Goal: Information Seeking & Learning: Learn about a topic

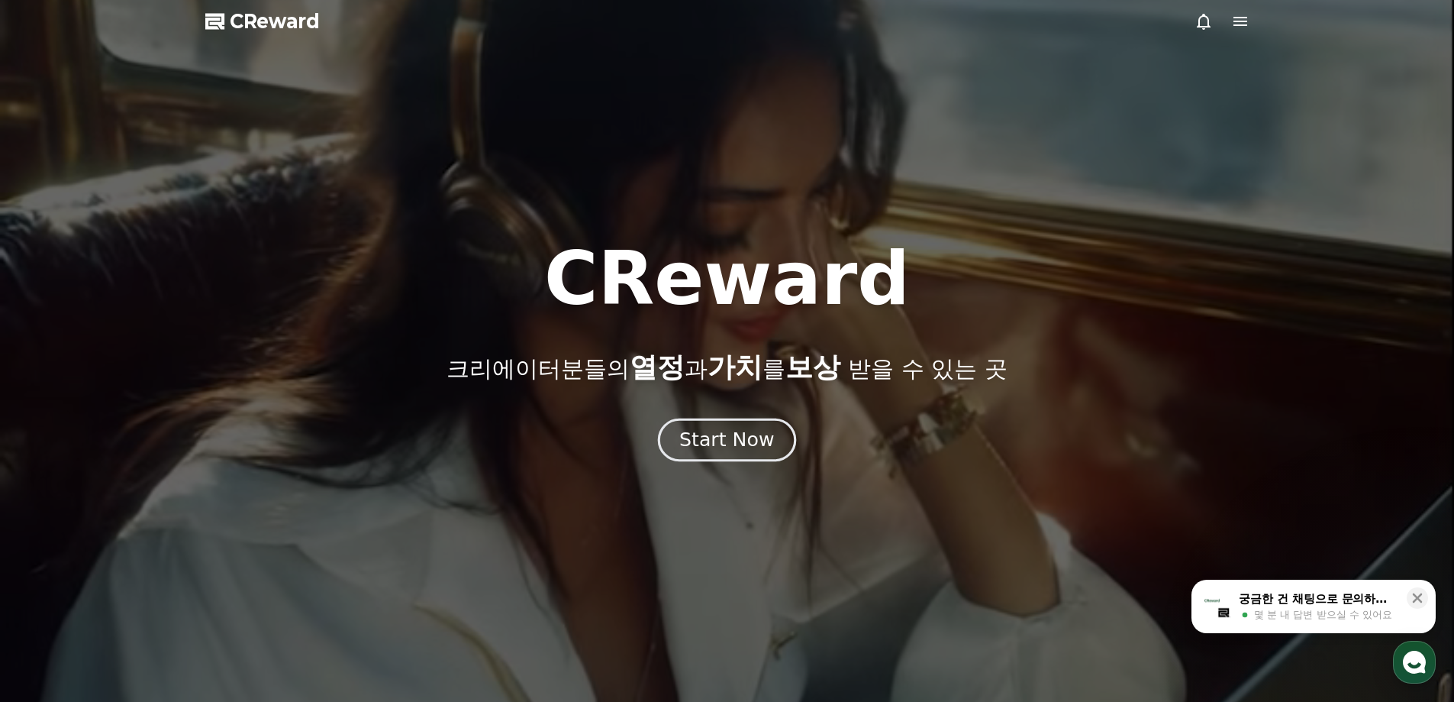
click at [765, 434] on div "Start Now" at bounding box center [726, 440] width 95 height 26
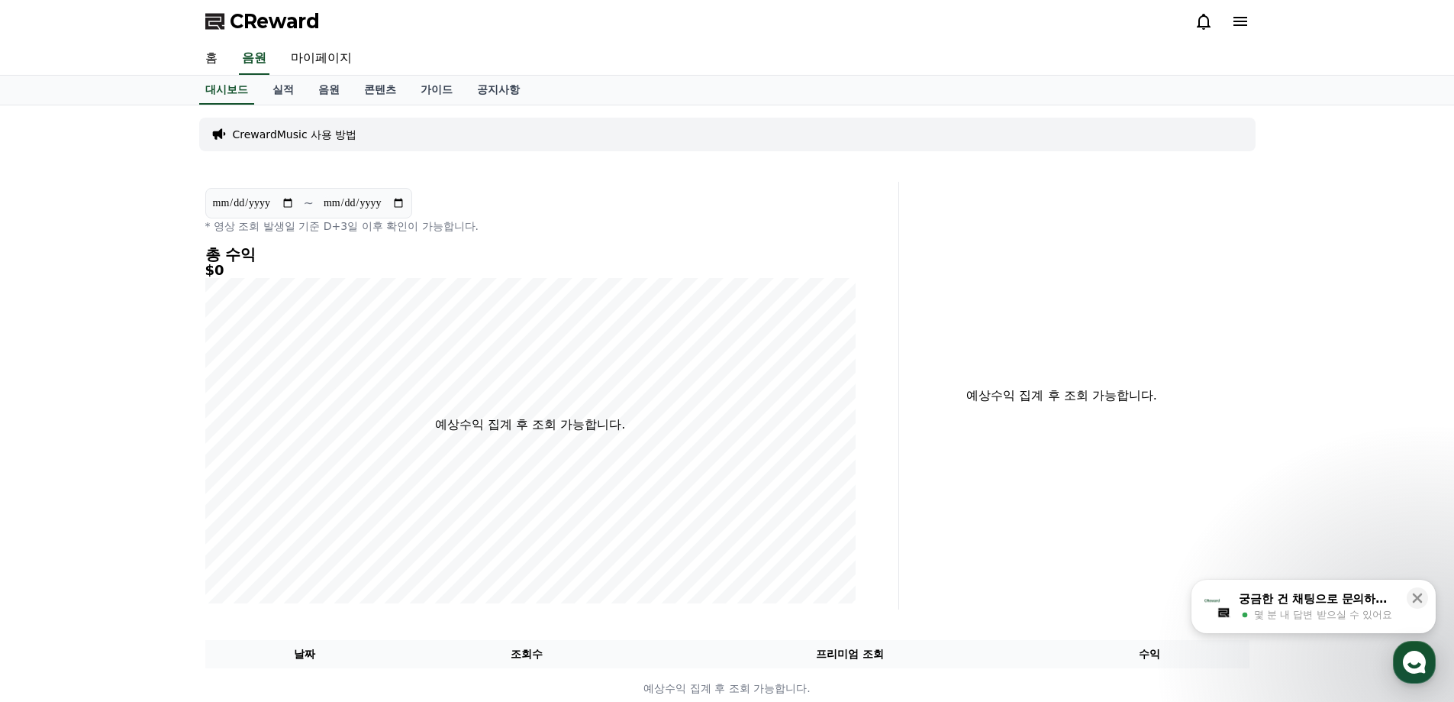
click at [1246, 23] on icon at bounding box center [1240, 21] width 18 height 18
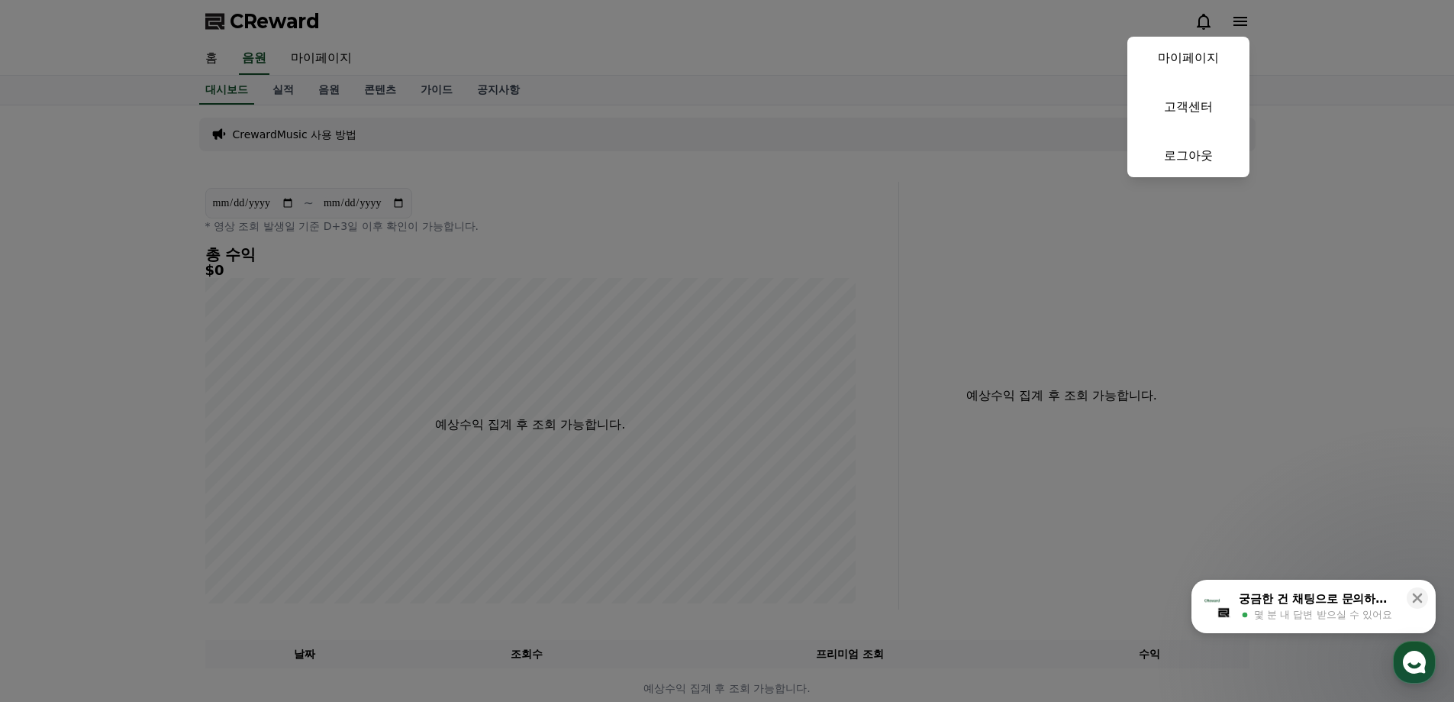
click at [306, 105] on button "close" at bounding box center [727, 351] width 1454 height 702
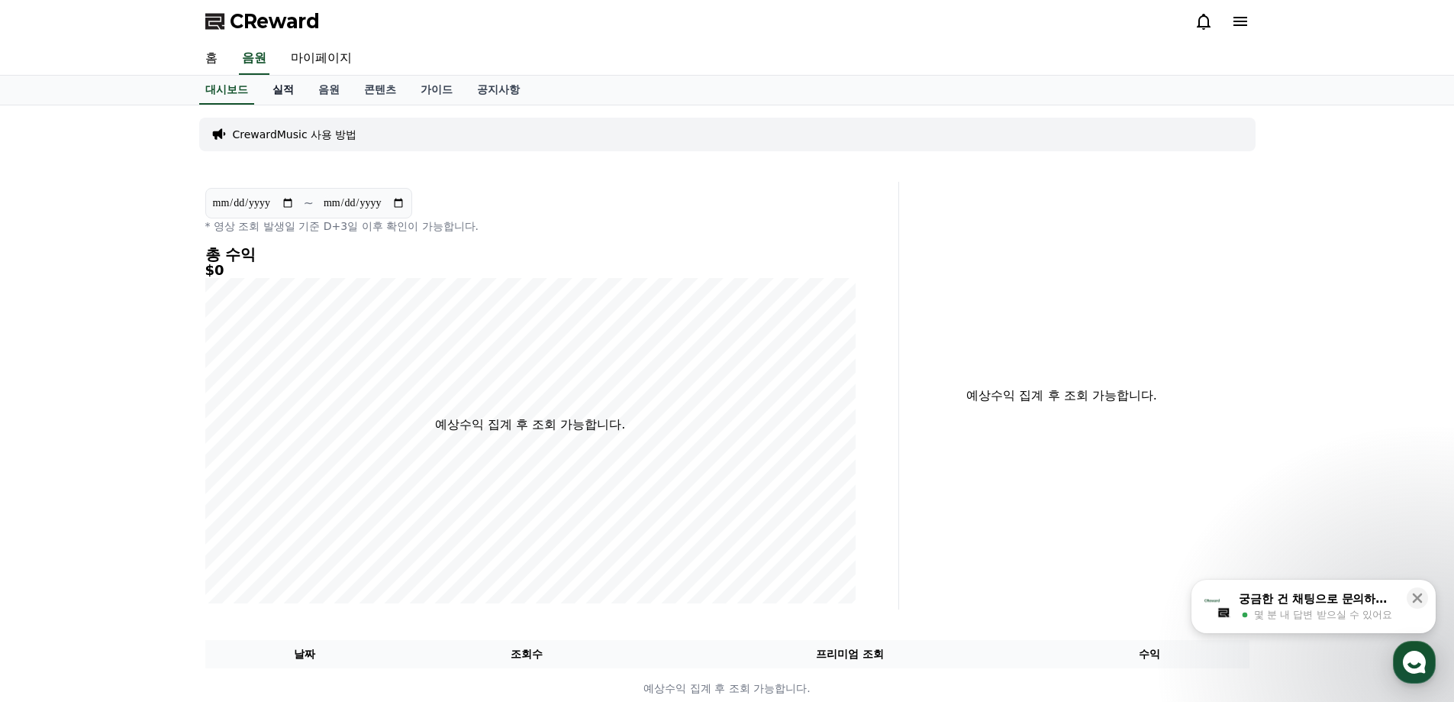
click at [286, 89] on link "실적" at bounding box center [283, 90] width 46 height 29
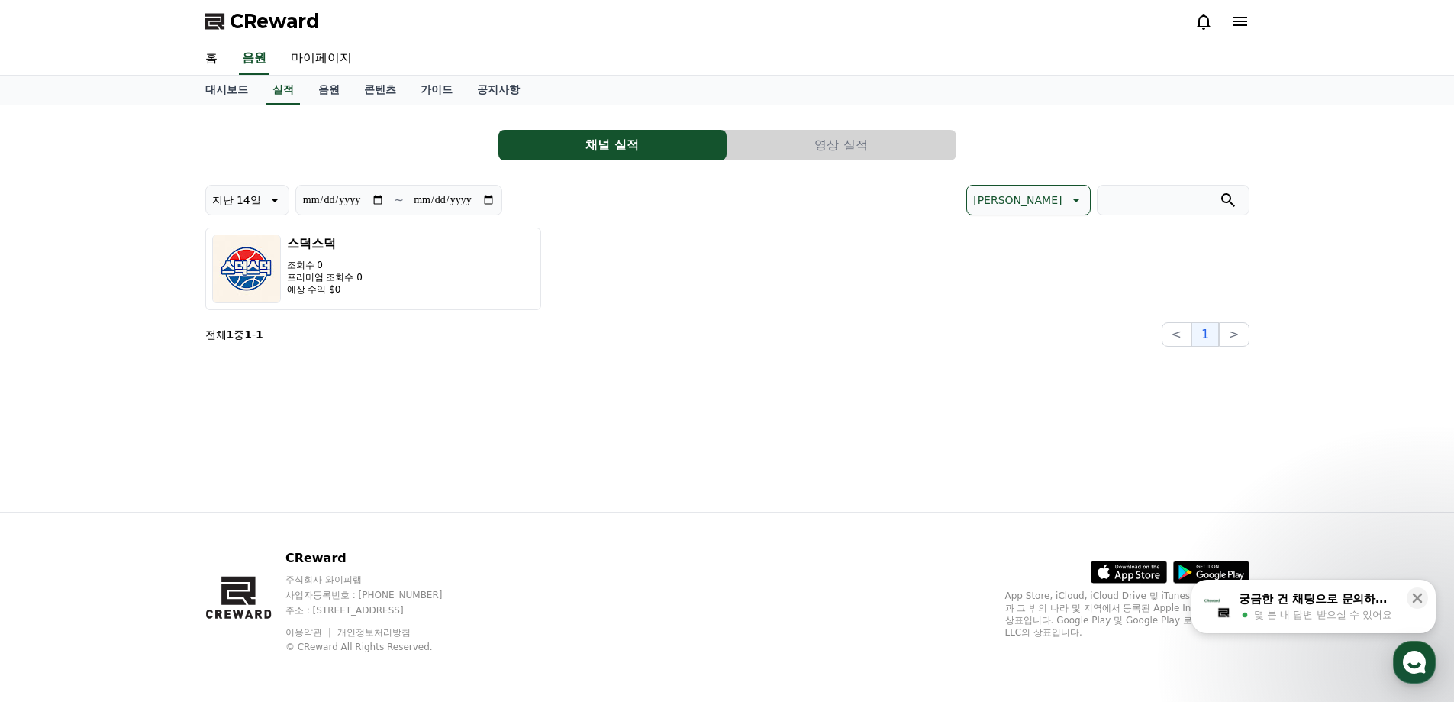
click at [853, 161] on div "**********" at bounding box center [727, 232] width 1044 height 229
click at [857, 155] on button "영상 실적" at bounding box center [842, 145] width 228 height 31
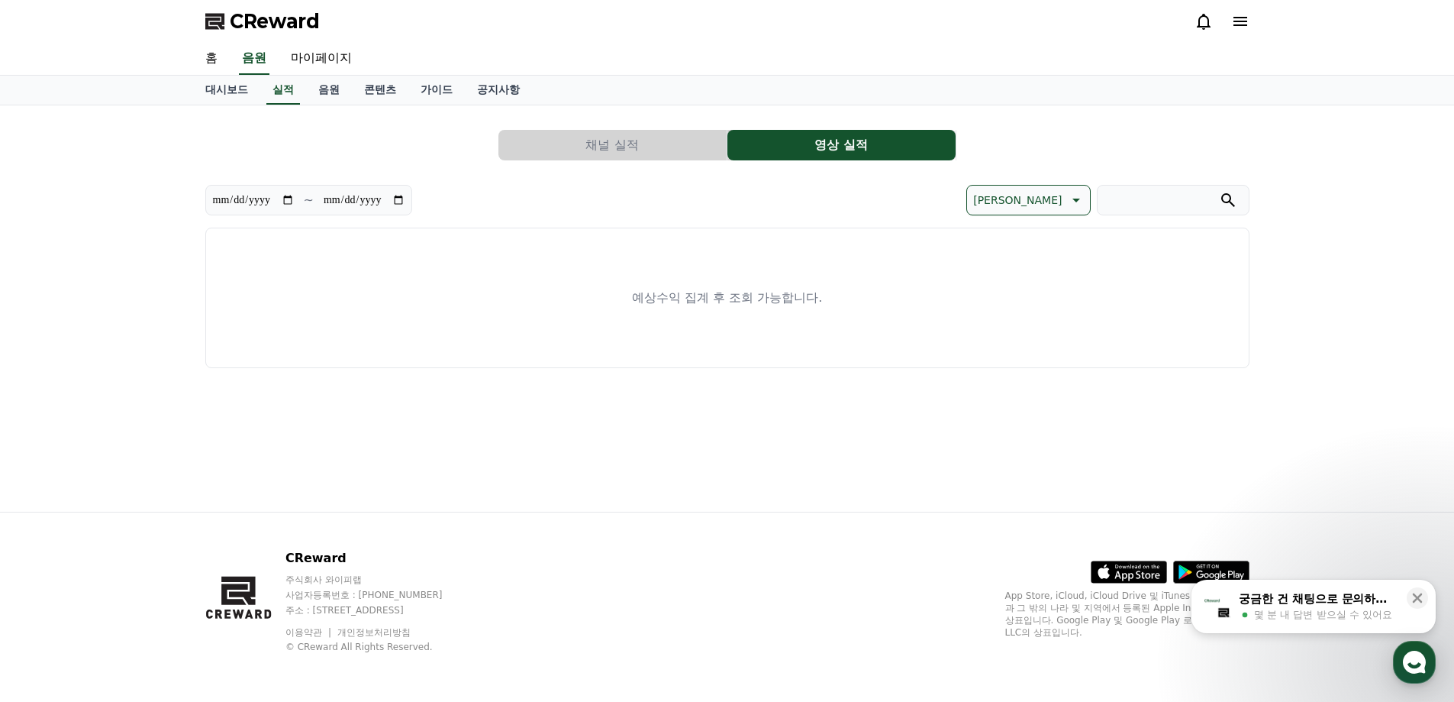
click at [708, 140] on button "채널 실적" at bounding box center [613, 145] width 228 height 31
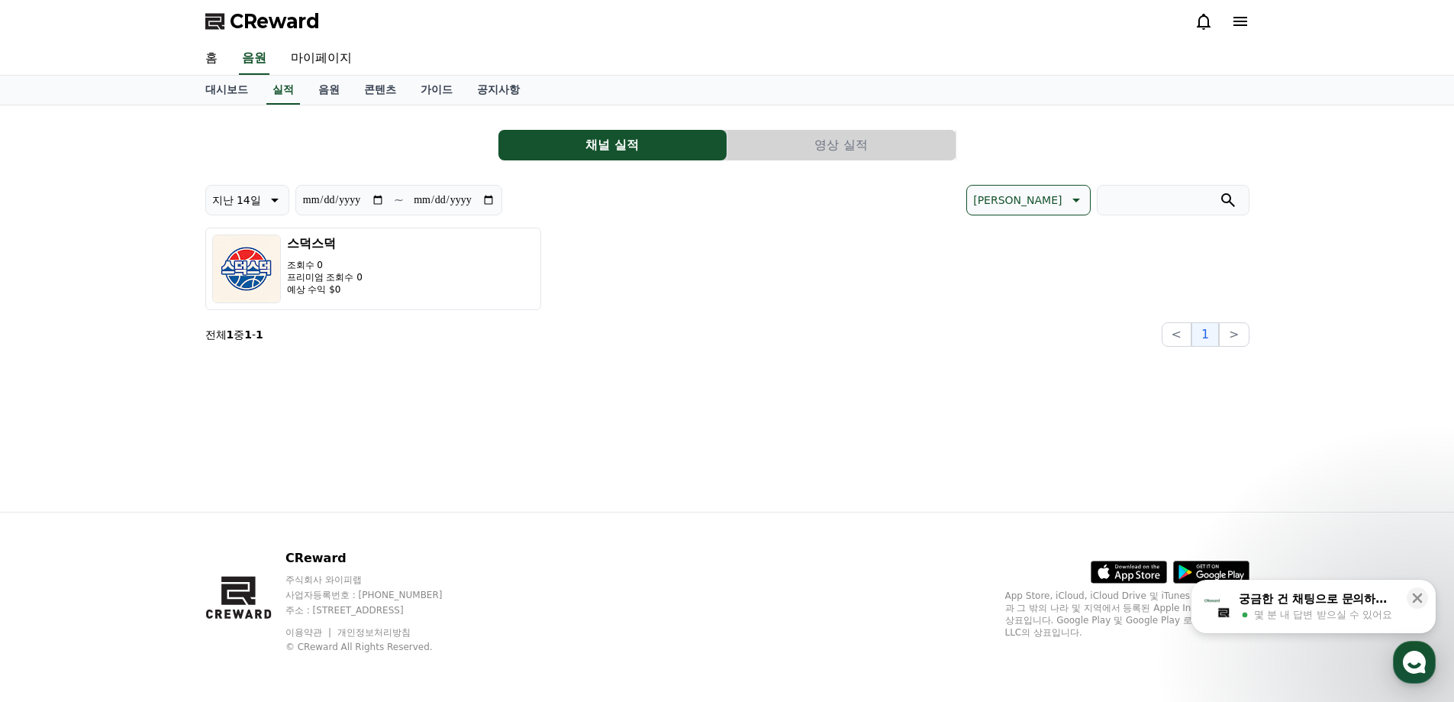
click at [325, 285] on p "예상 수익 $0" at bounding box center [325, 289] width 76 height 12
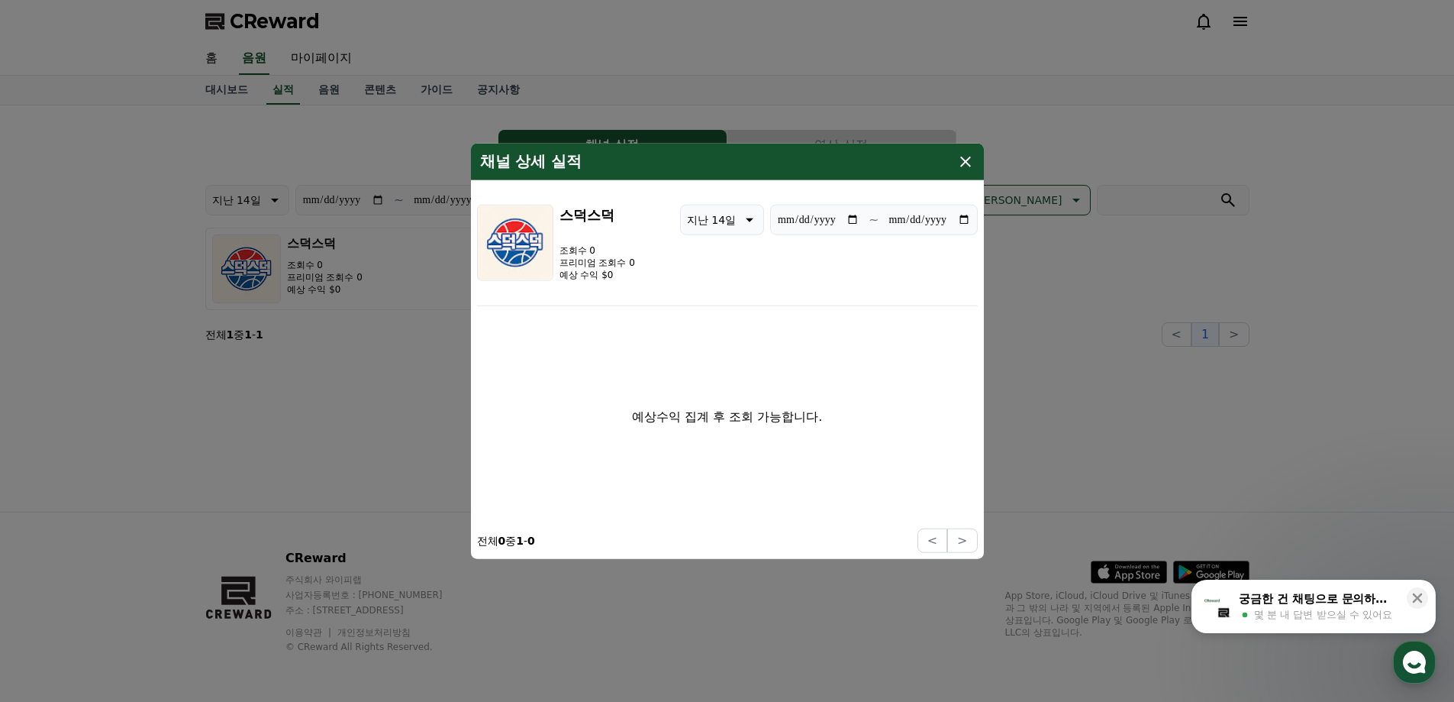
click at [964, 160] on icon "modal" at bounding box center [965, 161] width 11 height 11
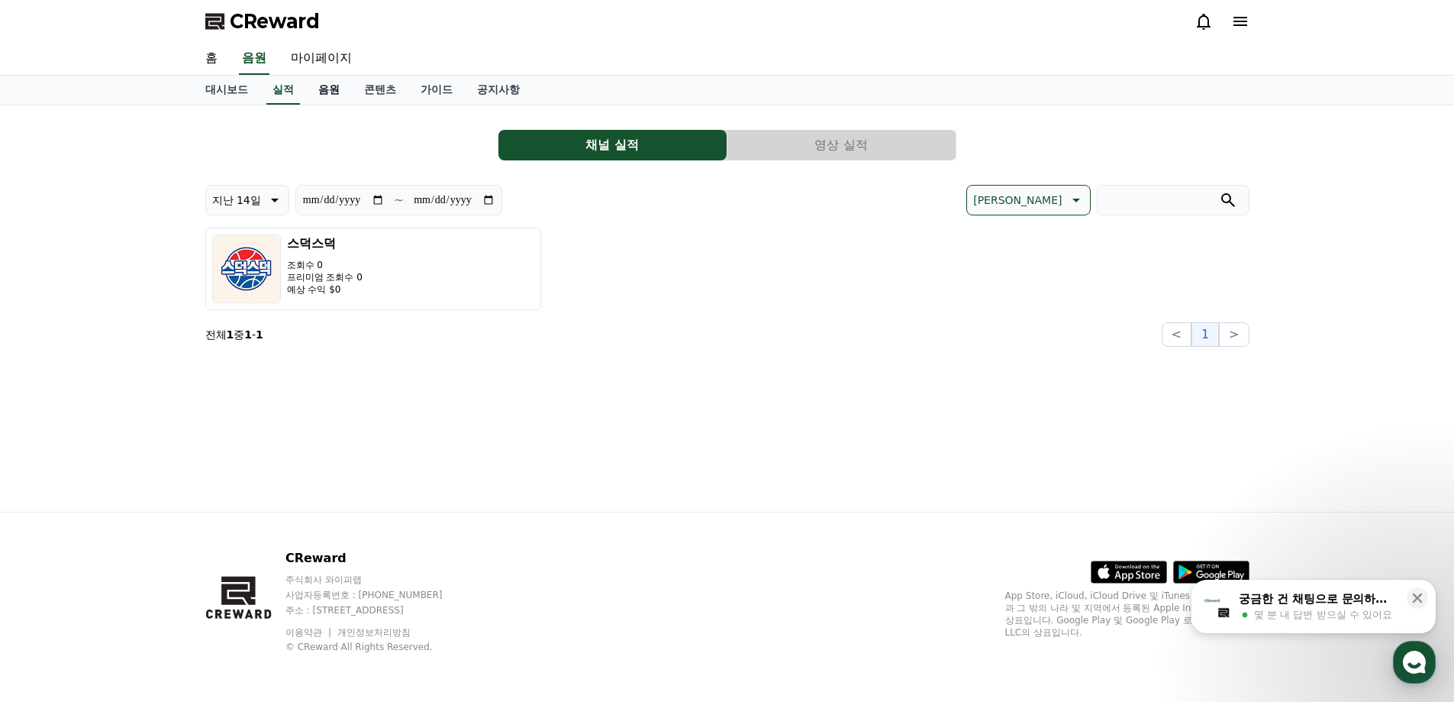
click at [341, 95] on link "음원" at bounding box center [329, 90] width 46 height 29
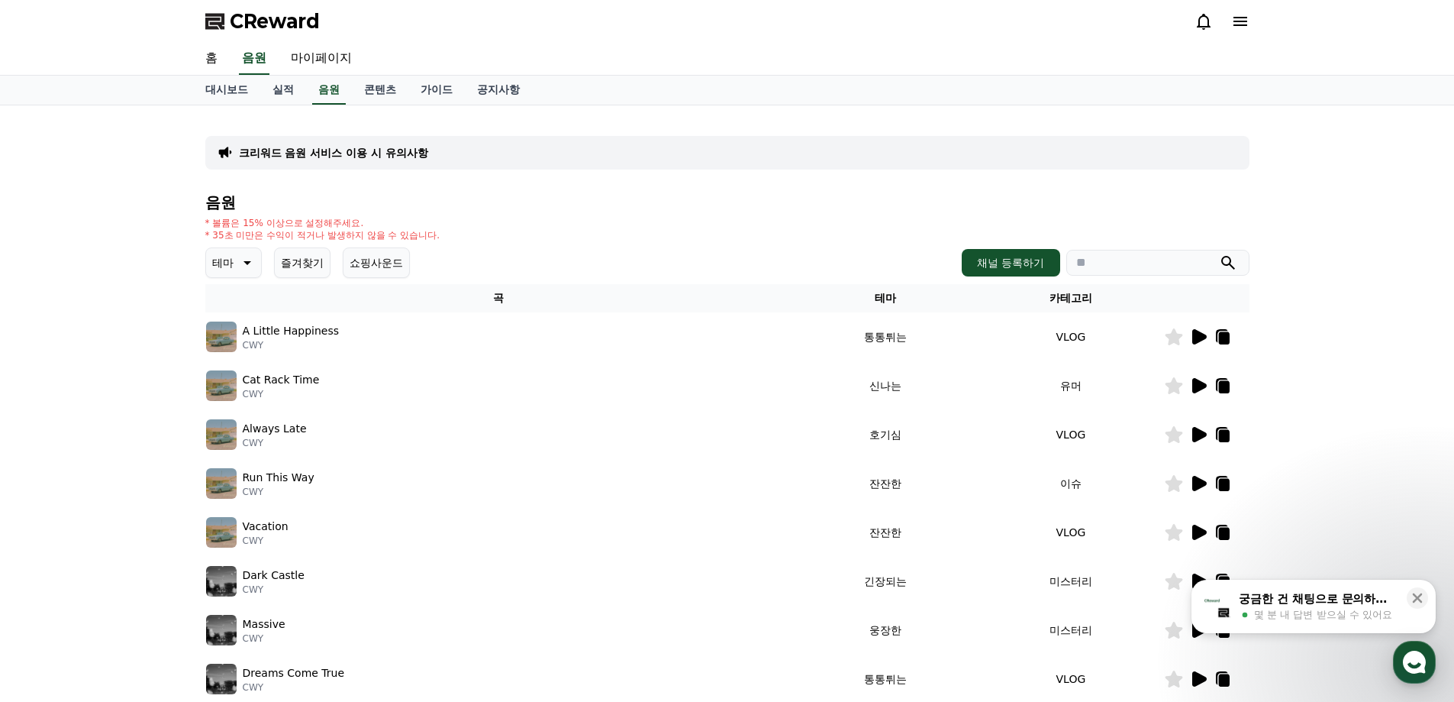
drag, startPoint x: 233, startPoint y: 228, endPoint x: 475, endPoint y: 233, distance: 242.0
click at [475, 233] on div "* 볼륨은 15% 이상으로 설정해주세요. * 35초 미만은 수익이 적거나 발생하지 않을 수 있습니다." at bounding box center [727, 229] width 1044 height 24
click at [358, 263] on button "쇼핑사운드" at bounding box center [376, 262] width 67 height 31
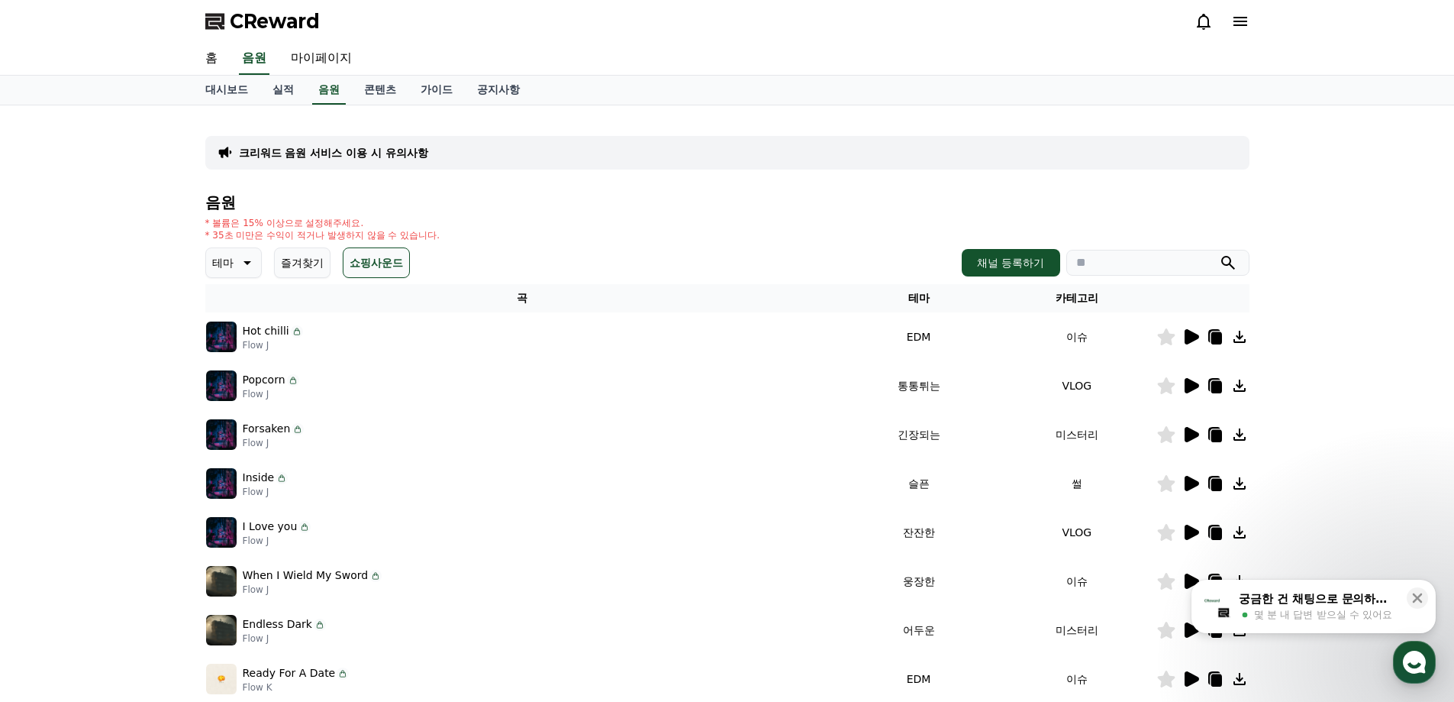
click at [233, 266] on p "테마" at bounding box center [222, 262] width 21 height 21
click at [236, 391] on button "즐거움" at bounding box center [230, 395] width 44 height 34
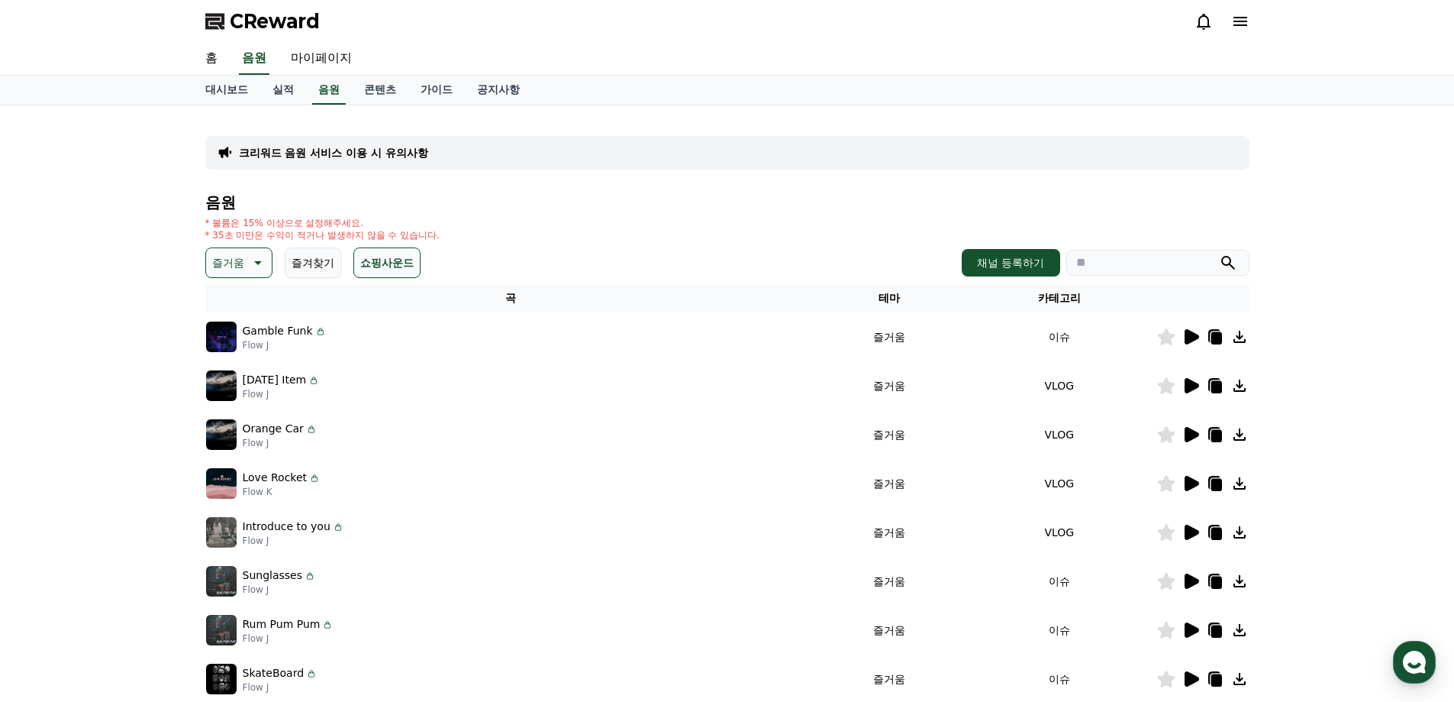
click at [1193, 338] on icon at bounding box center [1192, 336] width 15 height 15
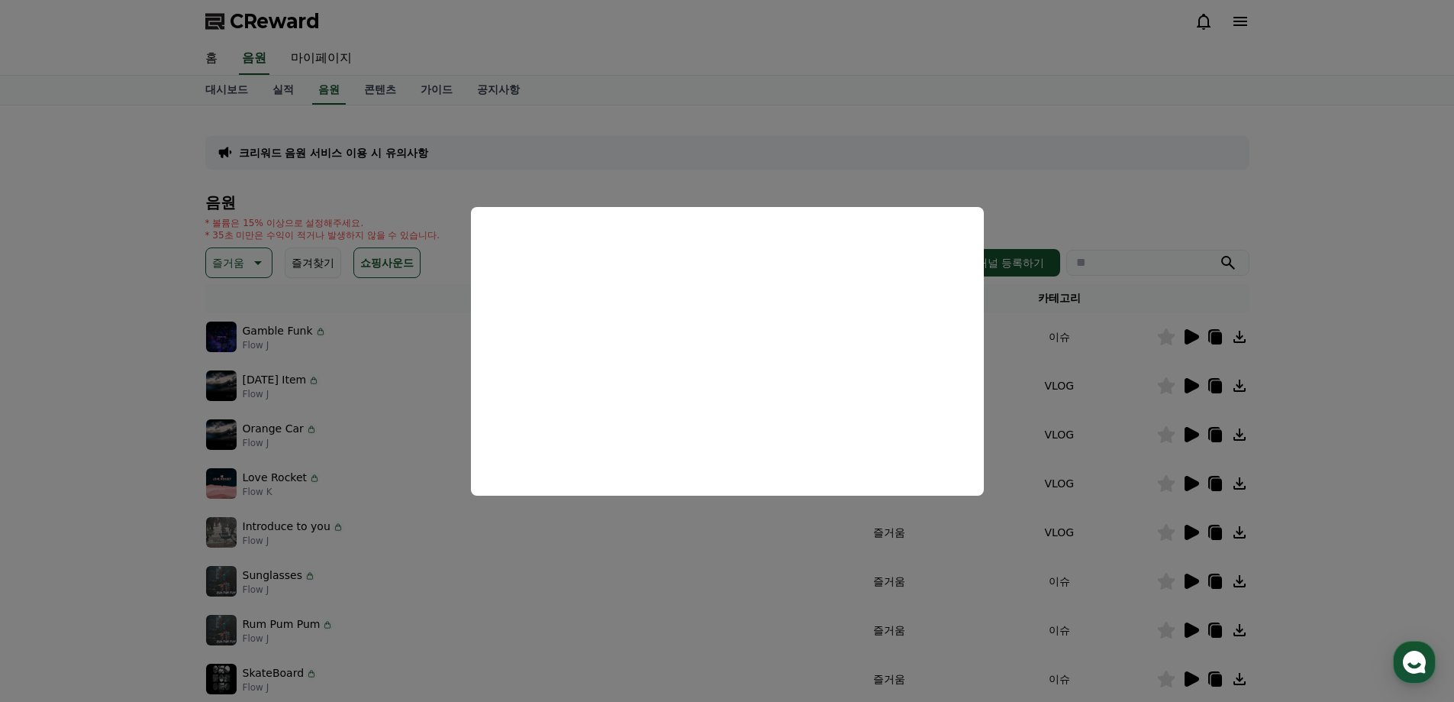
drag, startPoint x: 1415, startPoint y: 409, endPoint x: 1352, endPoint y: 410, distance: 62.6
click at [1415, 409] on button "close modal" at bounding box center [727, 351] width 1454 height 702
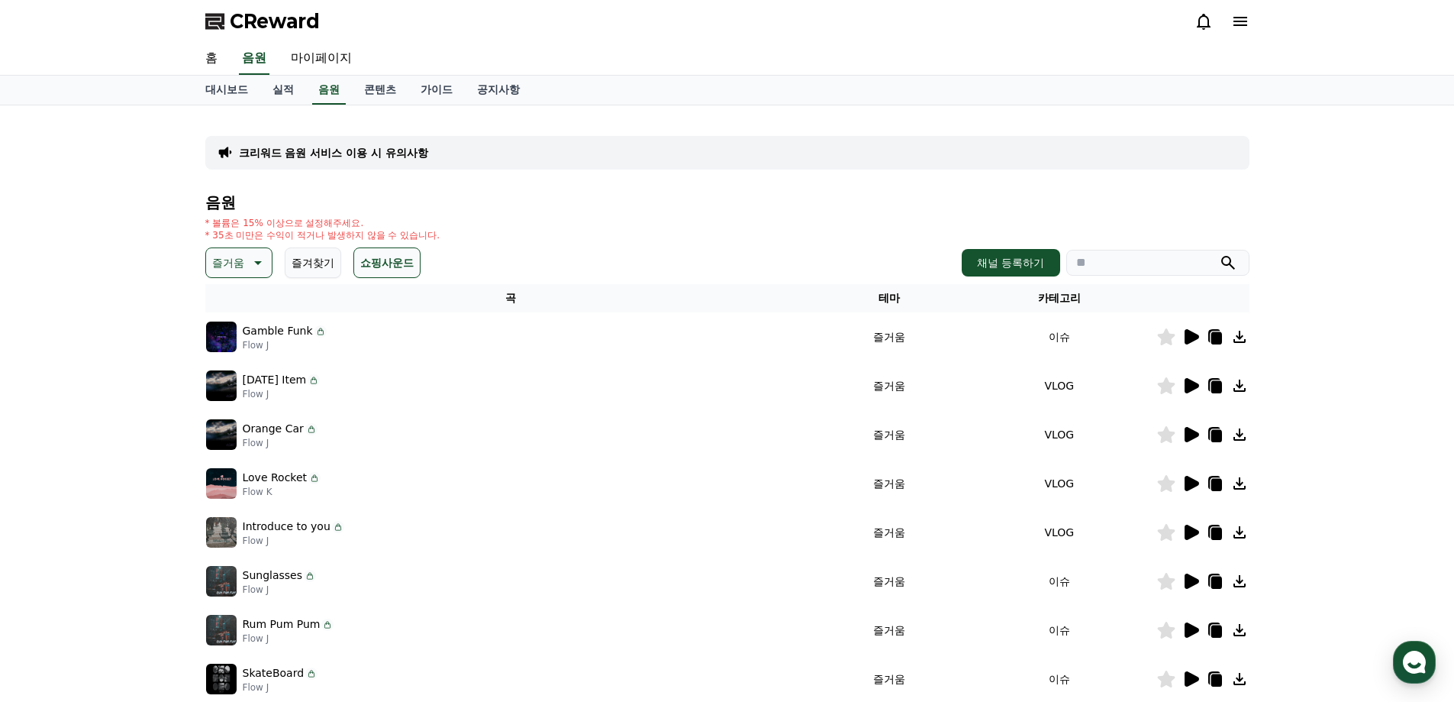
click at [1189, 386] on icon at bounding box center [1192, 385] width 15 height 15
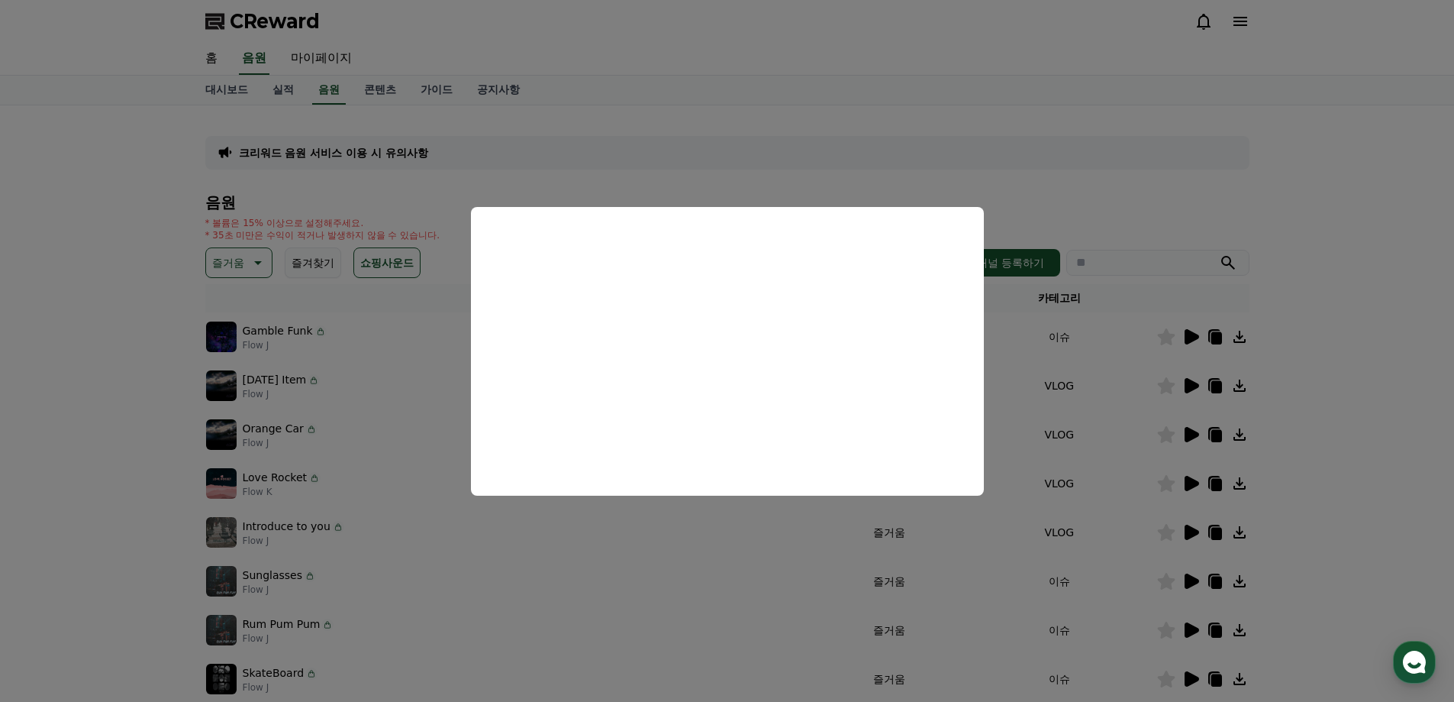
click at [595, 560] on button "close modal" at bounding box center [727, 351] width 1454 height 702
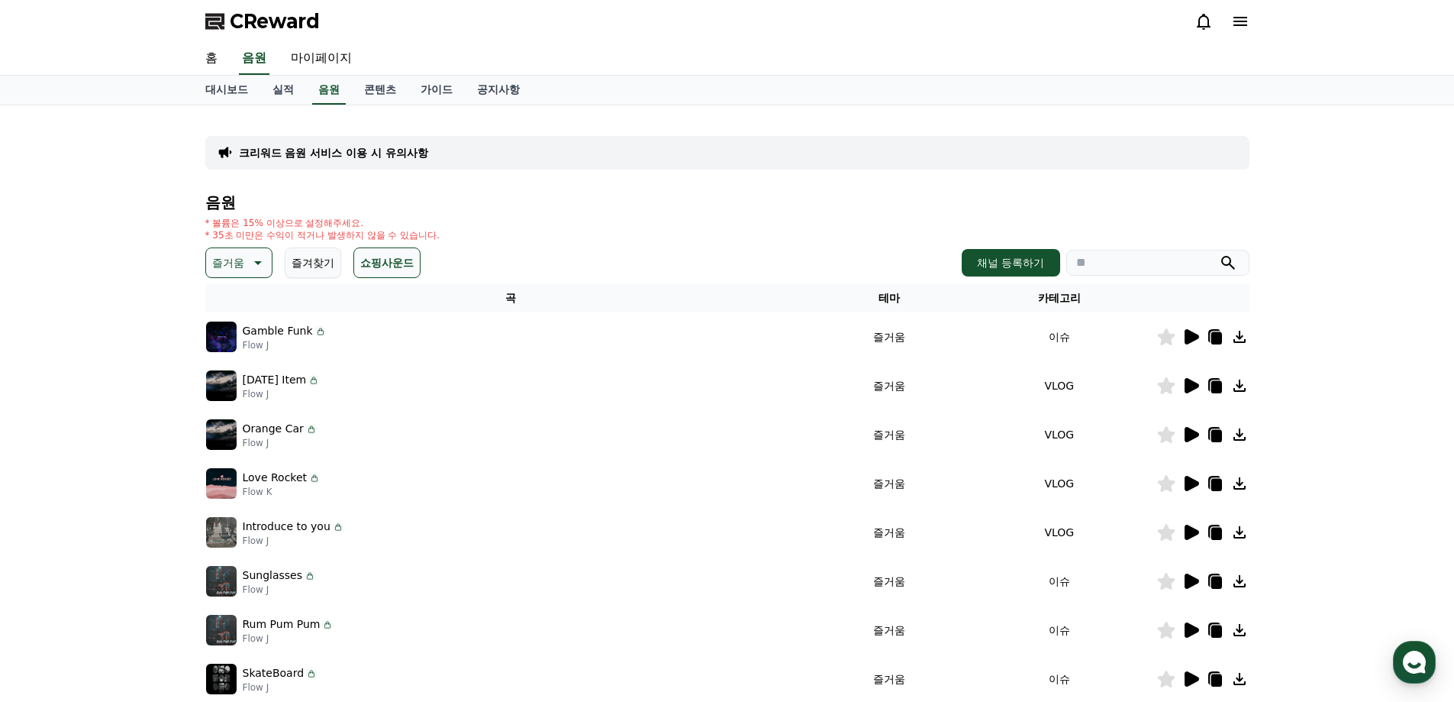
click at [1183, 434] on icon at bounding box center [1191, 434] width 18 height 18
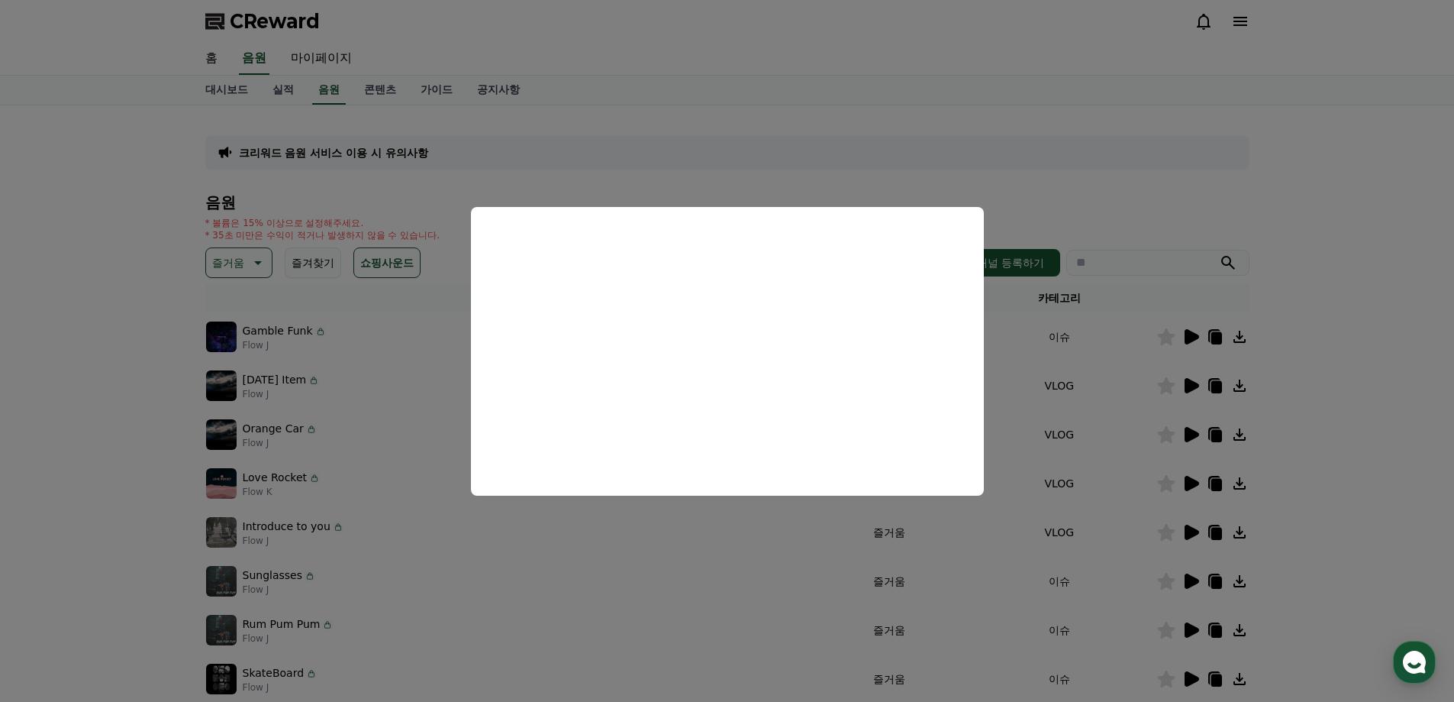
click at [1194, 486] on button "close modal" at bounding box center [727, 351] width 1454 height 702
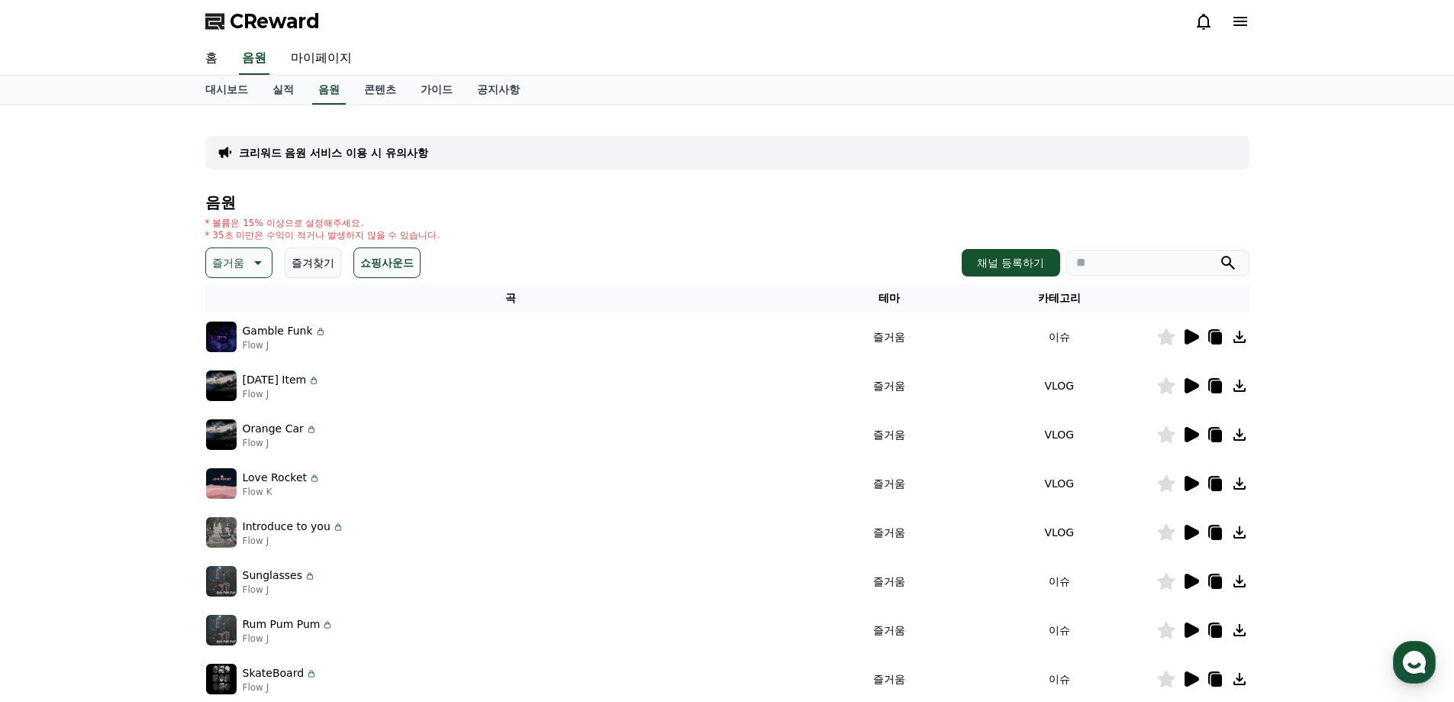
click at [1184, 482] on icon at bounding box center [1191, 483] width 18 height 18
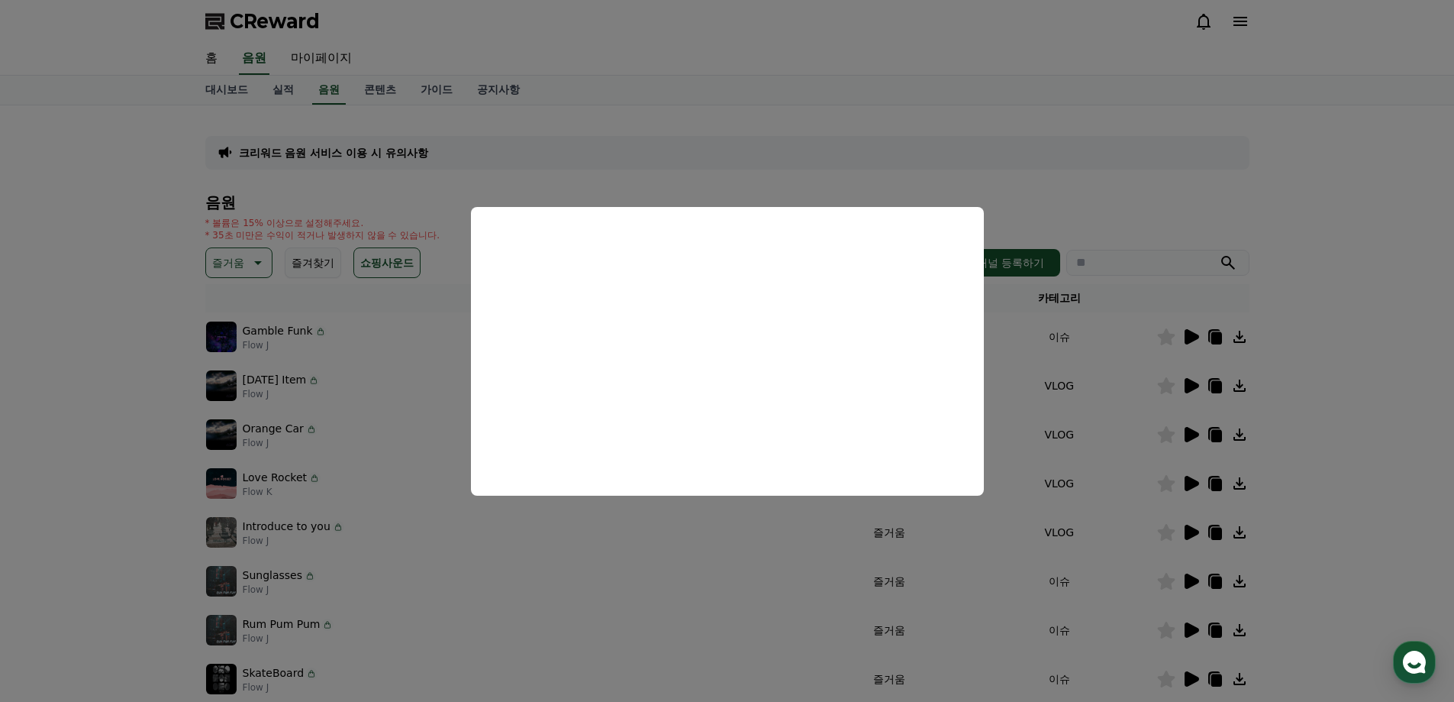
click at [440, 185] on button "close modal" at bounding box center [727, 351] width 1454 height 702
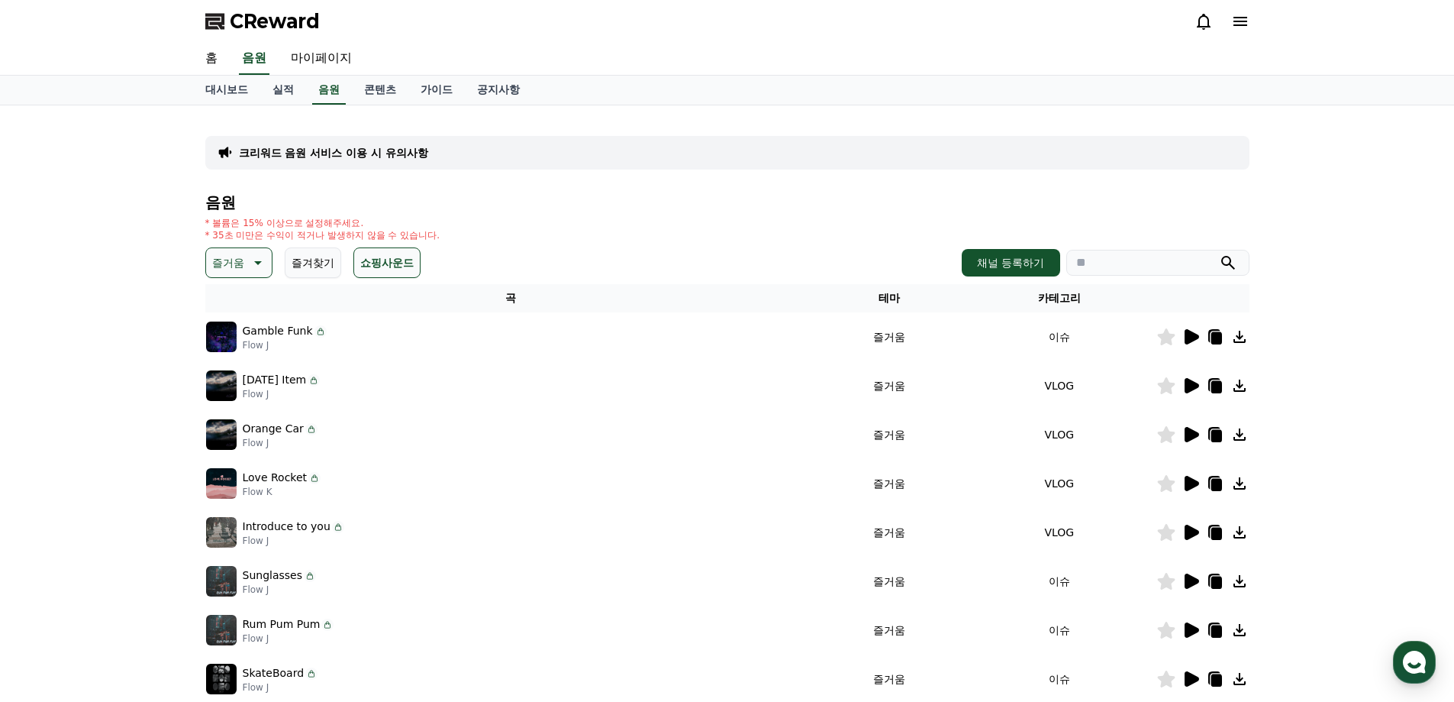
click at [250, 254] on icon at bounding box center [256, 262] width 18 height 18
click at [237, 396] on button "웅장한" at bounding box center [230, 392] width 44 height 34
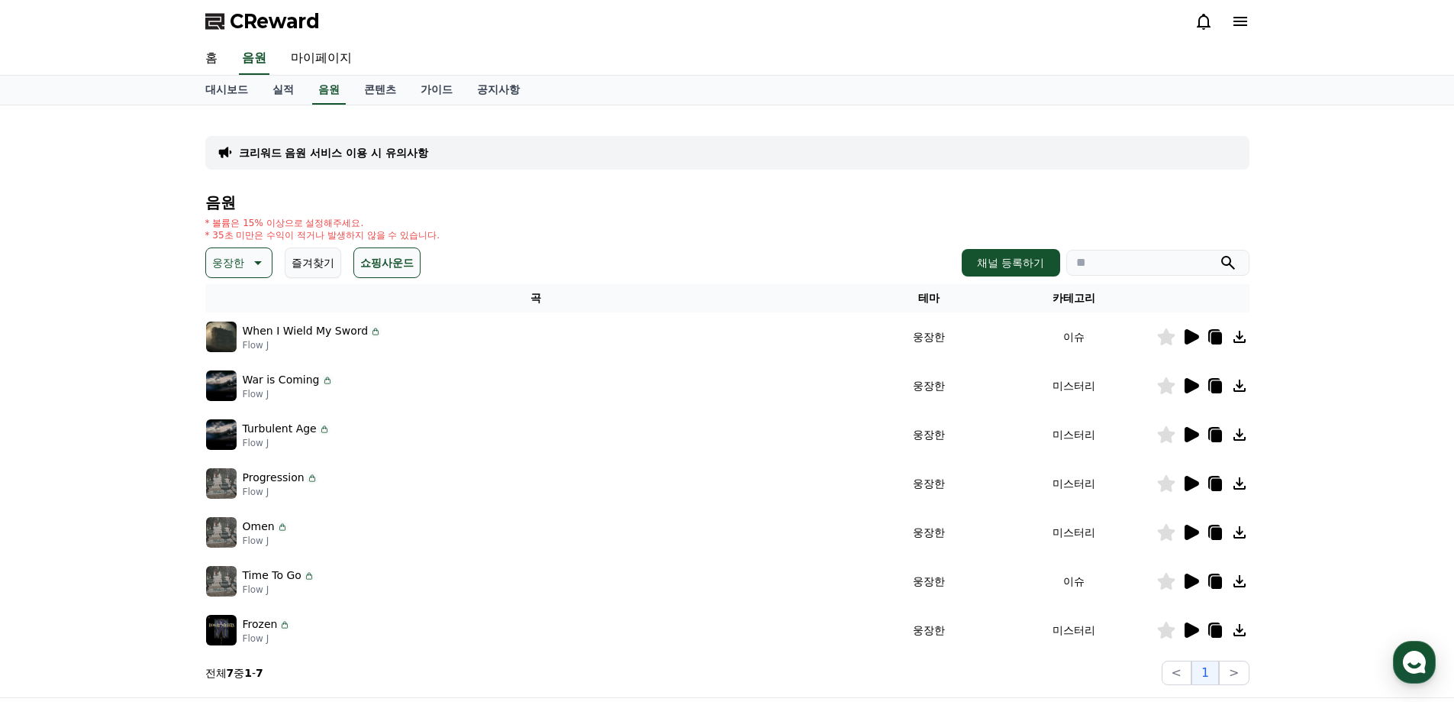
click at [1193, 434] on icon at bounding box center [1192, 434] width 15 height 15
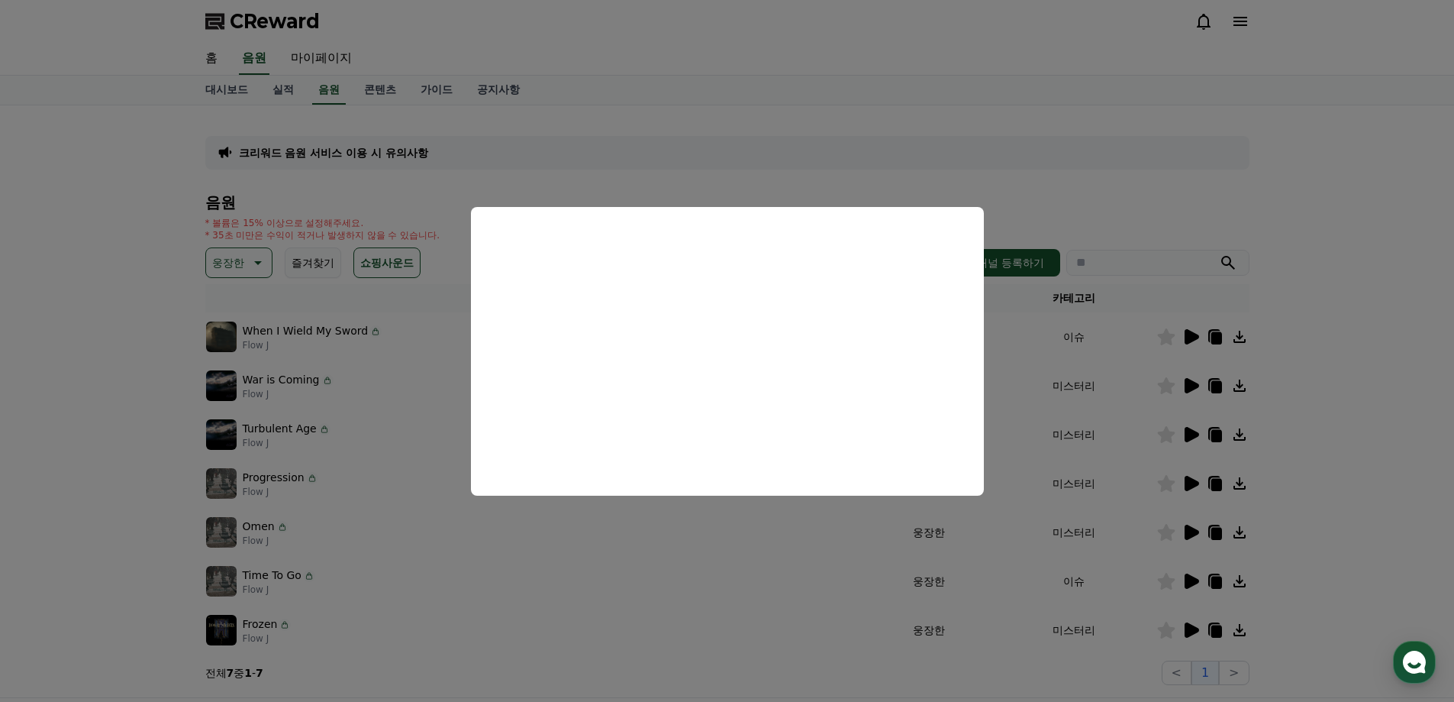
click at [1344, 457] on button "close modal" at bounding box center [727, 351] width 1454 height 702
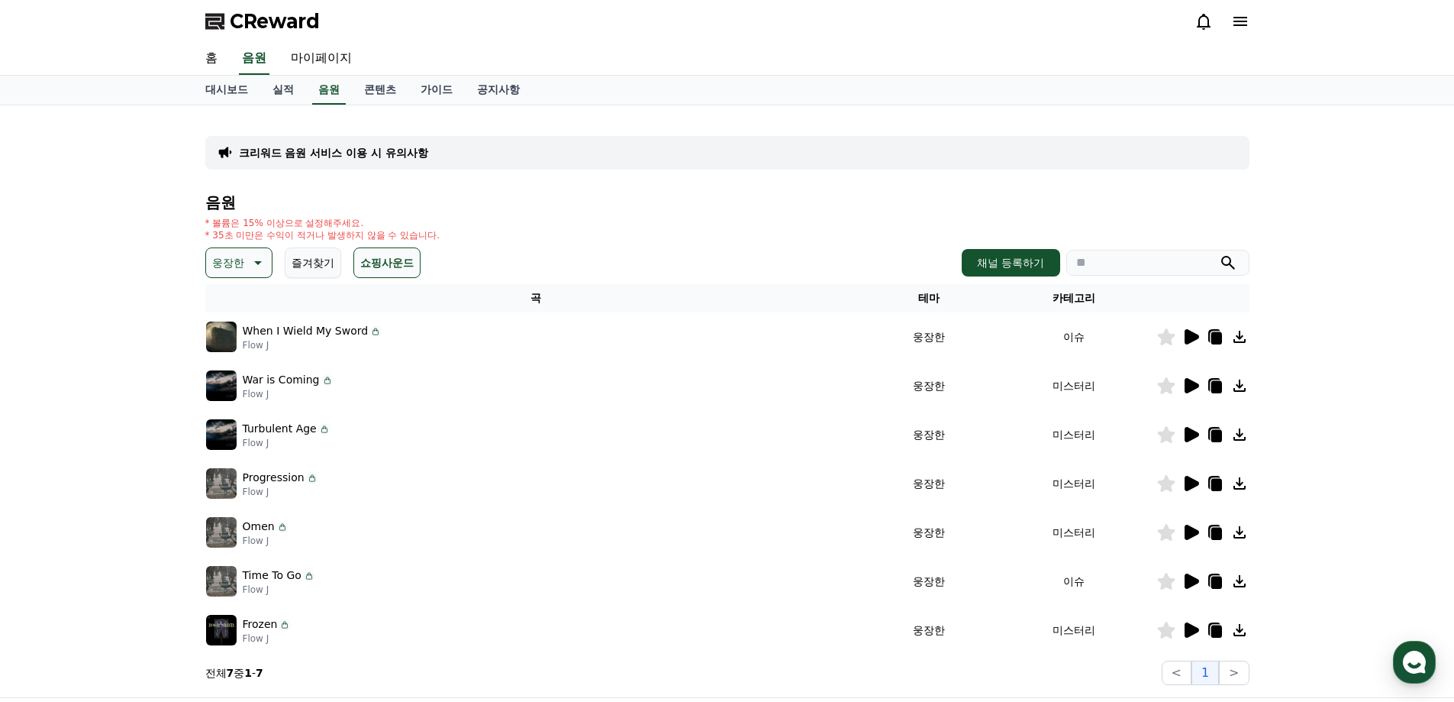
click at [1185, 481] on icon at bounding box center [1192, 483] width 15 height 15
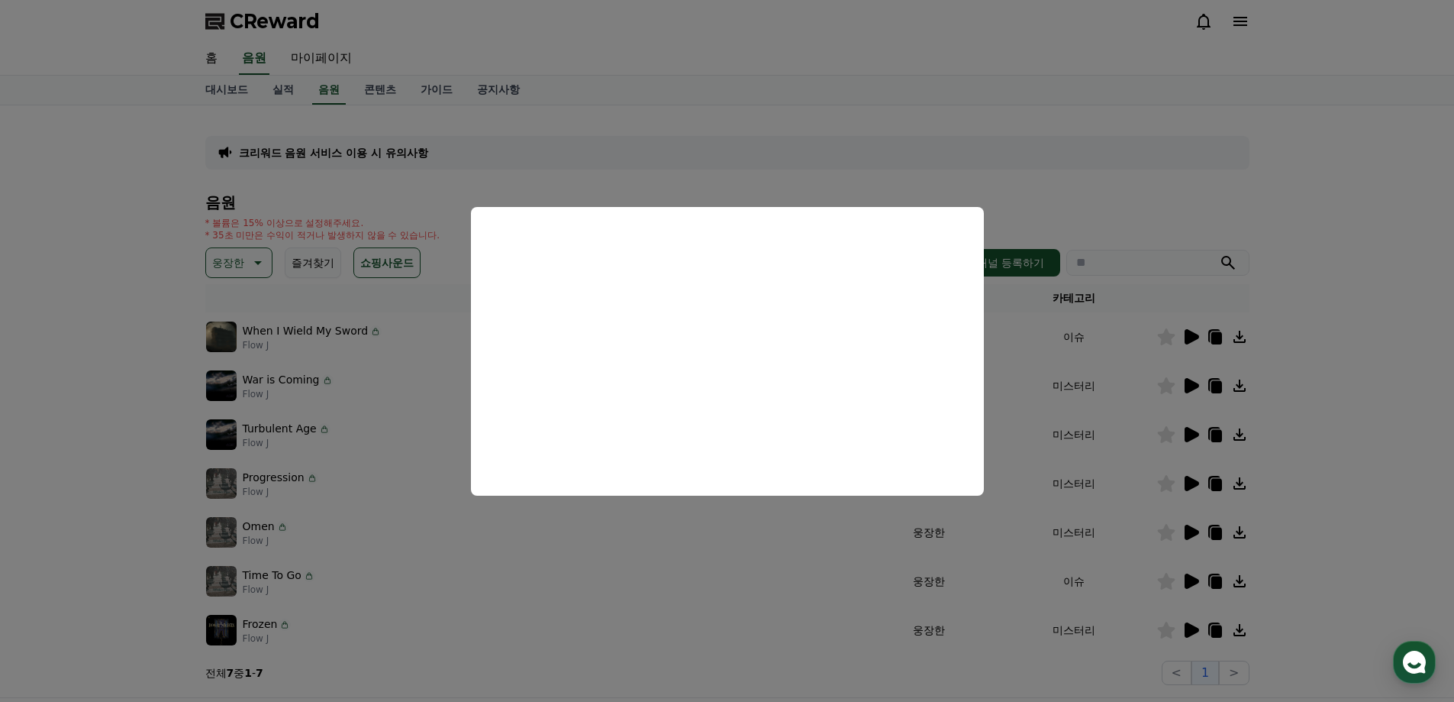
click at [1192, 533] on button "close modal" at bounding box center [727, 351] width 1454 height 702
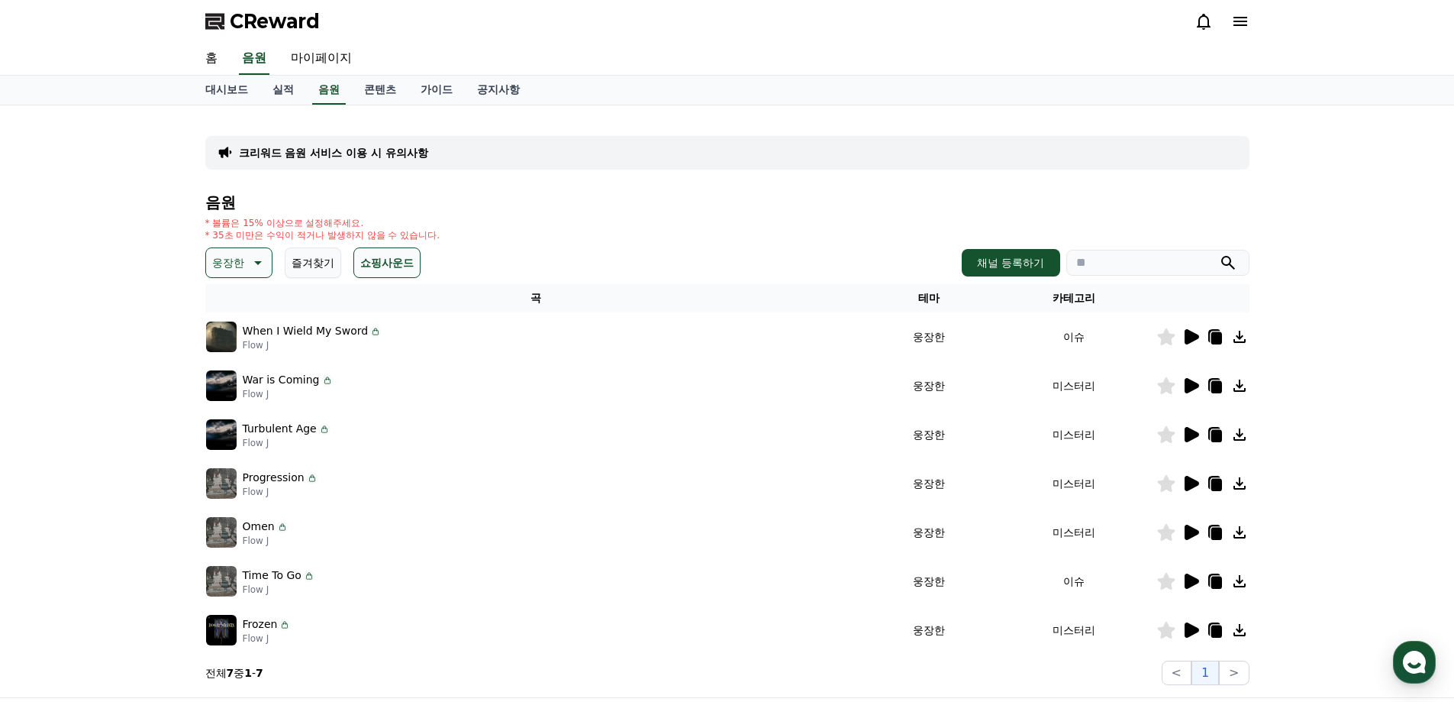
click at [1192, 532] on icon at bounding box center [1192, 531] width 15 height 15
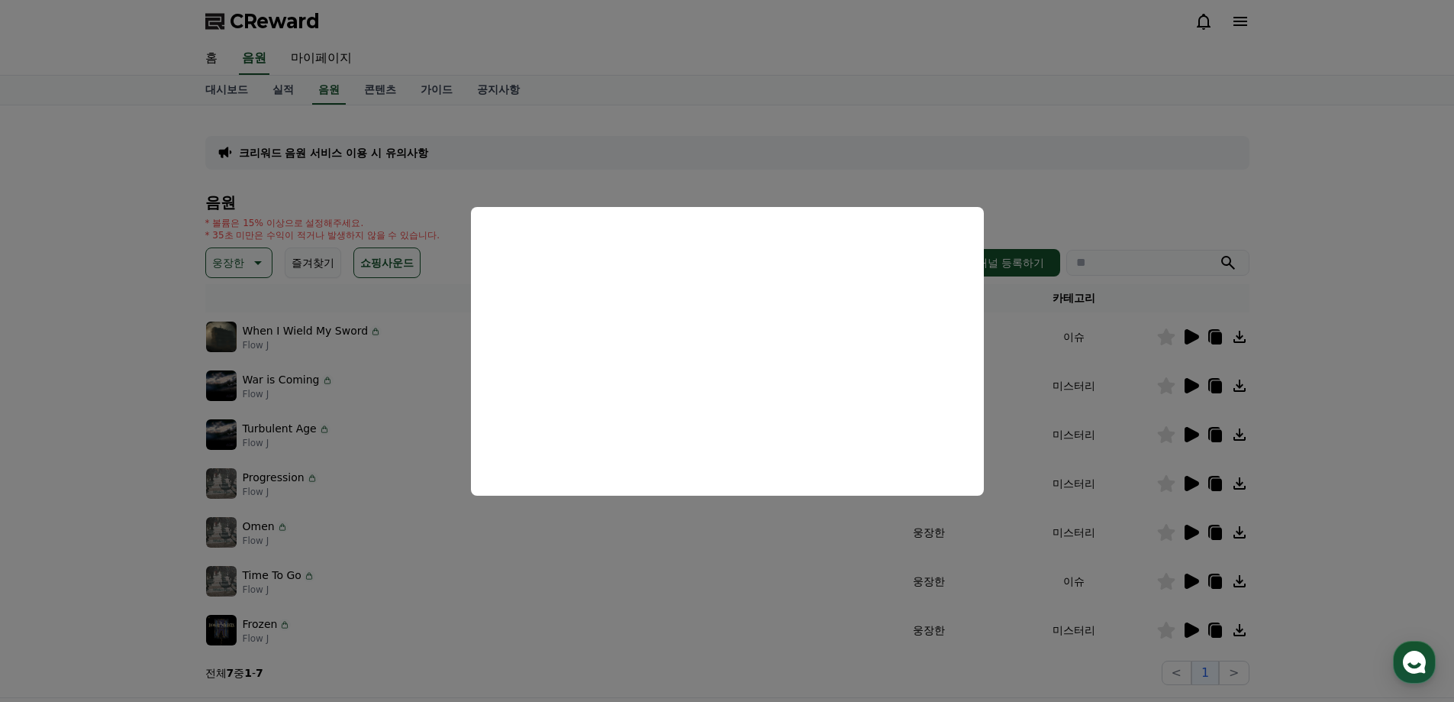
click at [1141, 595] on button "close modal" at bounding box center [727, 351] width 1454 height 702
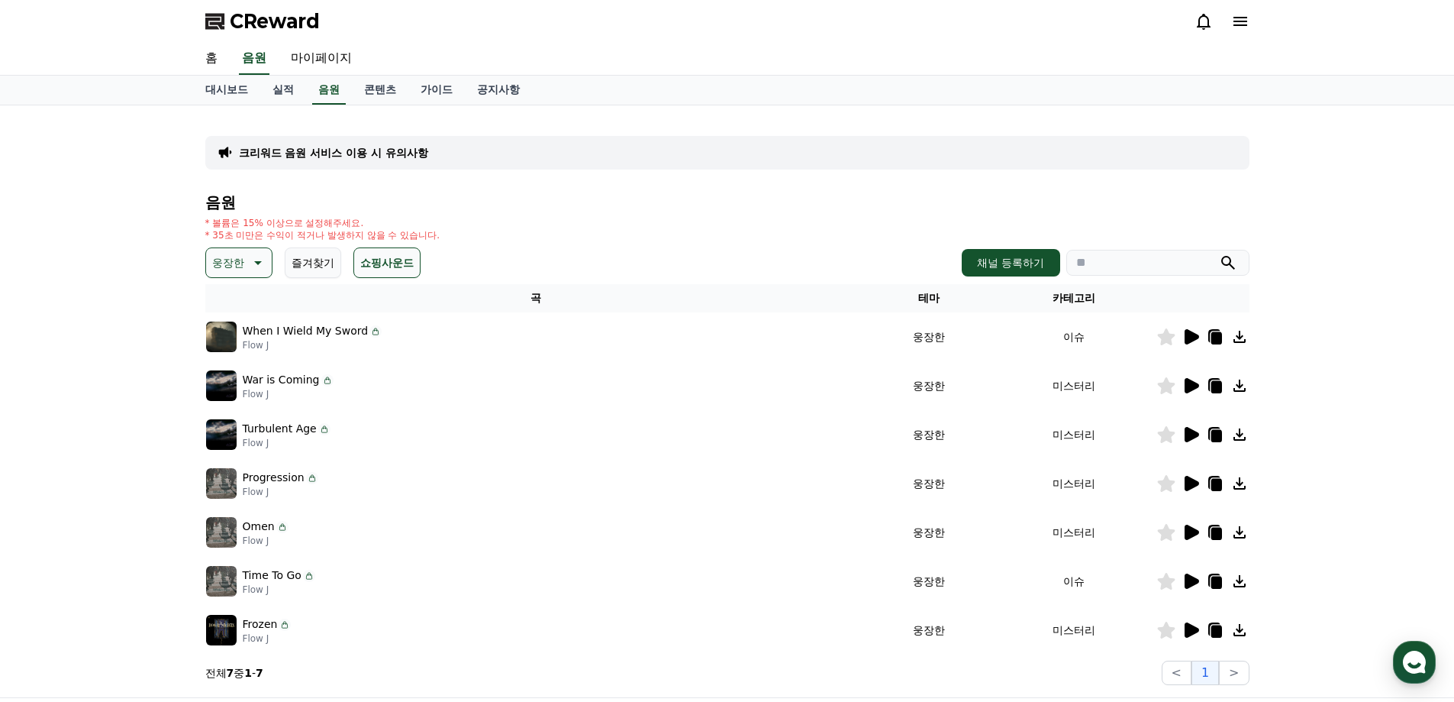
click at [1191, 585] on icon at bounding box center [1192, 580] width 15 height 15
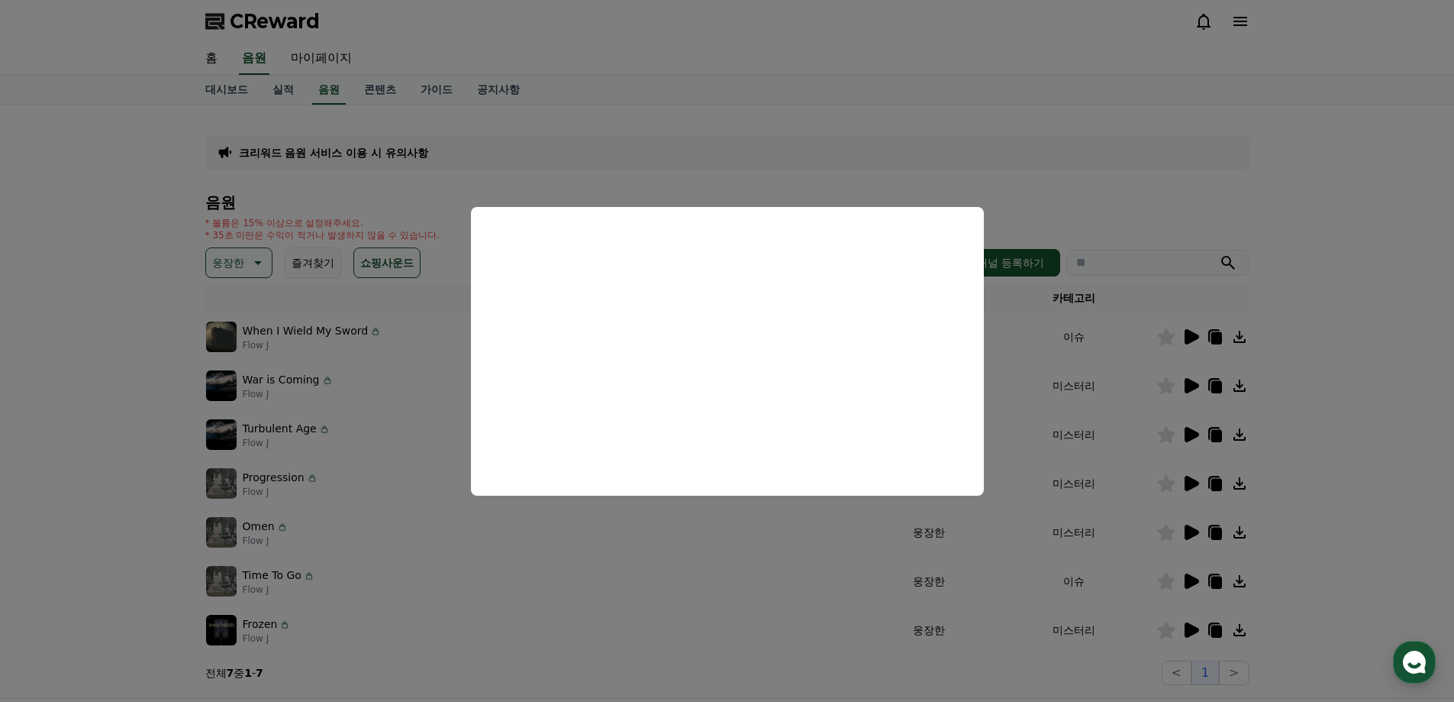
click at [1137, 575] on button "close modal" at bounding box center [727, 351] width 1454 height 702
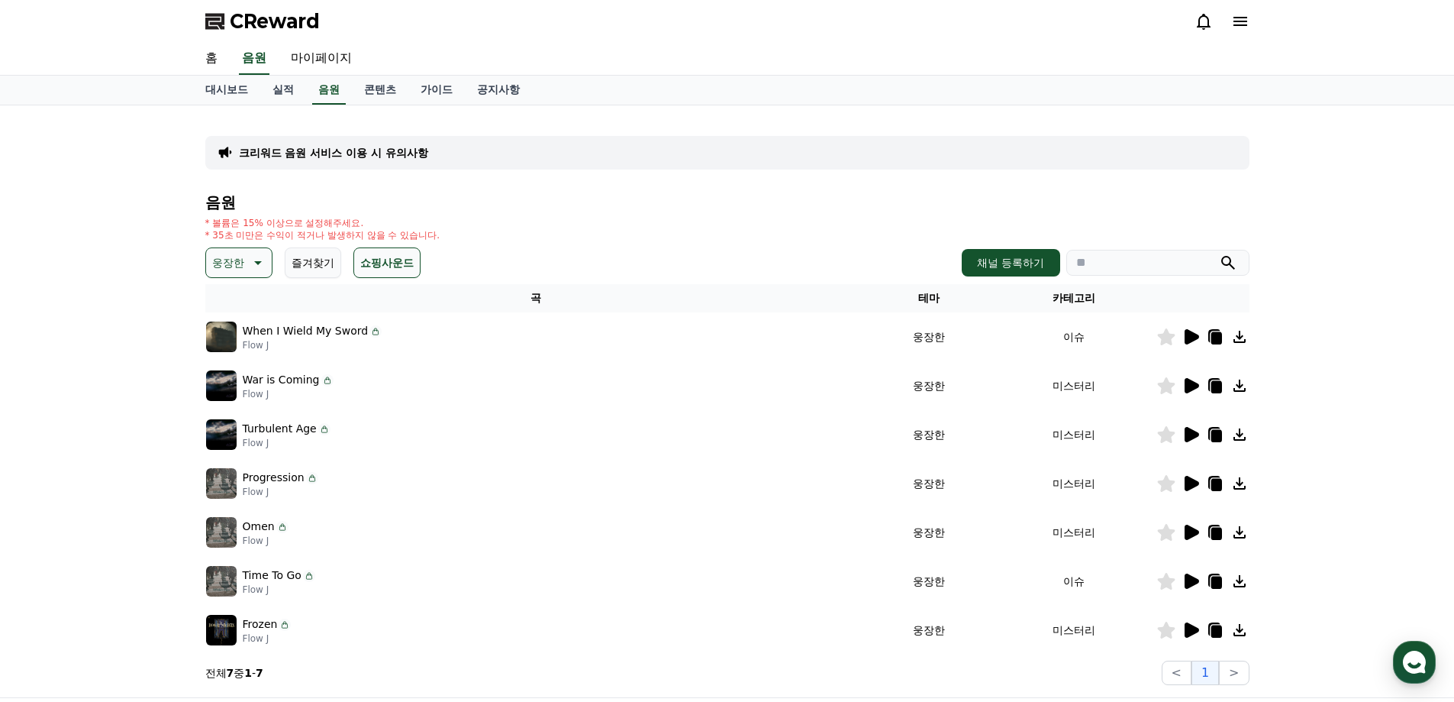
click at [1189, 489] on icon at bounding box center [1192, 483] width 15 height 15
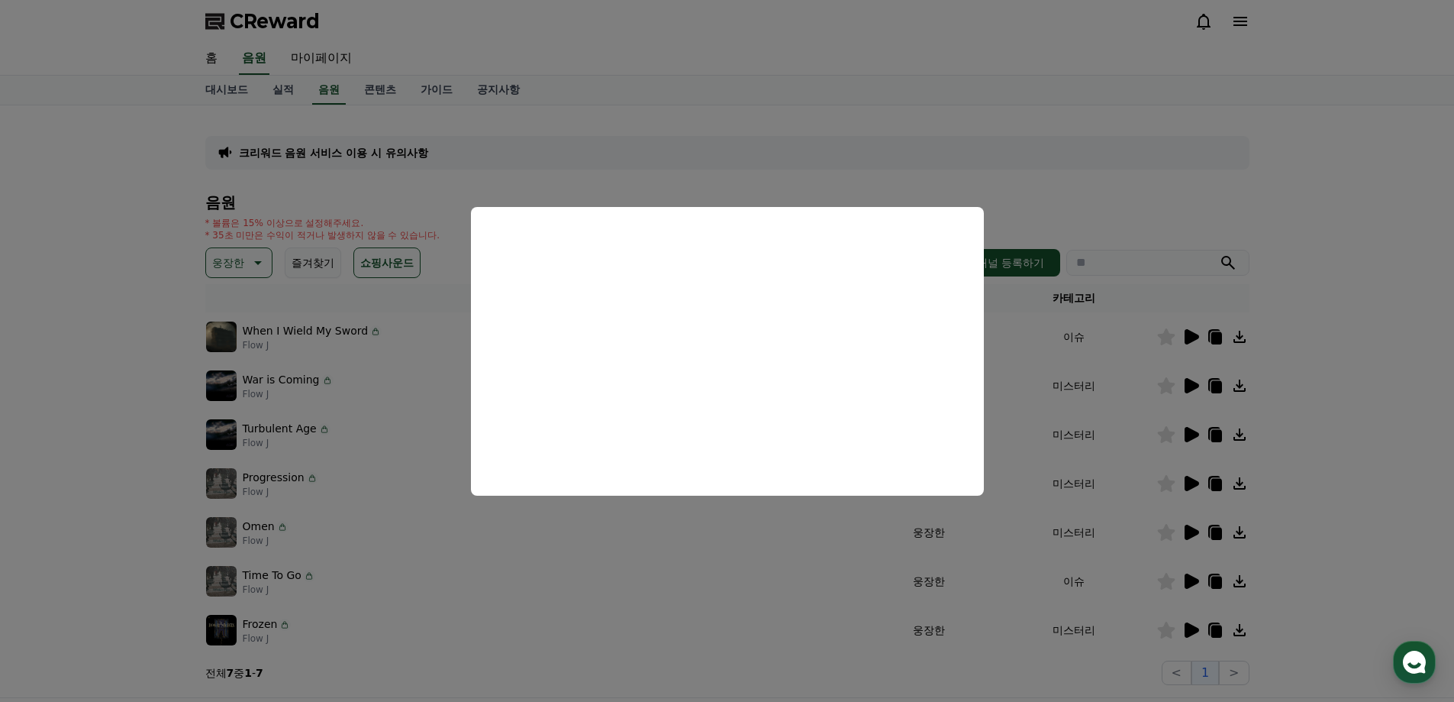
click at [1377, 538] on button "close modal" at bounding box center [727, 351] width 1454 height 702
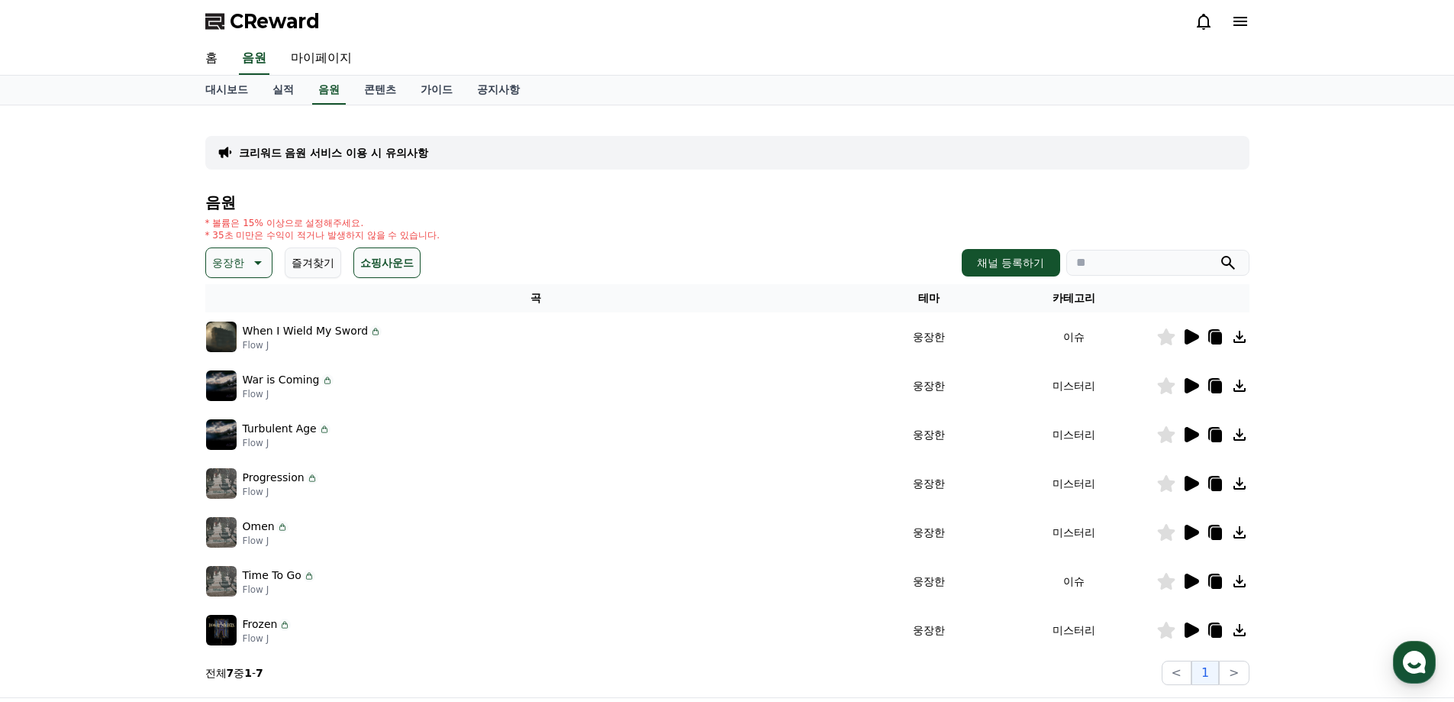
click at [1189, 481] on icon at bounding box center [1192, 483] width 15 height 15
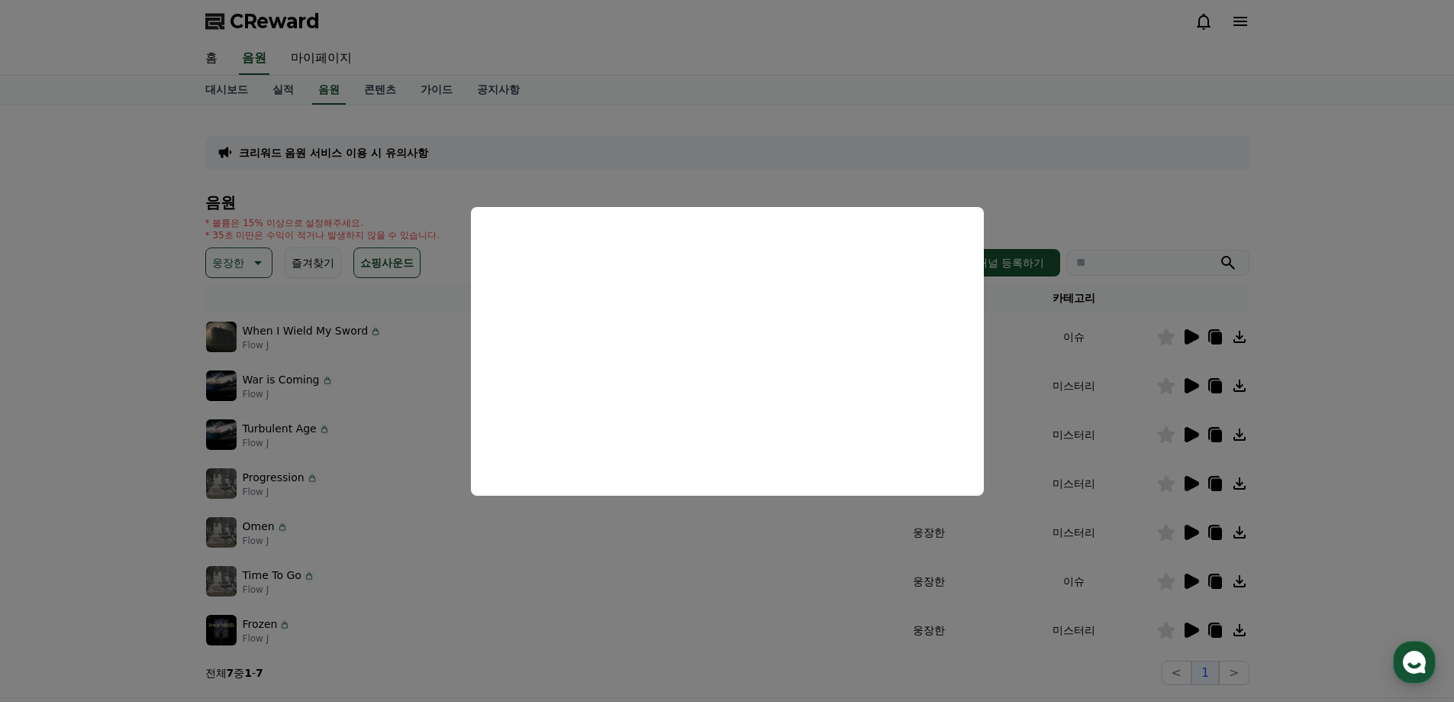
drag, startPoint x: 1104, startPoint y: 511, endPoint x: 1137, endPoint y: 521, distance: 34.3
click at [1108, 514] on button "close modal" at bounding box center [727, 351] width 1454 height 702
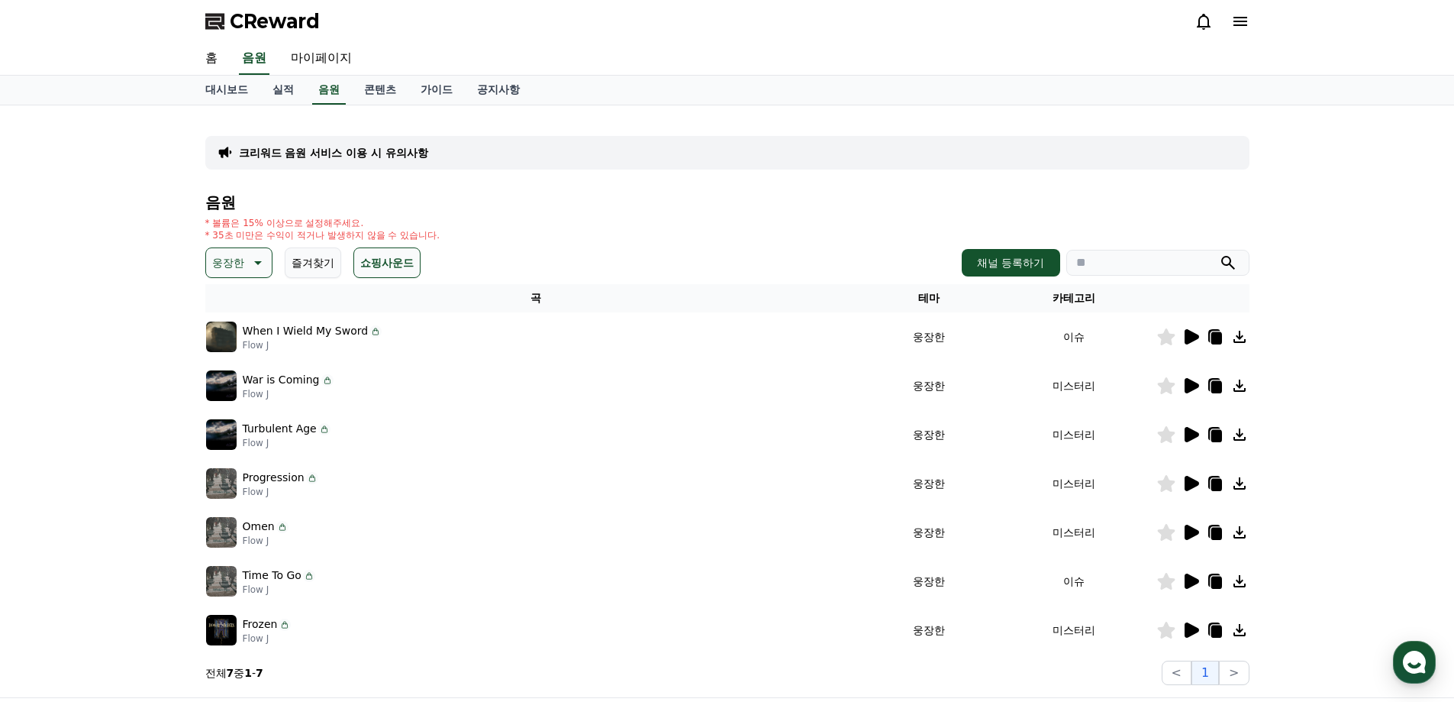
click at [1192, 535] on icon at bounding box center [1192, 531] width 15 height 15
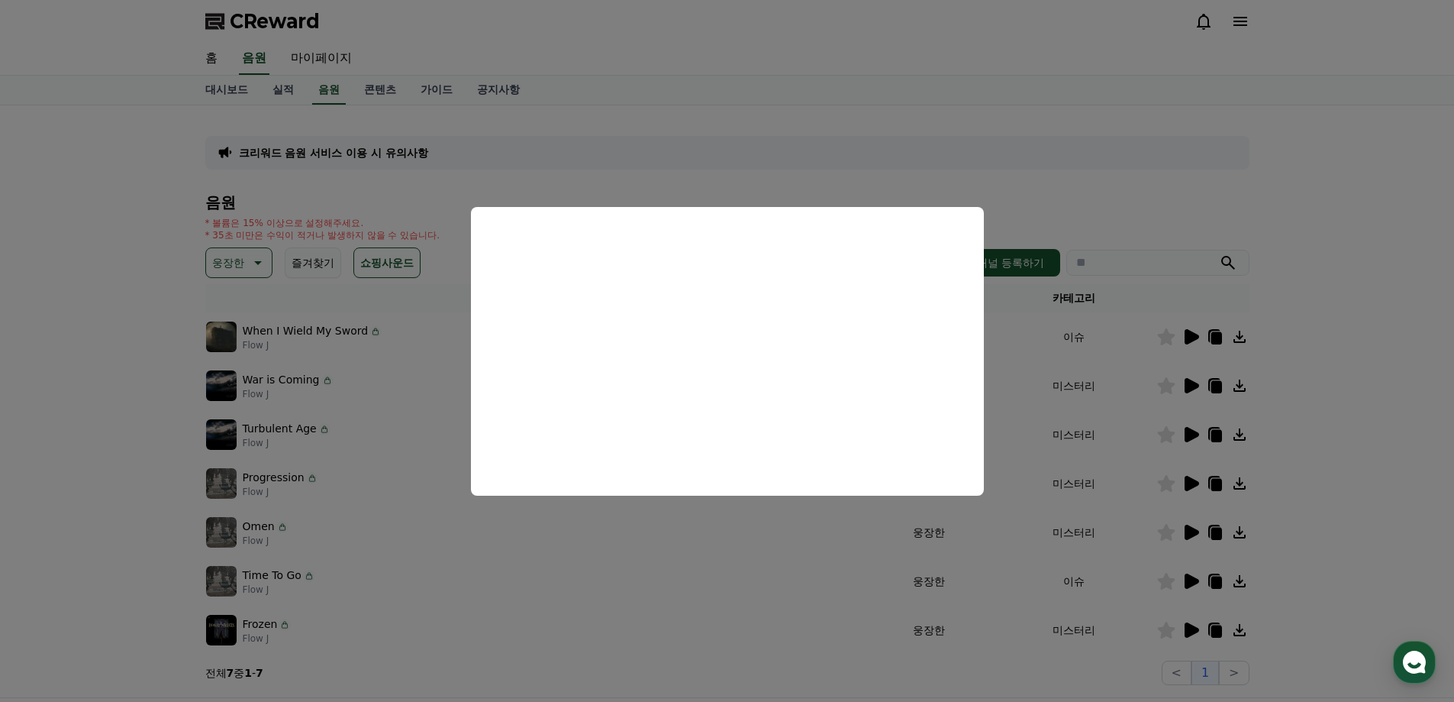
click at [124, 537] on button "close modal" at bounding box center [727, 351] width 1454 height 702
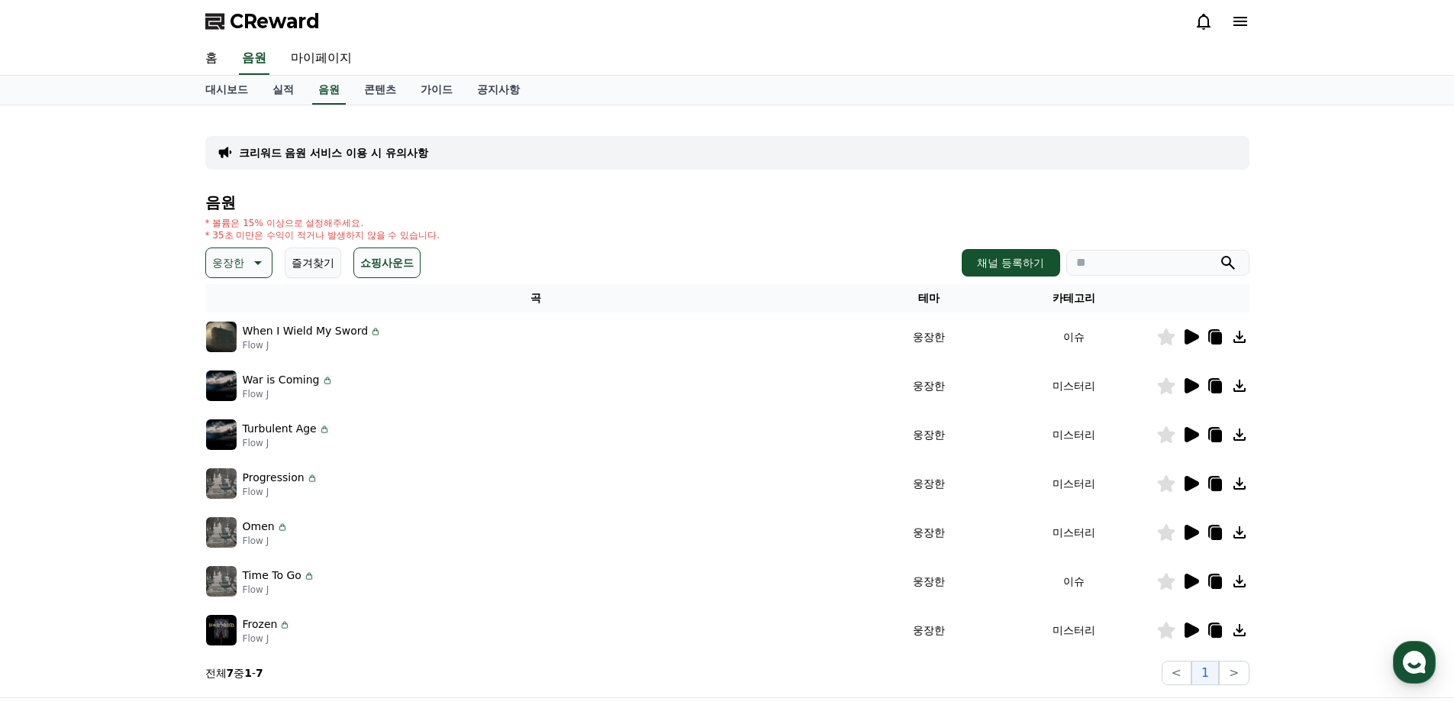
click at [1238, 528] on icon at bounding box center [1240, 532] width 18 height 18
click at [1217, 537] on icon at bounding box center [1216, 534] width 11 height 12
click at [1170, 531] on icon at bounding box center [1166, 532] width 18 height 17
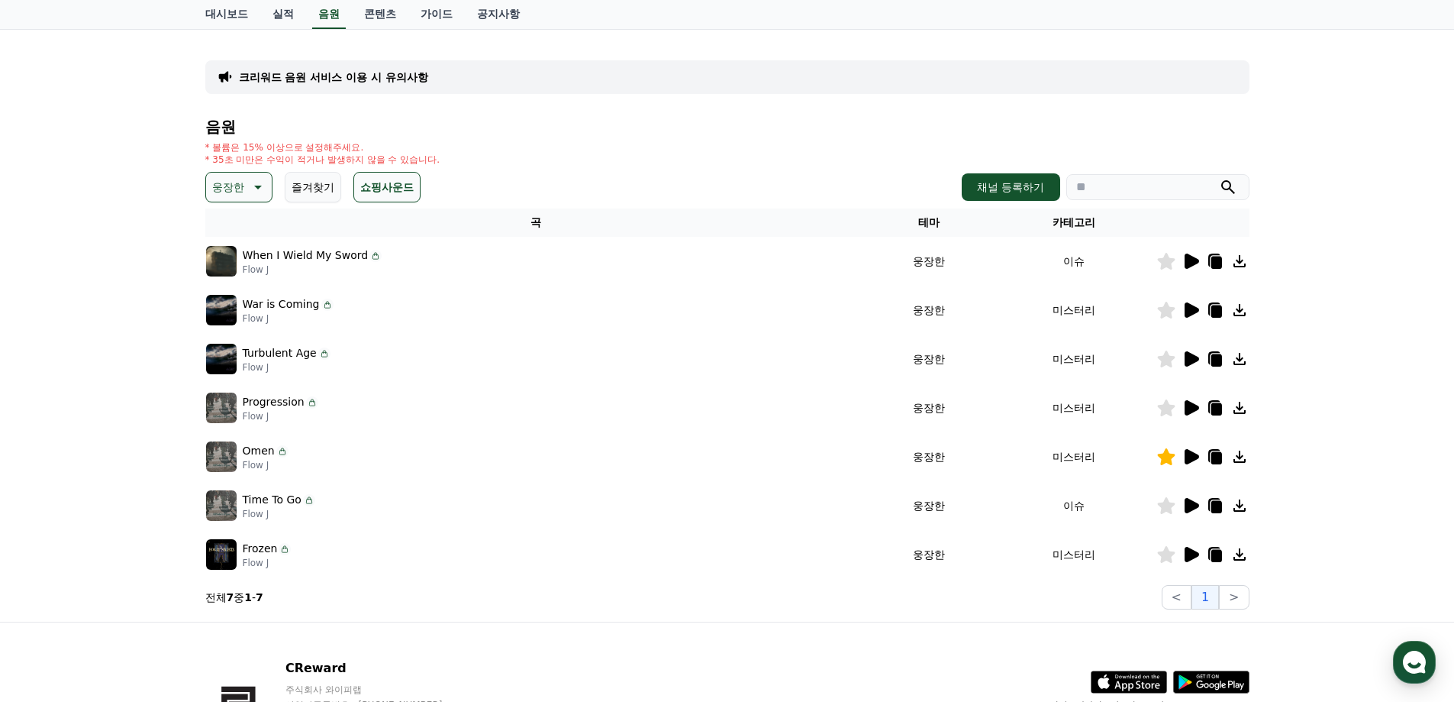
scroll to position [76, 0]
click at [1233, 599] on button ">" at bounding box center [1234, 596] width 30 height 24
click at [1194, 558] on icon at bounding box center [1191, 553] width 18 height 18
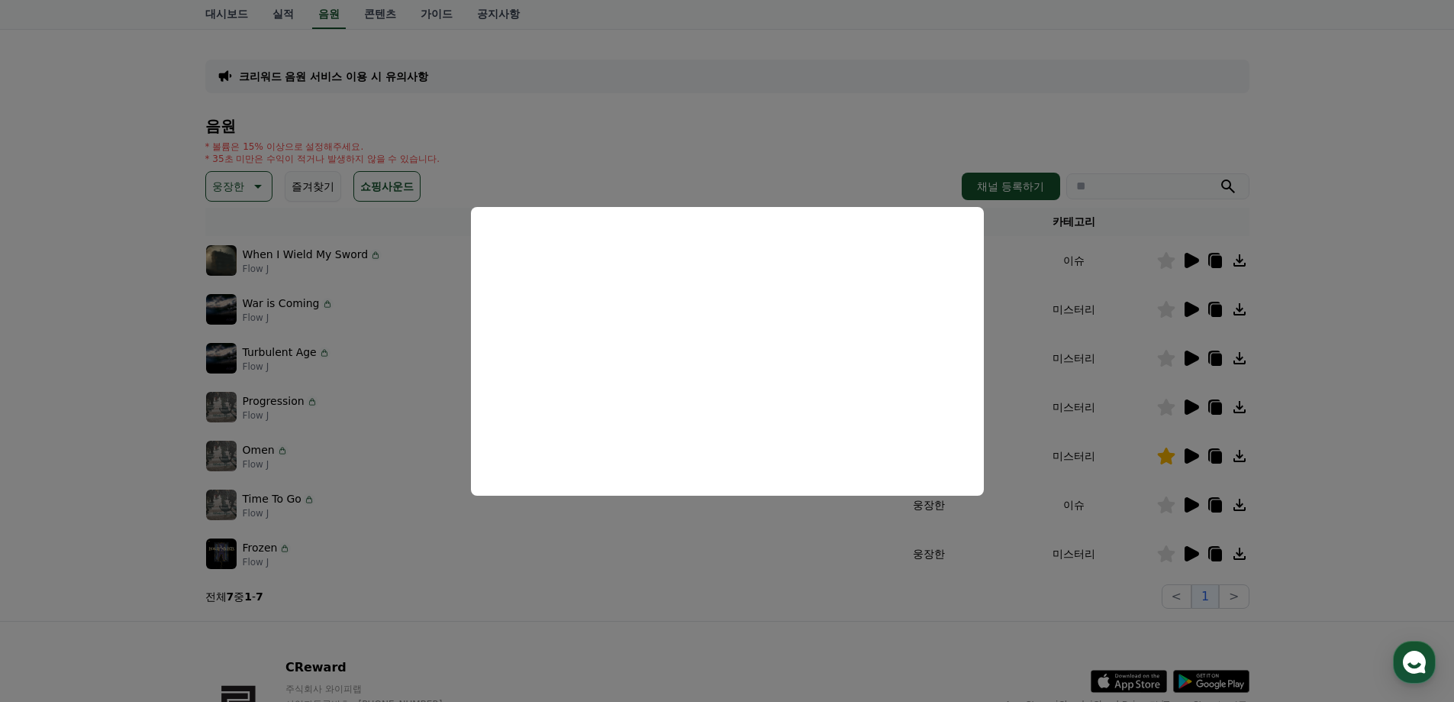
click at [893, 608] on button "close modal" at bounding box center [727, 351] width 1454 height 702
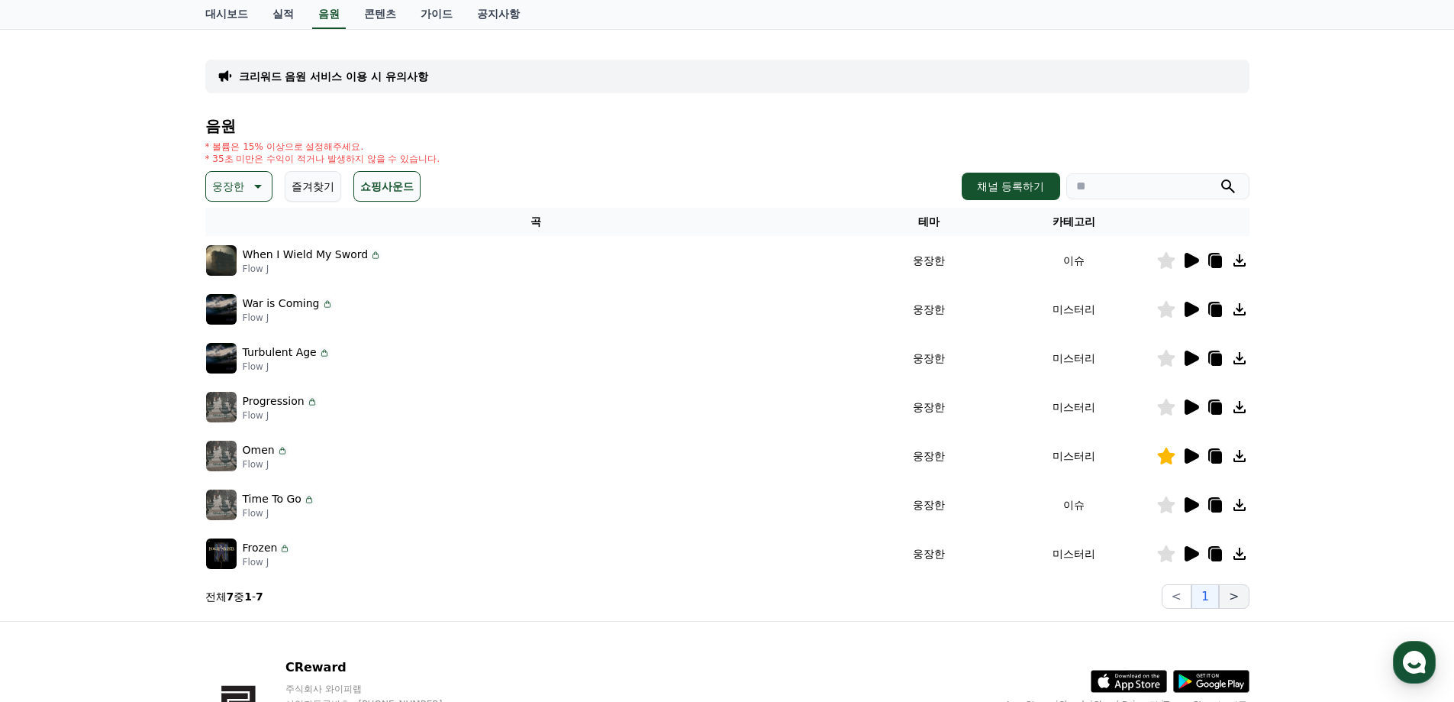
click at [1234, 604] on button ">" at bounding box center [1234, 596] width 30 height 24
click at [244, 194] on p "웅장한" at bounding box center [228, 186] width 32 height 21
click at [234, 309] on button "밝은" at bounding box center [225, 309] width 34 height 34
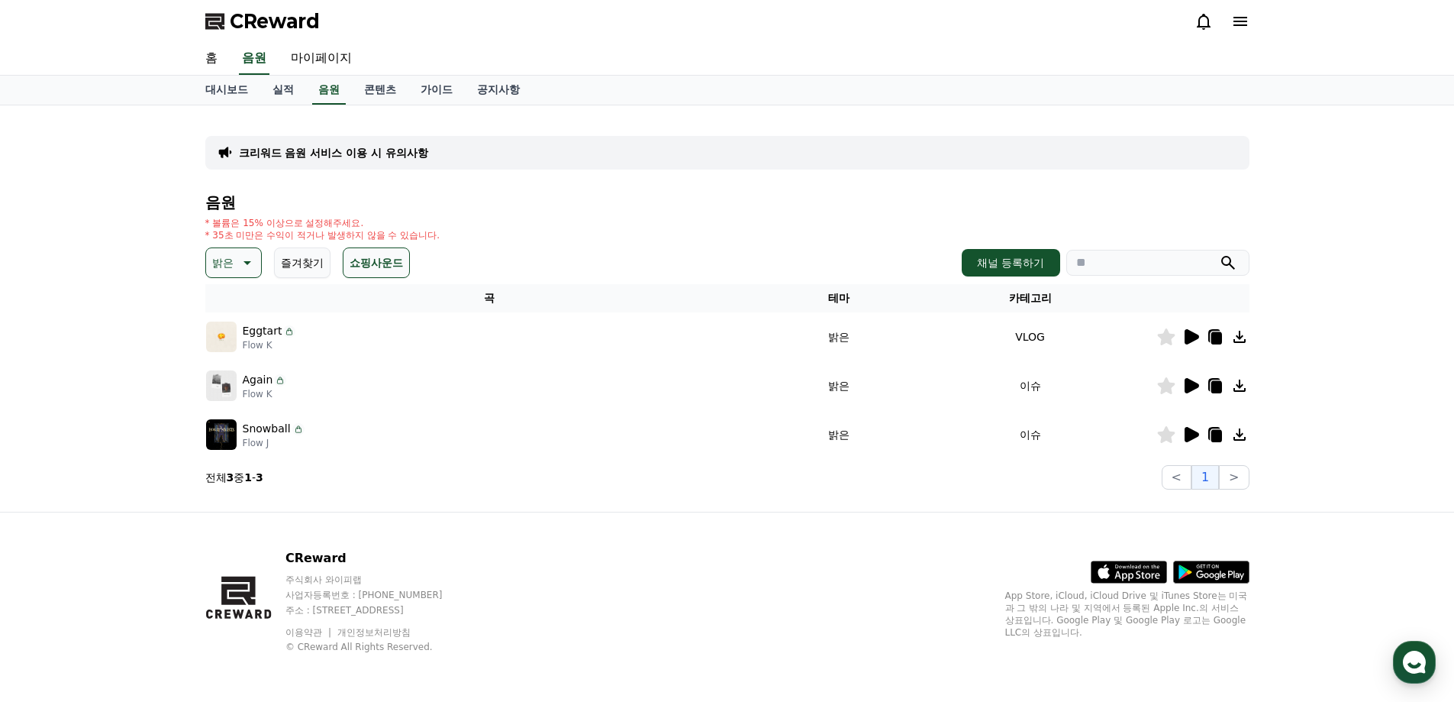
click at [1189, 333] on icon at bounding box center [1192, 336] width 15 height 15
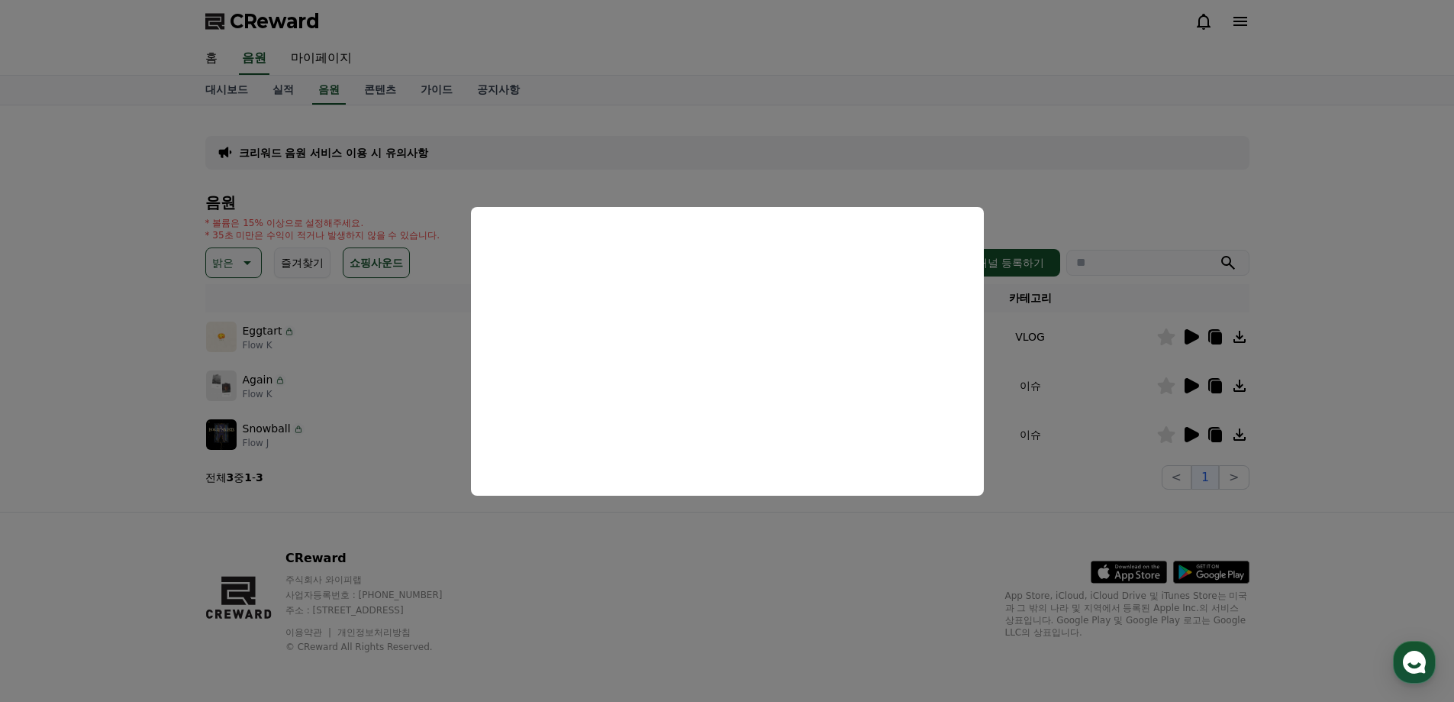
click at [1141, 405] on button "close modal" at bounding box center [727, 351] width 1454 height 702
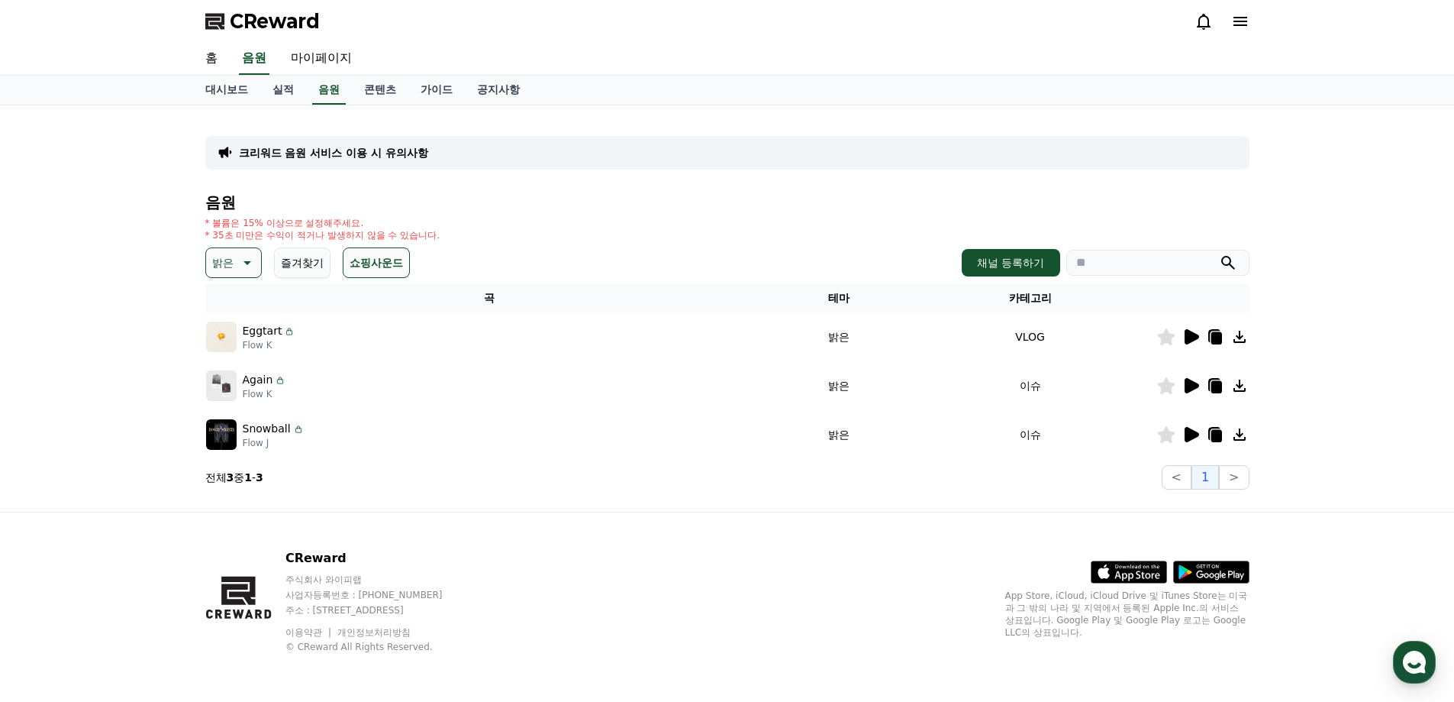
click at [1200, 380] on div at bounding box center [1203, 385] width 92 height 18
click at [1187, 386] on icon at bounding box center [1192, 385] width 15 height 15
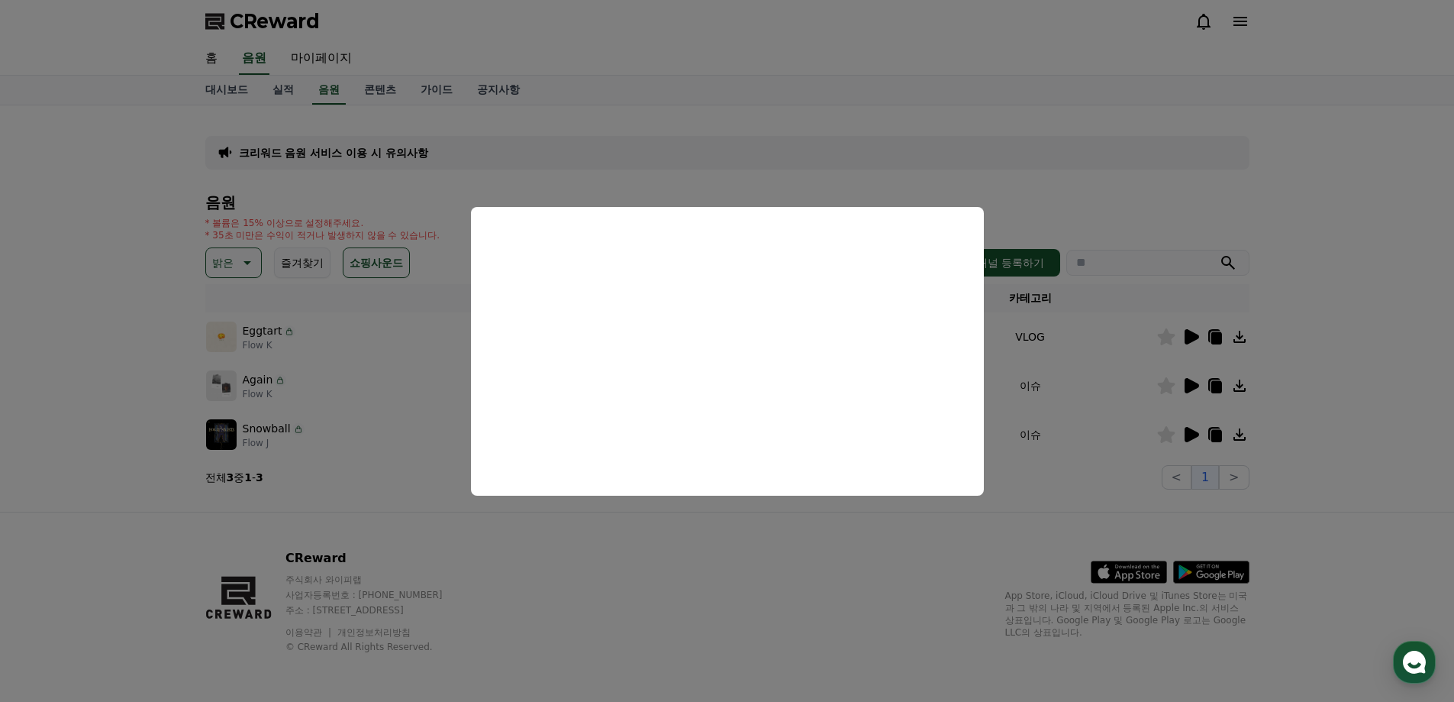
click at [1189, 431] on button "close modal" at bounding box center [727, 351] width 1454 height 702
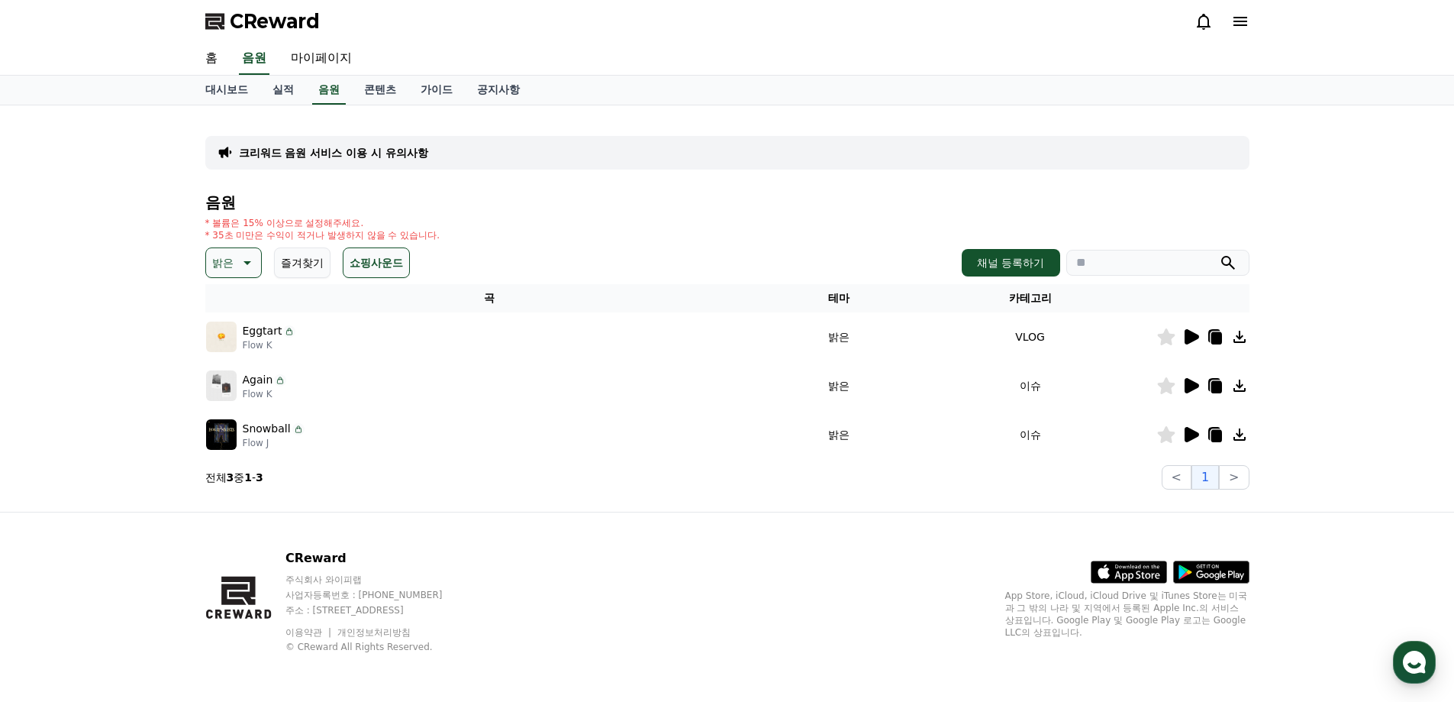
click at [1189, 431] on icon at bounding box center [1192, 434] width 15 height 15
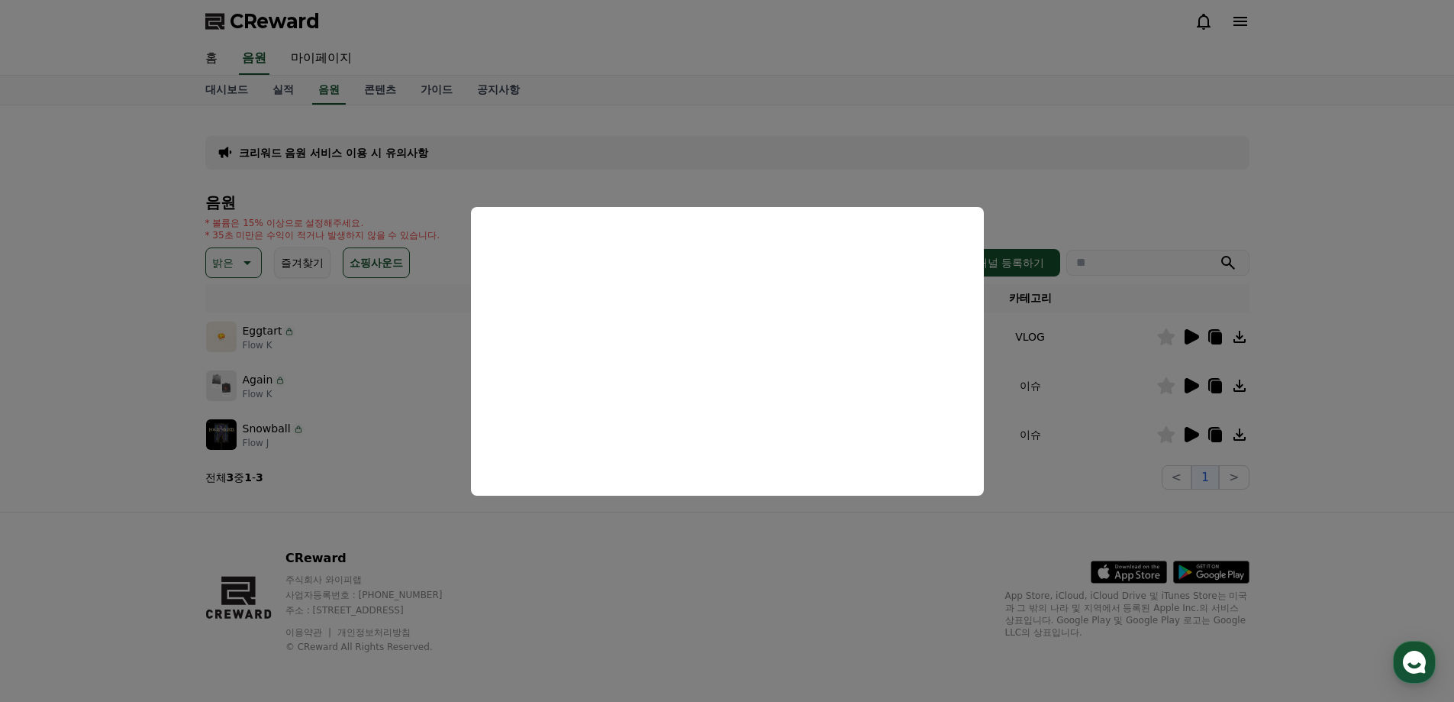
click at [323, 413] on button "close modal" at bounding box center [727, 351] width 1454 height 702
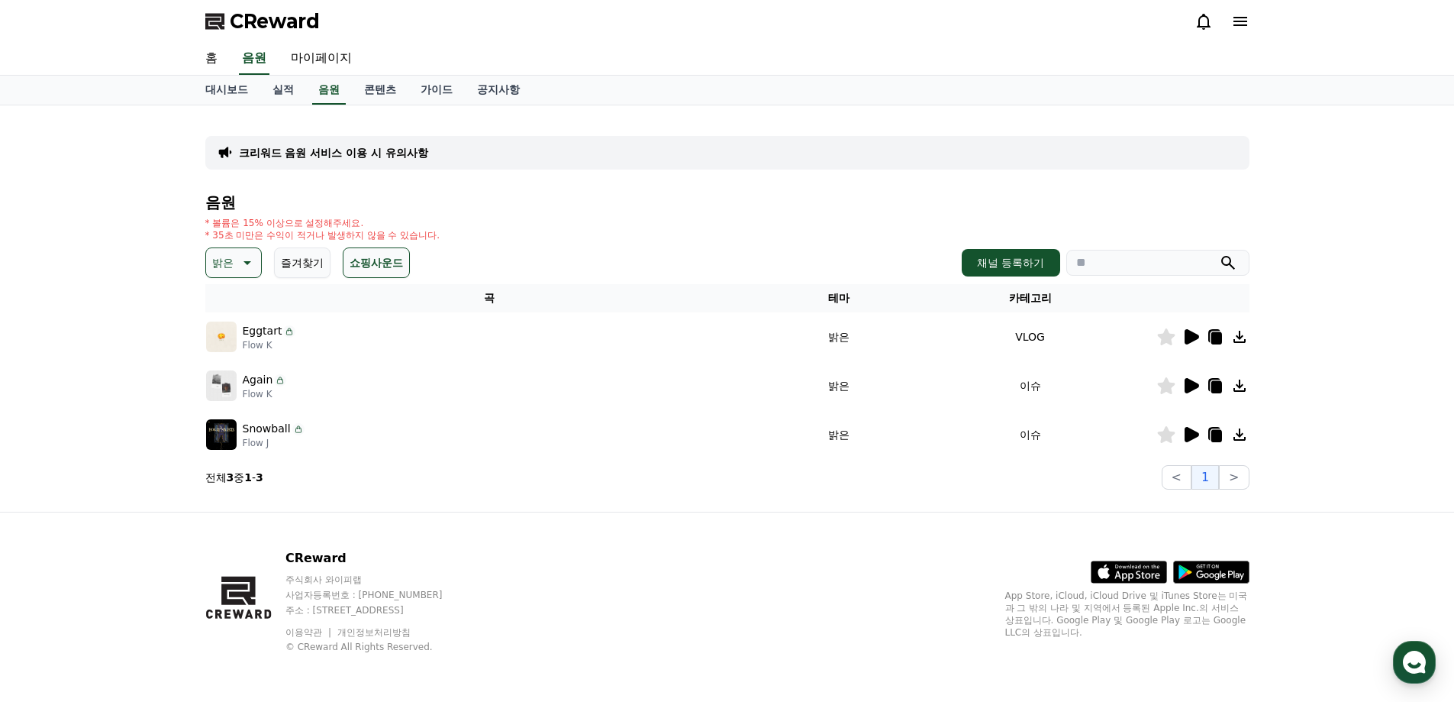
click at [237, 276] on button "밝은" at bounding box center [233, 262] width 56 height 31
click at [240, 348] on button "환상적인" at bounding box center [235, 343] width 55 height 34
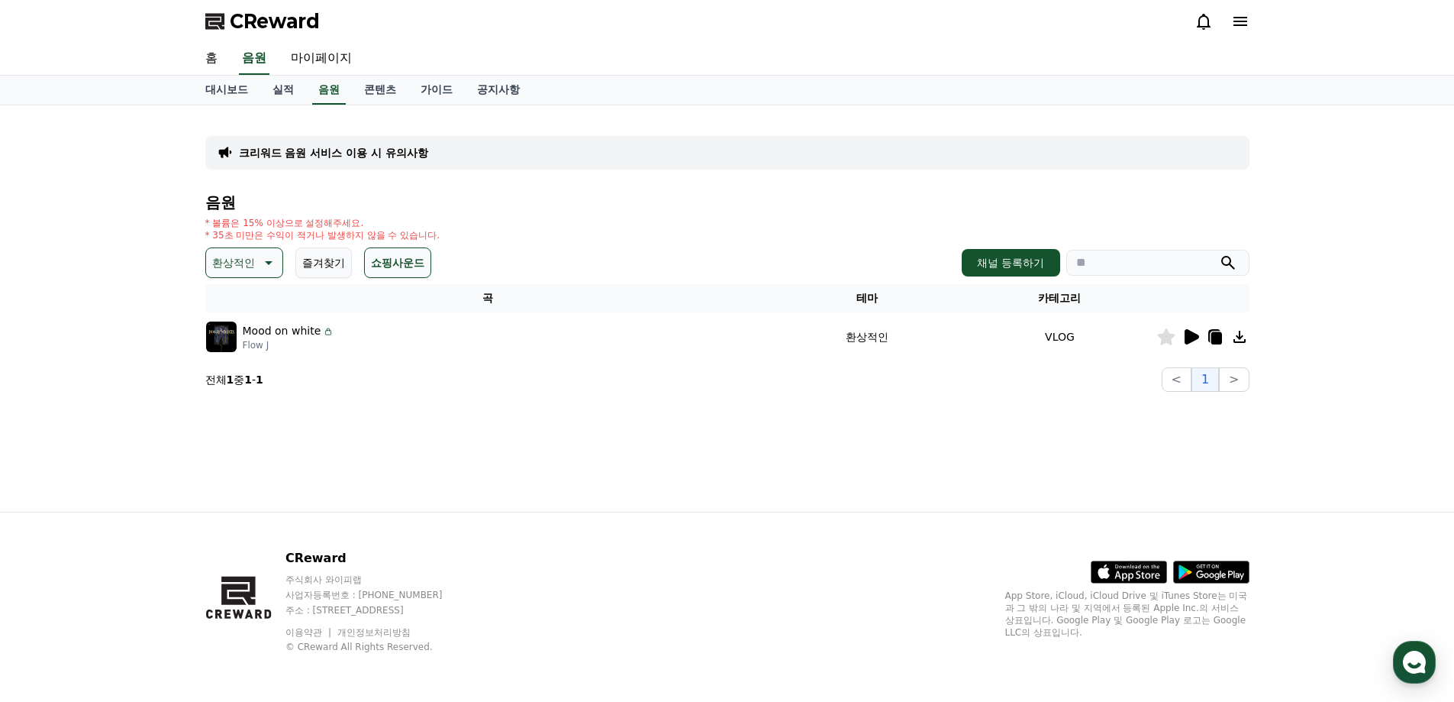
click at [386, 251] on button "쇼핑사운드" at bounding box center [397, 262] width 67 height 31
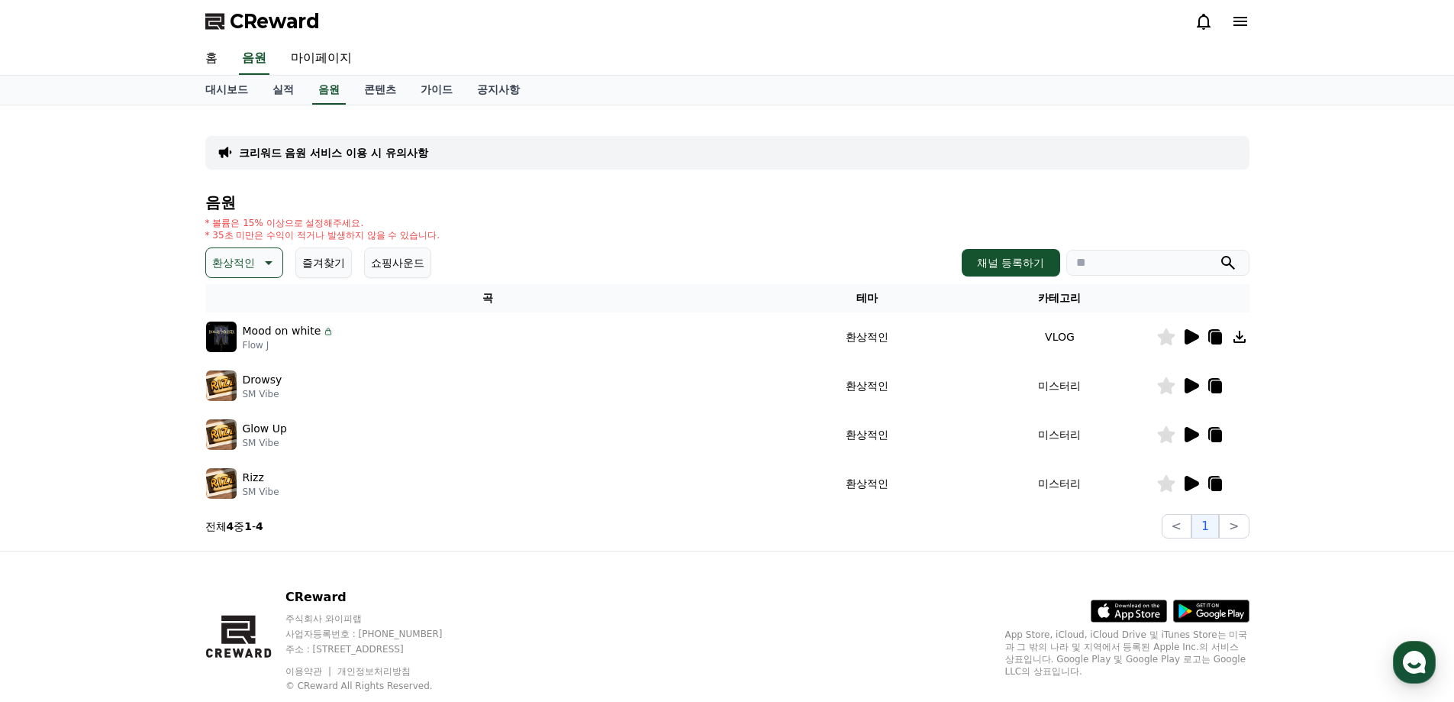
click at [1195, 386] on icon at bounding box center [1192, 385] width 15 height 15
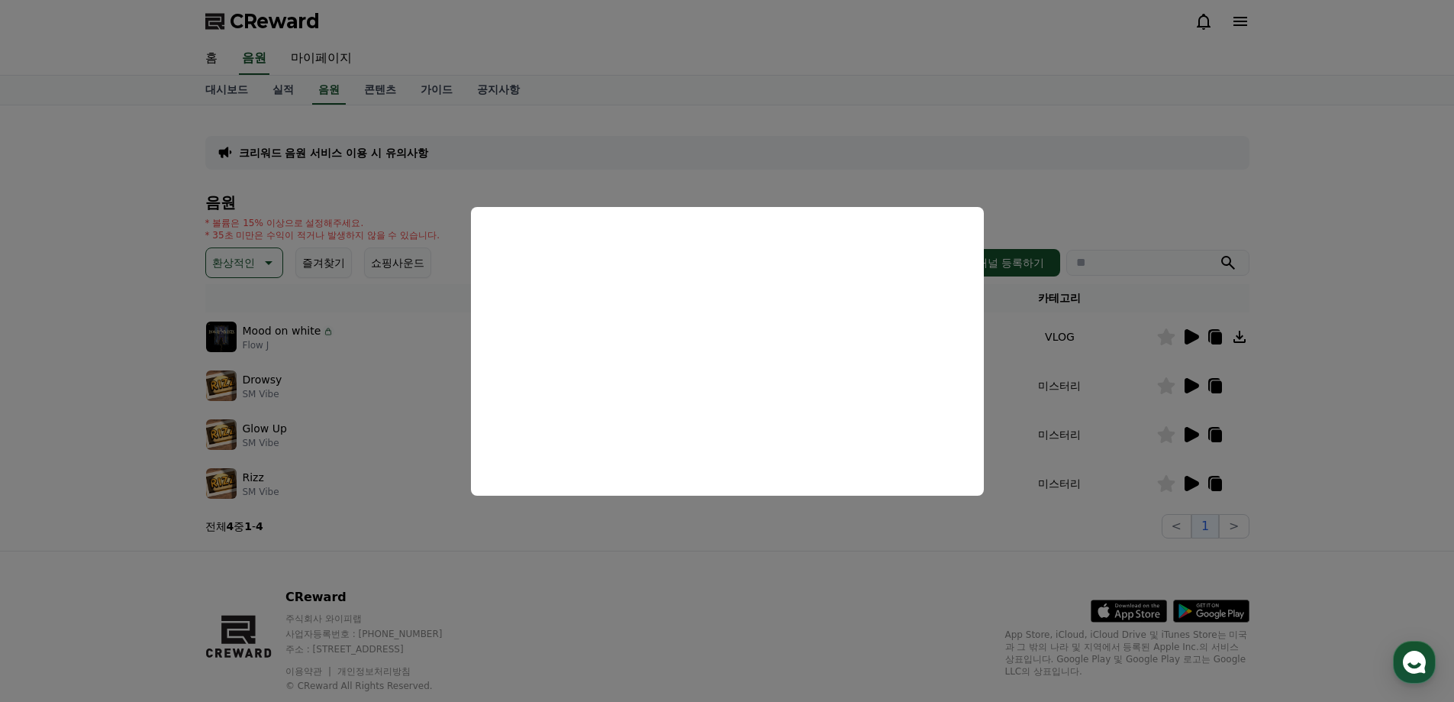
click at [501, 163] on button "close modal" at bounding box center [727, 351] width 1454 height 702
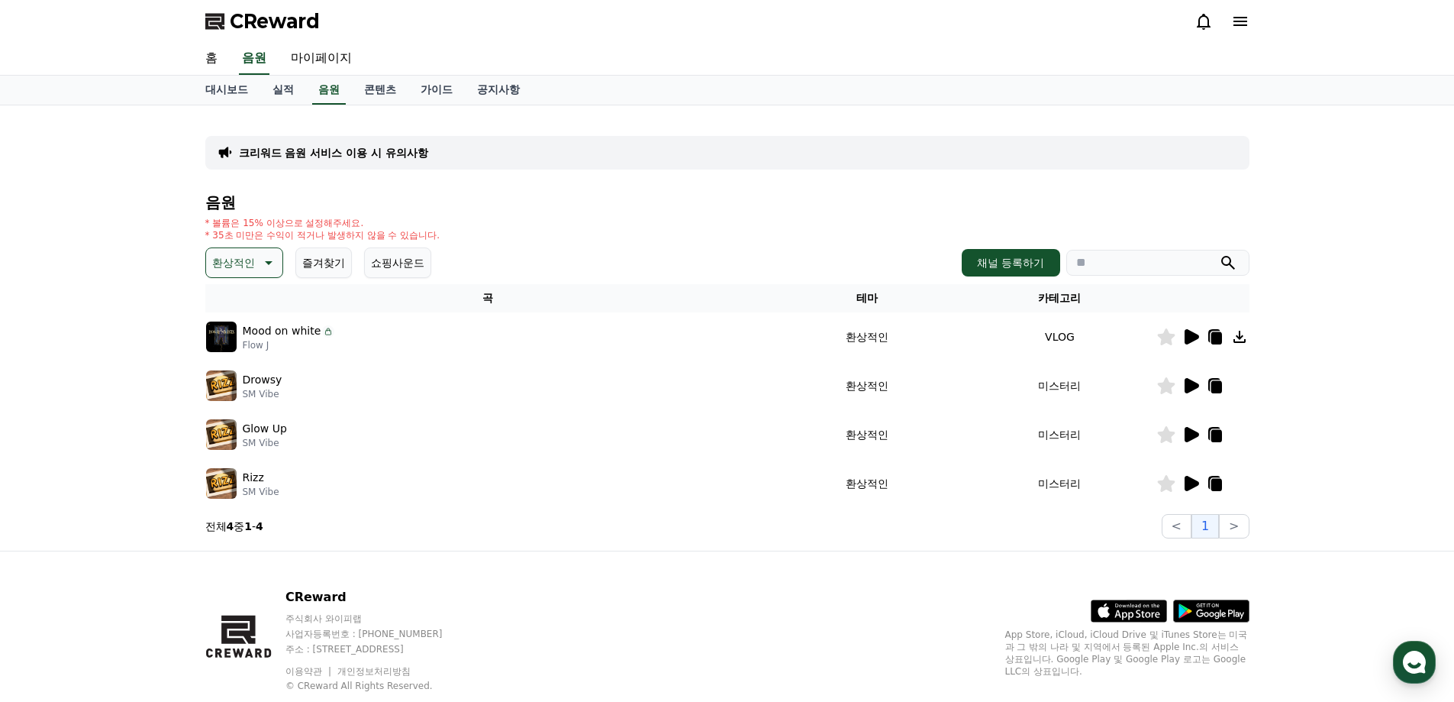
click at [365, 150] on p "크리워드 음원 서비스 이용 시 유의사항" at bounding box center [333, 152] width 189 height 15
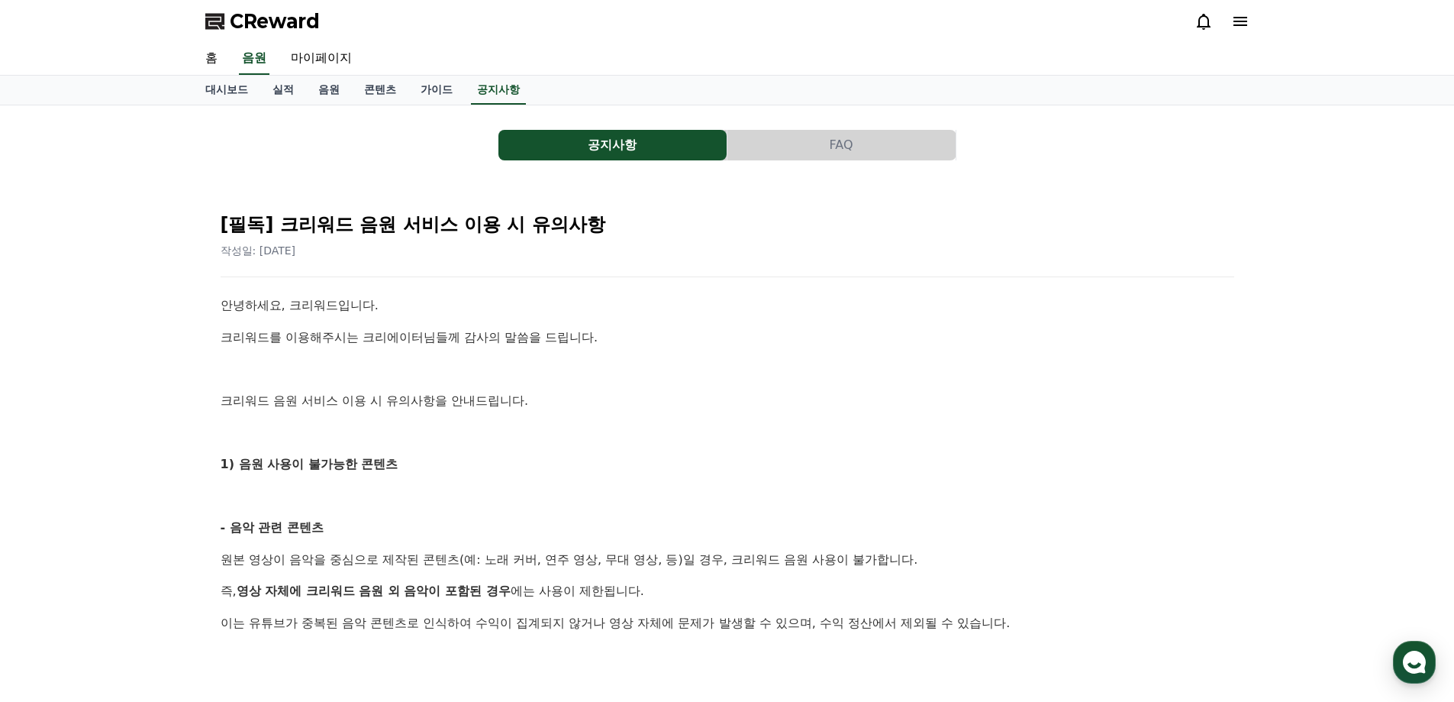
drag, startPoint x: 415, startPoint y: 353, endPoint x: 710, endPoint y: 534, distance: 345.4
click at [710, 534] on p "- 음악 관련 콘텐츠" at bounding box center [728, 528] width 1014 height 20
drag, startPoint x: 429, startPoint y: 605, endPoint x: 508, endPoint y: 629, distance: 82.8
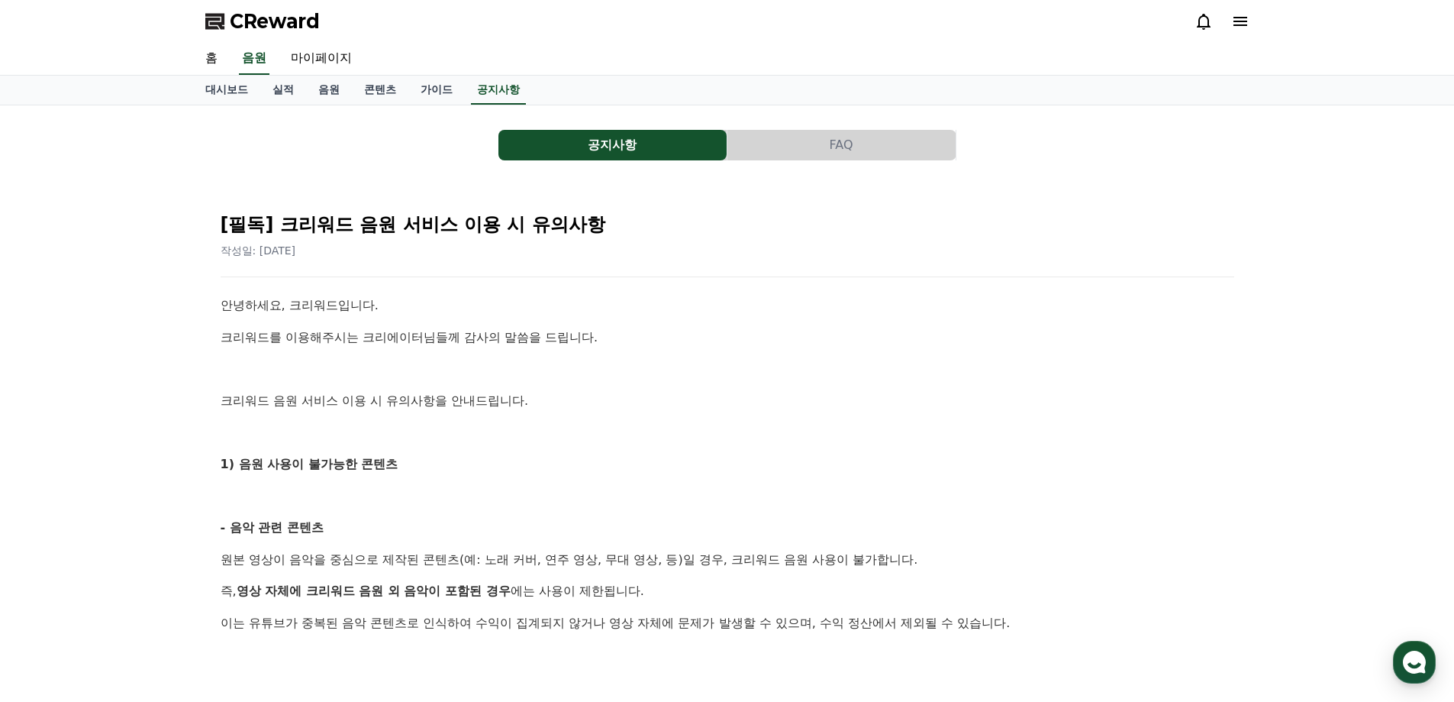
click at [508, 629] on p "이는 유튜브가 중복된 음악 콘텐츠로 인식하여 수익이 집계되지 않거나 영상 자체에 문제가 발생할 수 있으며, 수익 정산에서 제외될 수 있습니다." at bounding box center [728, 623] width 1014 height 20
drag, startPoint x: 379, startPoint y: 545, endPoint x: 750, endPoint y: 640, distance: 383.8
click at [868, 582] on p "즉, 영상 자체에 크리워드 음원 외 음악이 포함된 경우 에는 사용이 제한됩니다." at bounding box center [728, 591] width 1014 height 20
drag, startPoint x: 649, startPoint y: 577, endPoint x: 751, endPoint y: 602, distance: 105.4
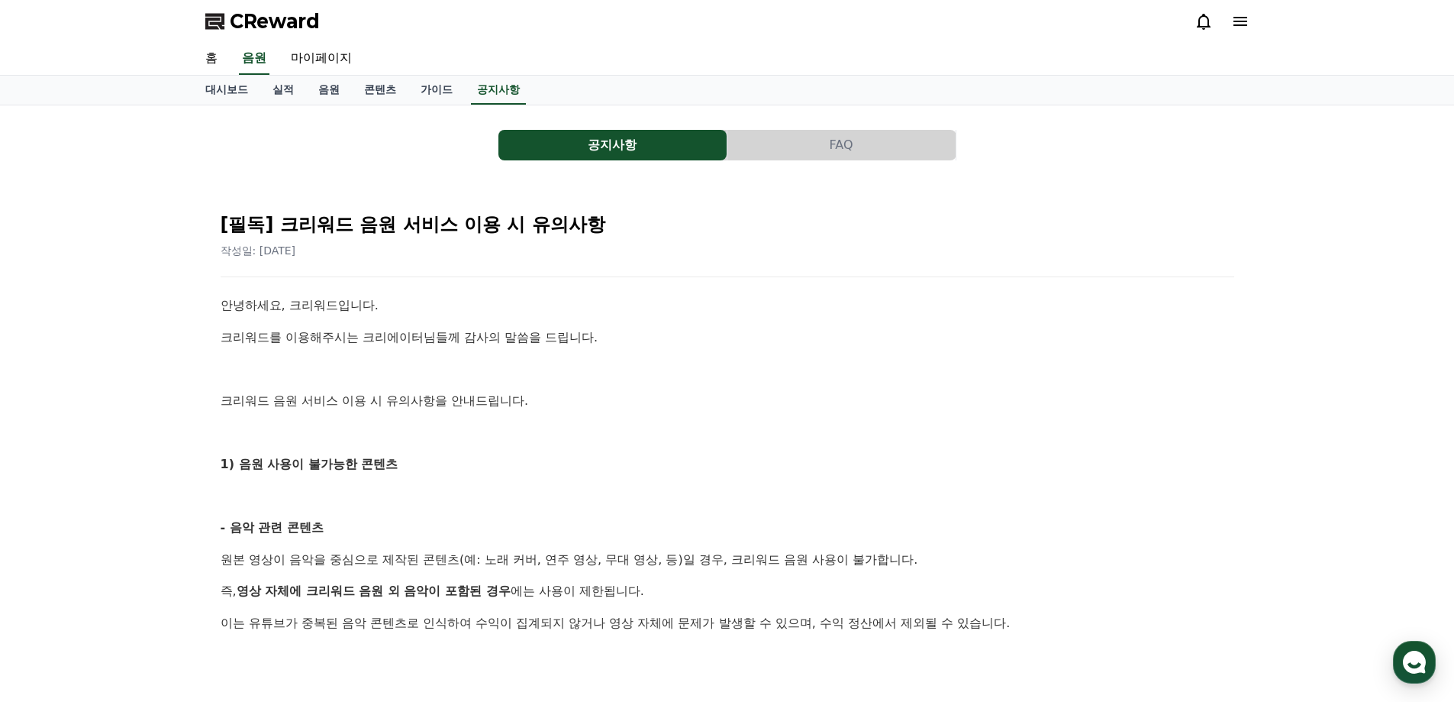
drag, startPoint x: 321, startPoint y: 628, endPoint x: 708, endPoint y: 660, distance: 388.4
click at [708, 660] on p at bounding box center [728, 655] width 1014 height 20
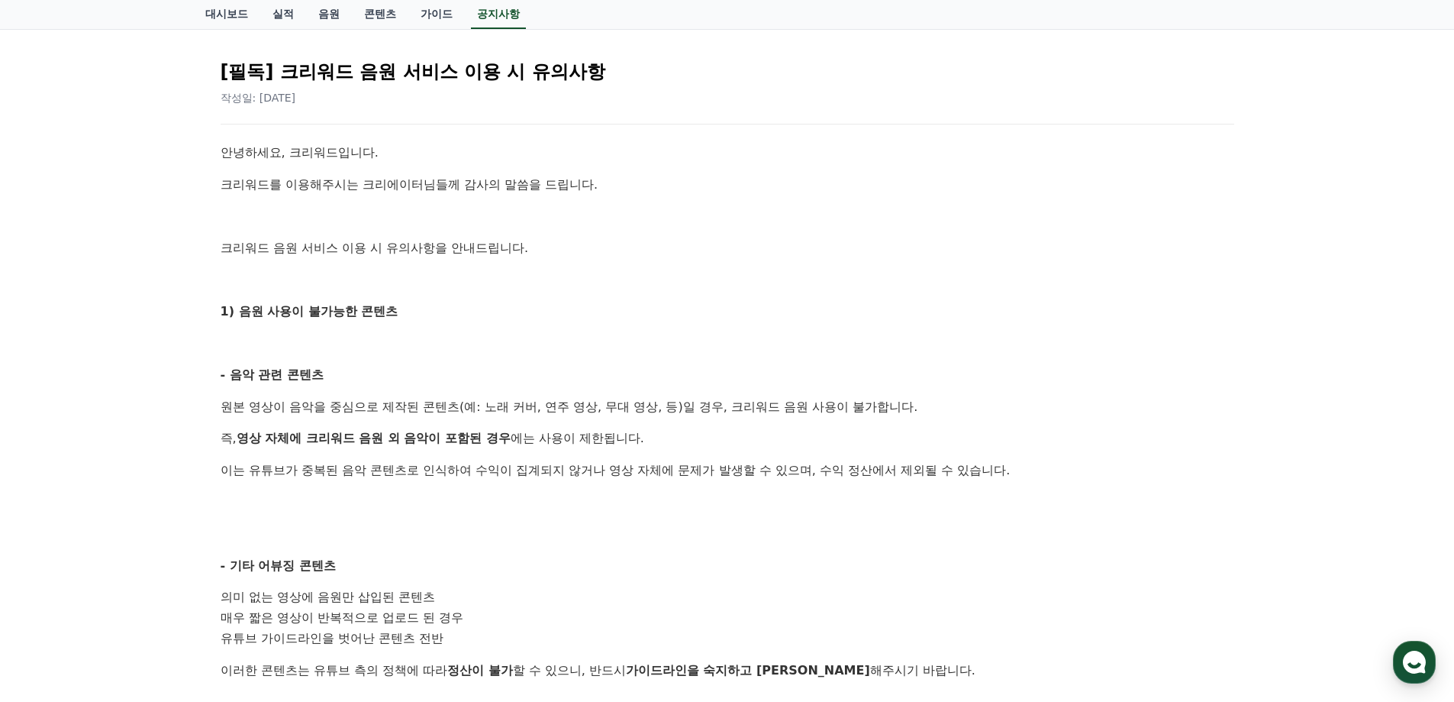
scroll to position [229, 0]
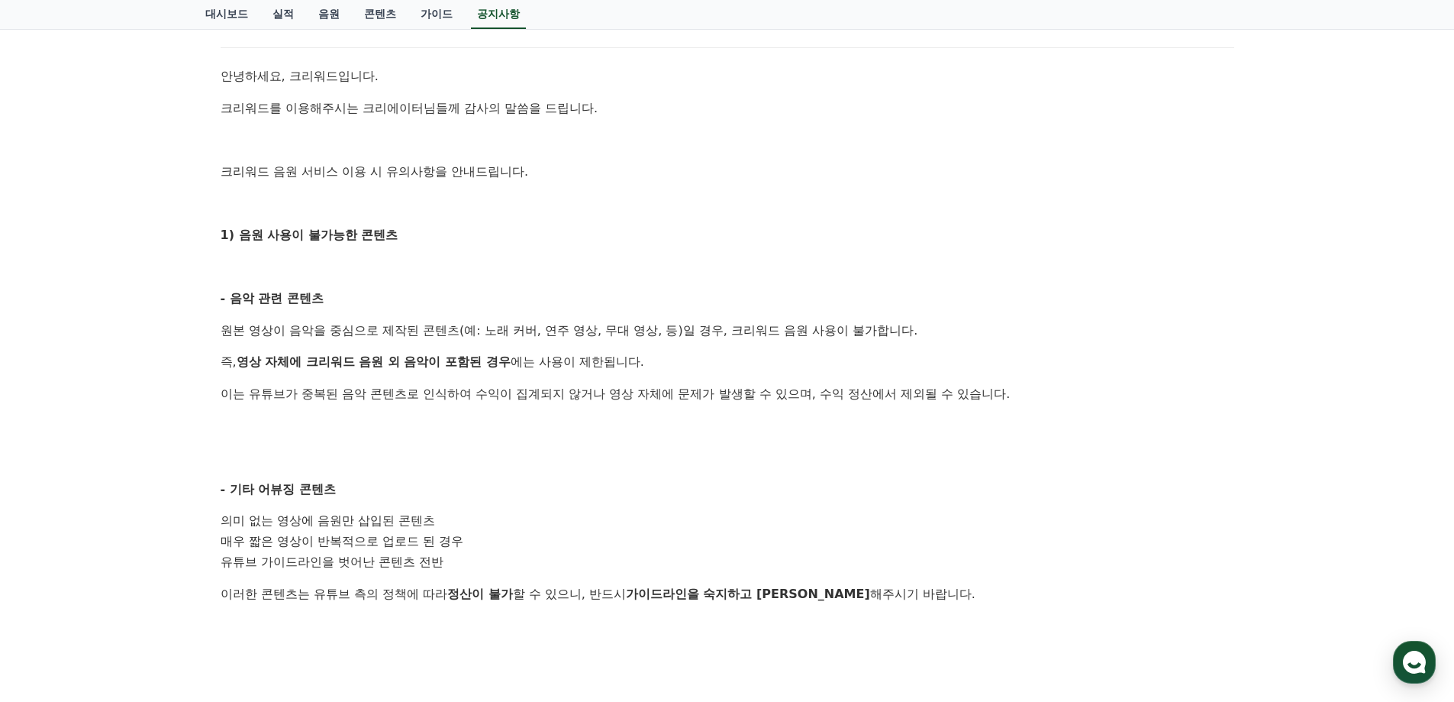
drag, startPoint x: 292, startPoint y: 561, endPoint x: 457, endPoint y: 560, distance: 165.7
click at [457, 560] on li "유튜브 가이드라인을 벗어난 콘텐츠 전반" at bounding box center [728, 562] width 1014 height 21
click at [460, 560] on li "유튜브 가이드라인을 벗어난 콘텐츠 전반" at bounding box center [728, 562] width 1014 height 21
drag, startPoint x: 472, startPoint y: 598, endPoint x: 871, endPoint y: 634, distance: 400.9
click at [819, 625] on div "안녕하세요, 크리워드입니다. 크리워드를 이용해주시는 크리에이터님들께 감사의 말씀을 드립니다. 크리워드 음원 서비스 이용 시 유의사항을 안내드립…" at bounding box center [728, 573] width 1014 height 1014
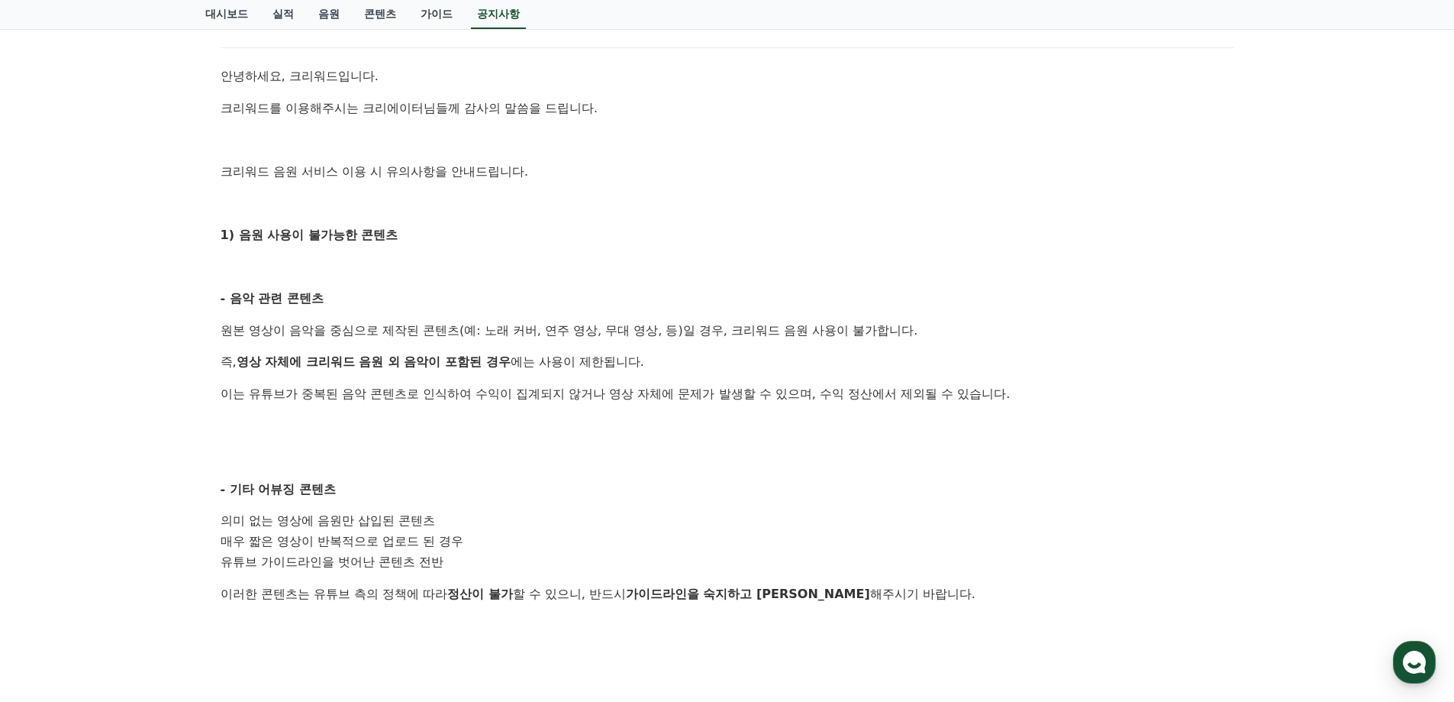
click at [871, 634] on div "안녕하세요, 크리워드입니다. 크리워드를 이용해주시는 크리에이터님들께 감사의 말씀을 드립니다. 크리워드 음원 서비스 이용 시 유의사항을 안내드립…" at bounding box center [728, 573] width 1014 height 1014
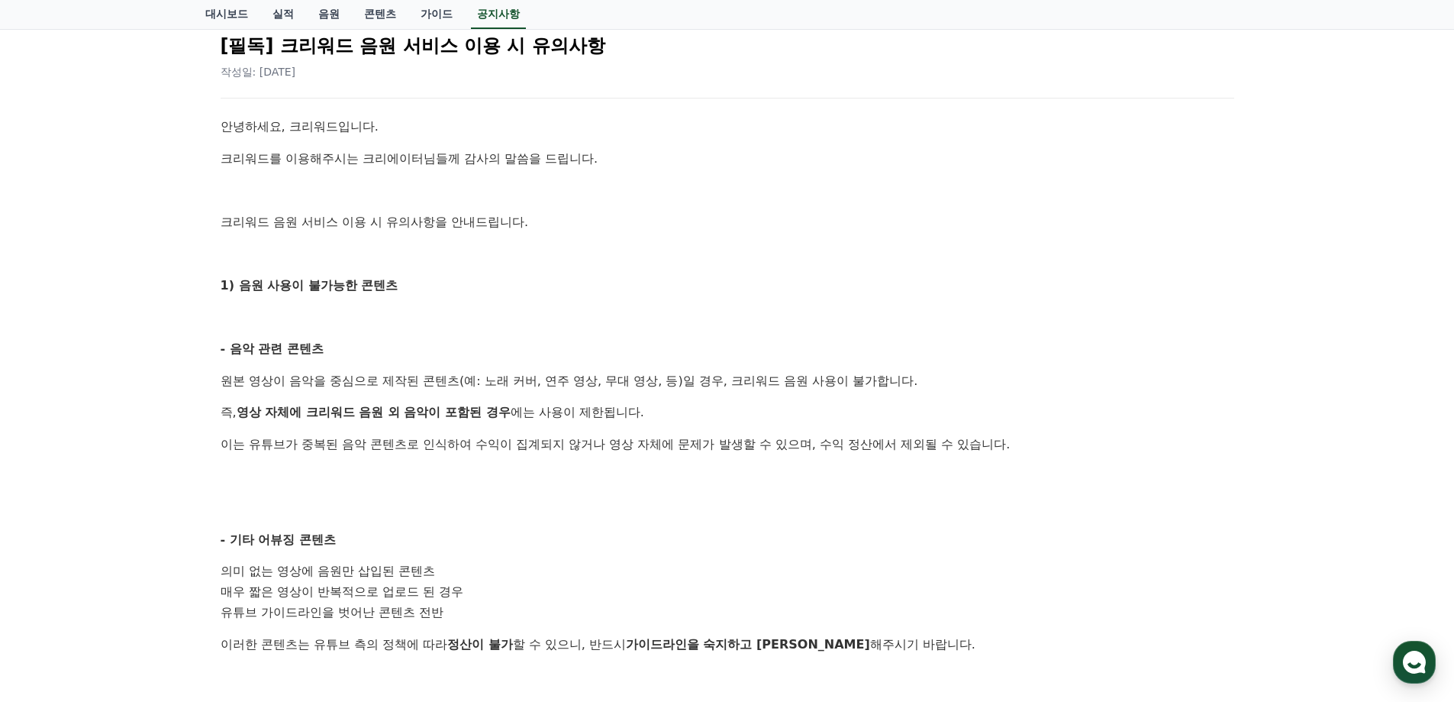
scroll to position [153, 0]
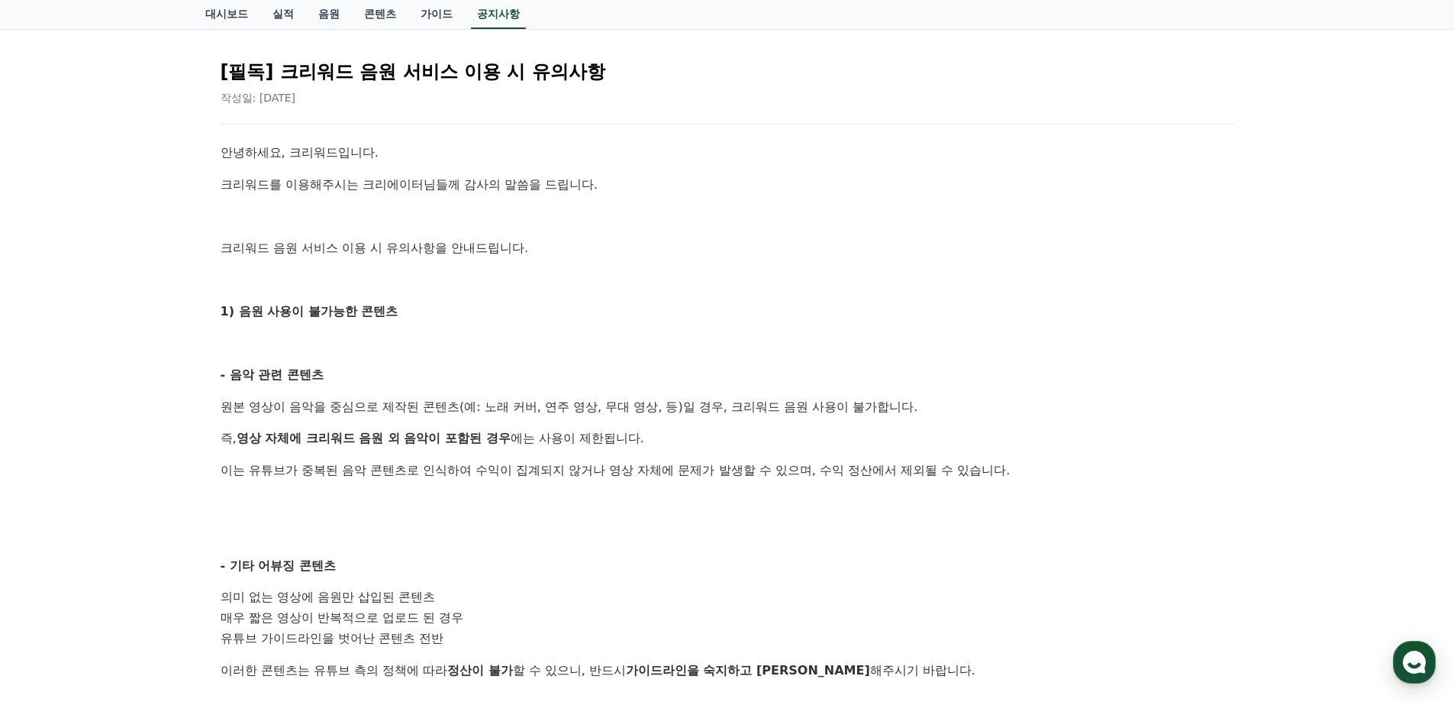
click at [468, 76] on h2 "[필독] 크리워드 음원 서비스 이용 시 유의사항" at bounding box center [728, 72] width 1014 height 24
click at [499, 21] on link "공지사항" at bounding box center [498, 14] width 55 height 29
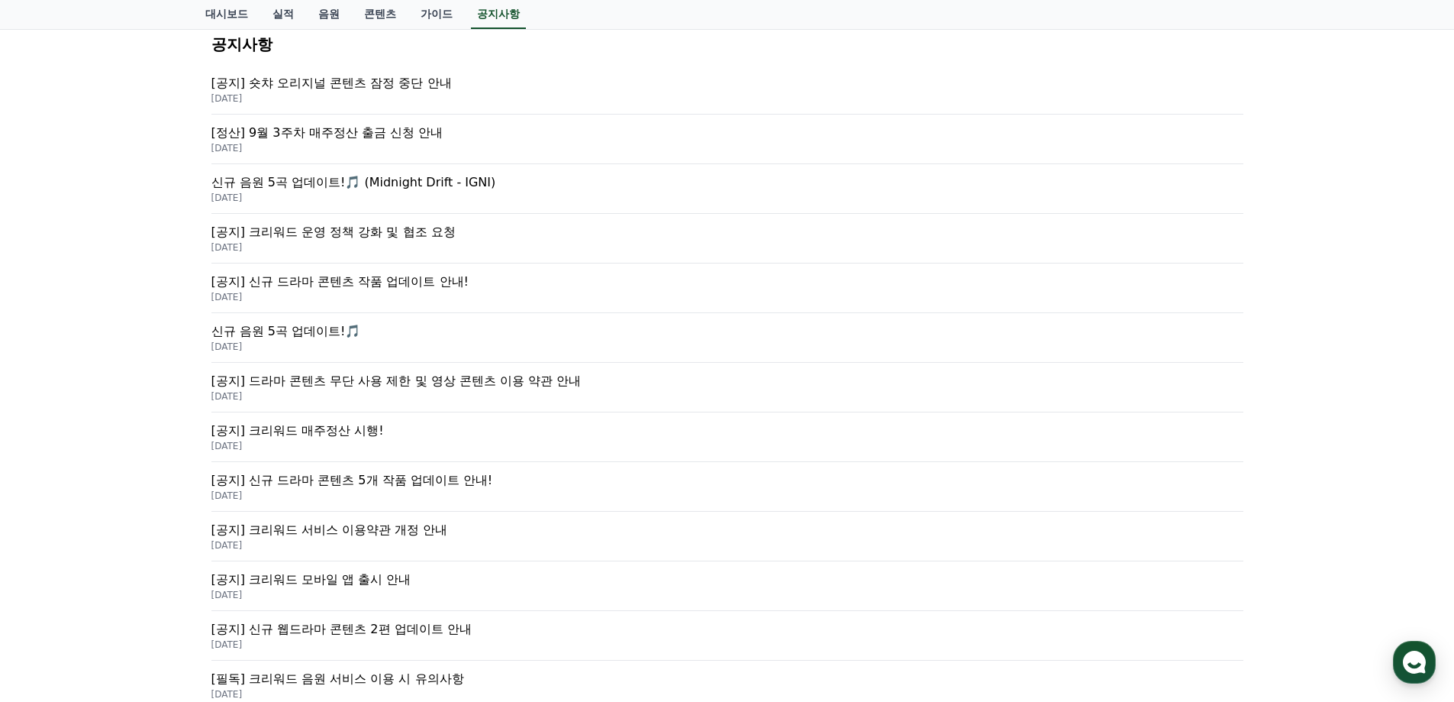
scroll to position [198, 0]
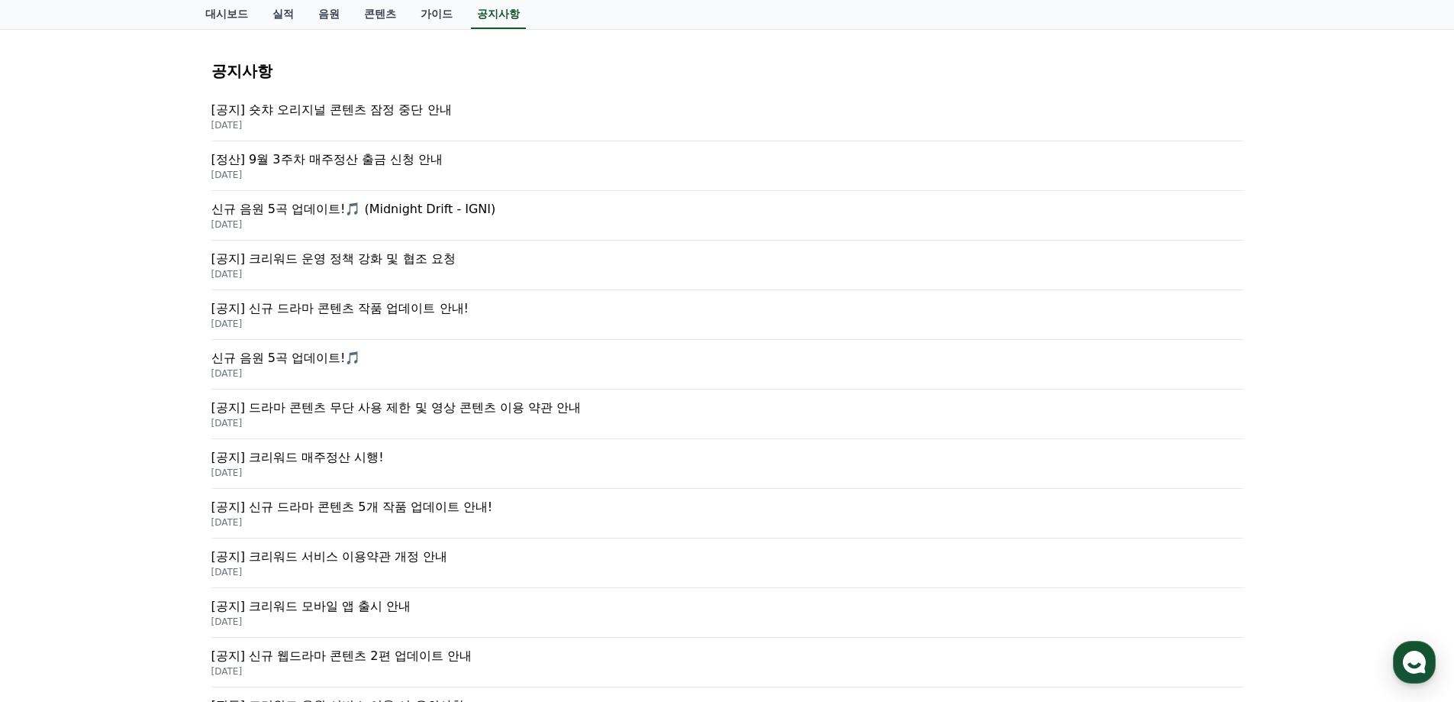
click at [450, 408] on p "[공지] 드라마 콘텐츠 무단 사용 제한 및 영상 콘텐츠 이용 약관 안내" at bounding box center [727, 407] width 1032 height 18
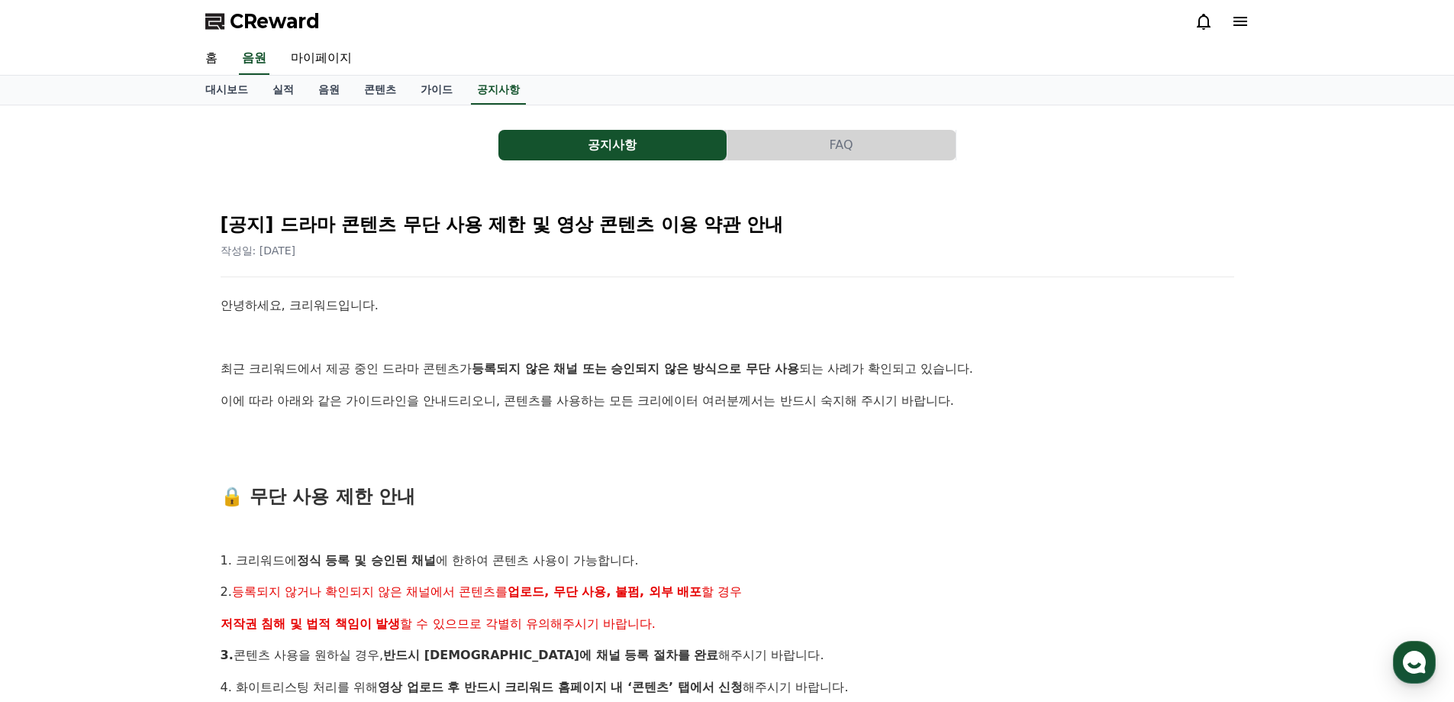
drag, startPoint x: 486, startPoint y: 359, endPoint x: 841, endPoint y: 447, distance: 364.9
drag, startPoint x: 222, startPoint y: 369, endPoint x: 827, endPoint y: 387, distance: 604.9
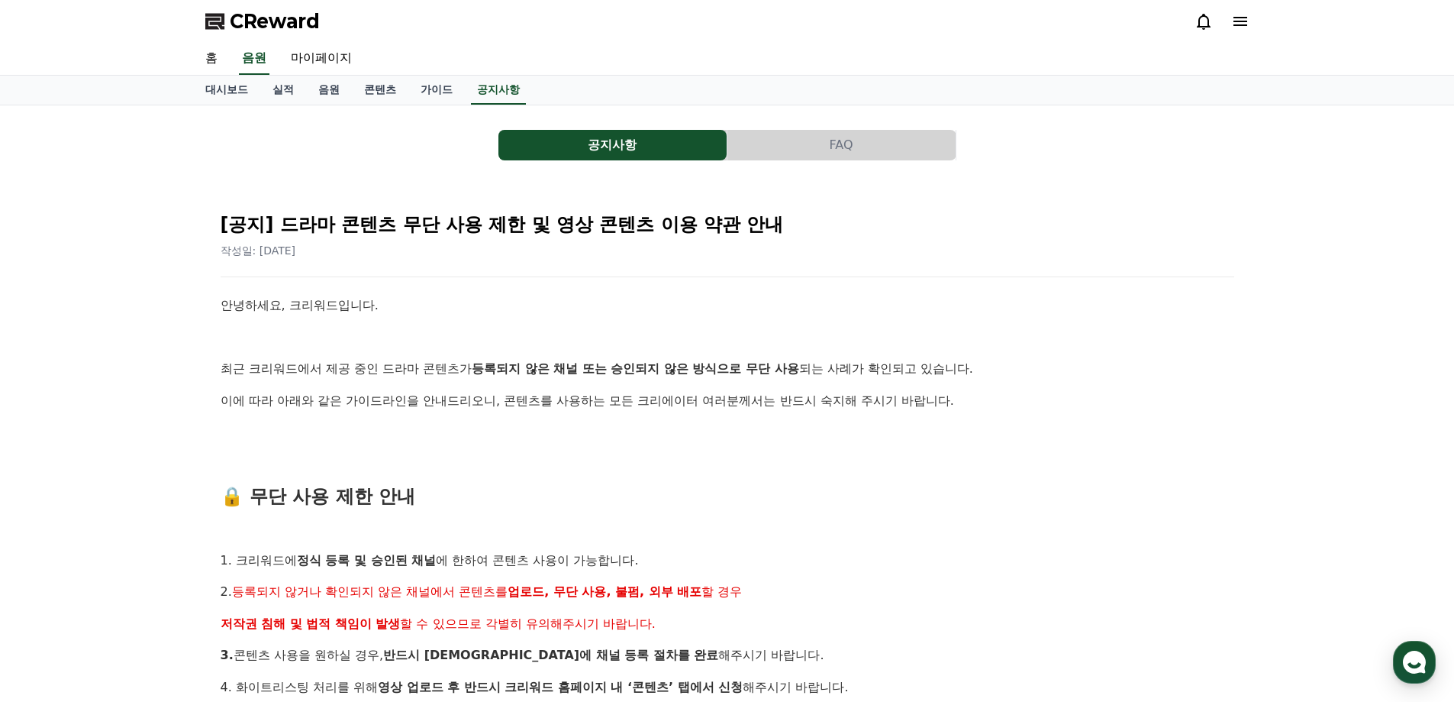
click at [659, 398] on p "이에 따라 아래와 같은 가이드라인을 안내드리오니, 콘텐츠를 사용하는 모든 크리에이터 여러분께서는 반드시 숙지해 주시기 바랍니다." at bounding box center [728, 401] width 1014 height 20
drag, startPoint x: 621, startPoint y: 406, endPoint x: 712, endPoint y: 460, distance: 105.4
click at [737, 467] on p at bounding box center [728, 464] width 1014 height 20
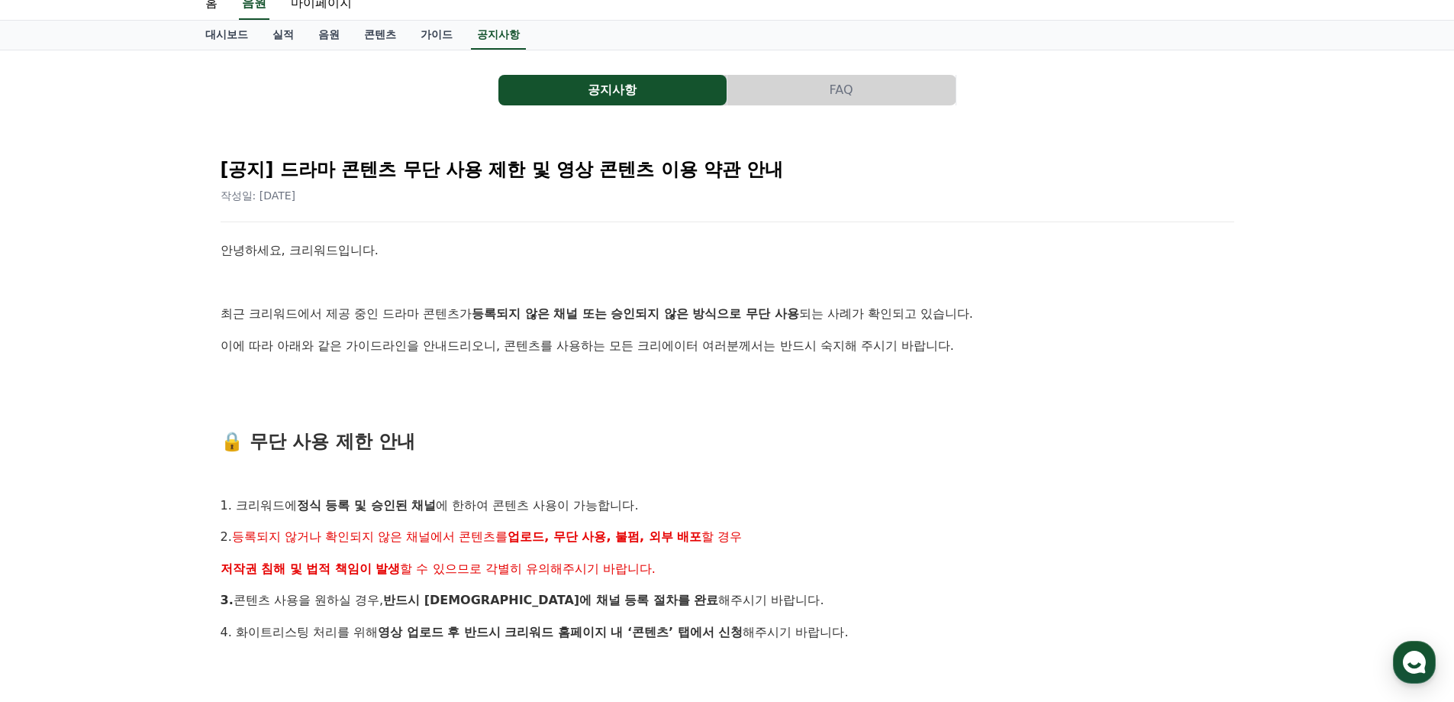
scroll to position [153, 0]
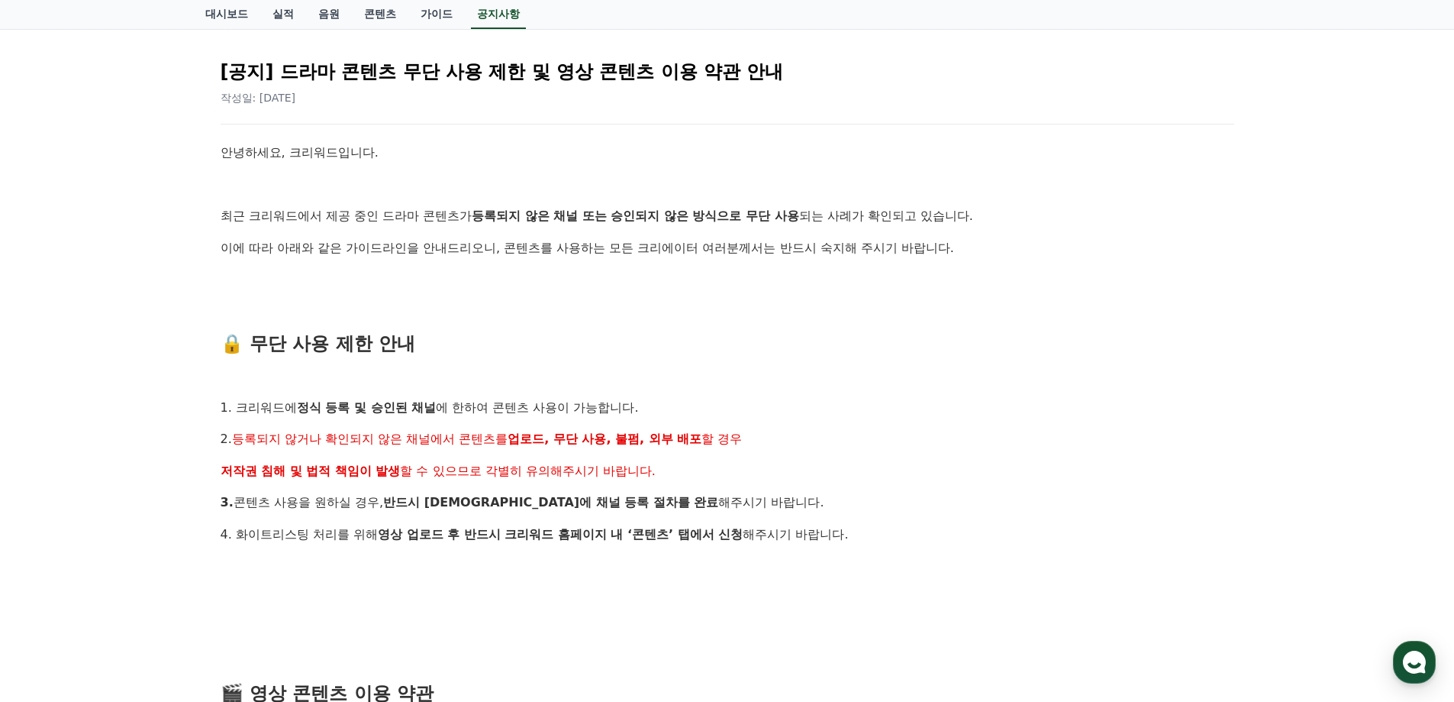
drag, startPoint x: 621, startPoint y: 376, endPoint x: 957, endPoint y: 514, distance: 362.9
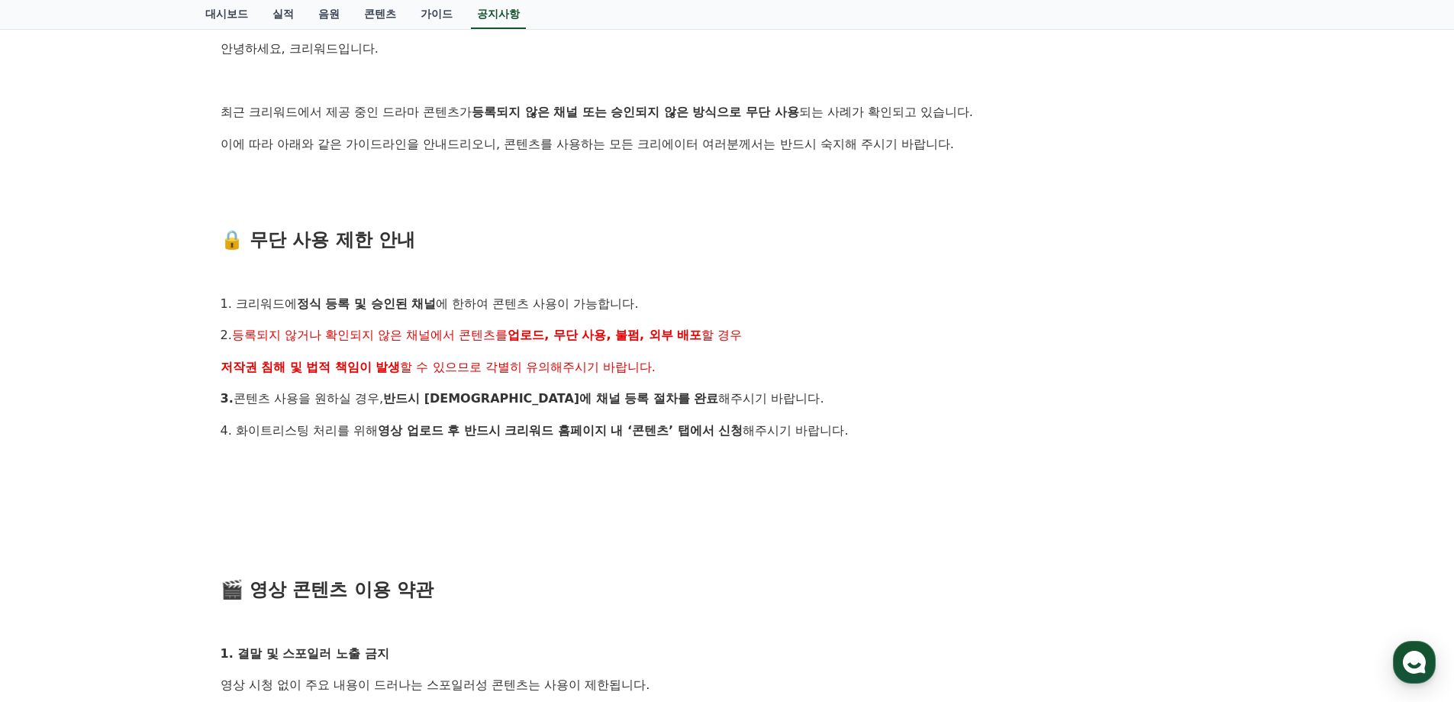
scroll to position [382, 0]
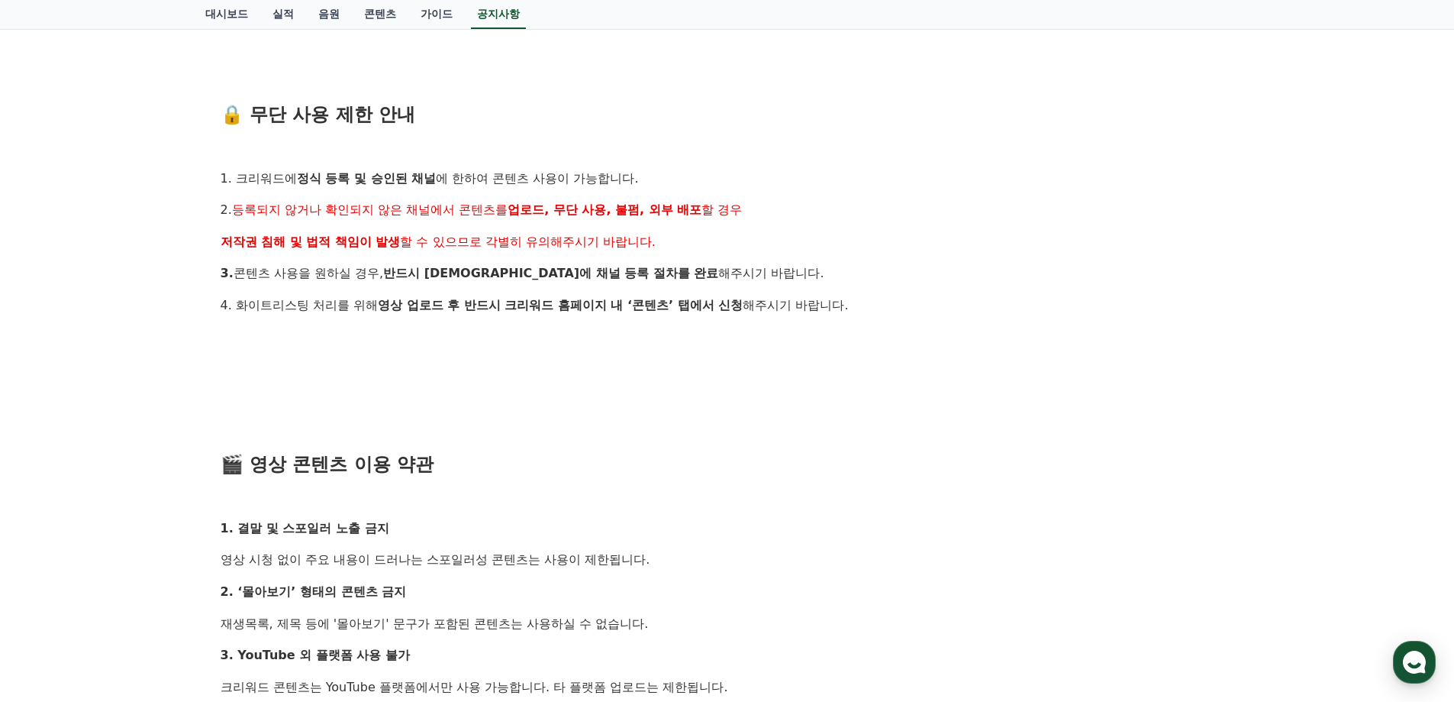
drag, startPoint x: 800, startPoint y: 453, endPoint x: 824, endPoint y: 558, distance: 108.1
click at [824, 555] on div "안녕하세요, 크리워드입니다. 최근 크리워드에서 제공 중인 드라마 콘텐츠가 등록되지 않은 채널 또는 승인되지 않은 방식으로 무단 사용 되는 사례…" at bounding box center [728, 575] width 1014 height 1323
click at [824, 558] on p "영상 시청 없이 주요 내용이 드러나는 스포일러성 콘텐츠는 사용이 제한됩니다." at bounding box center [728, 560] width 1014 height 20
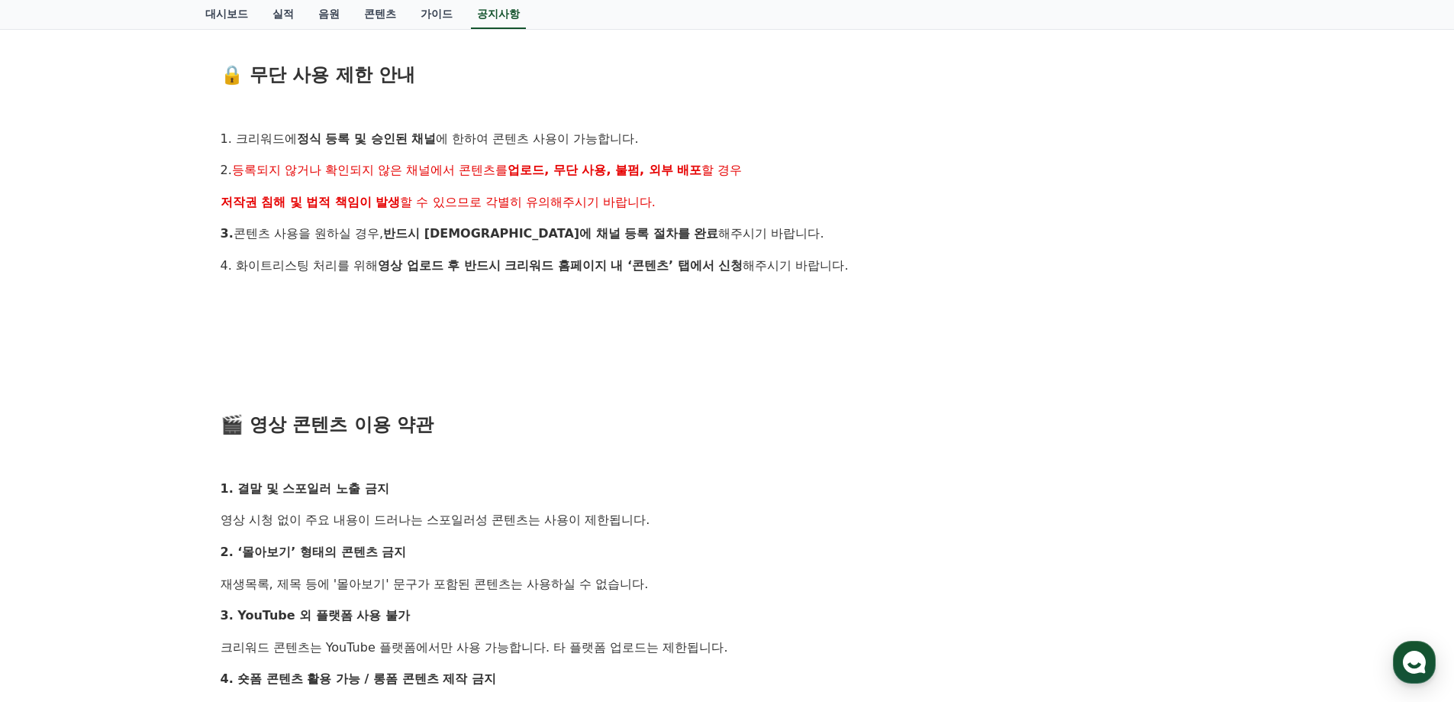
scroll to position [458, 0]
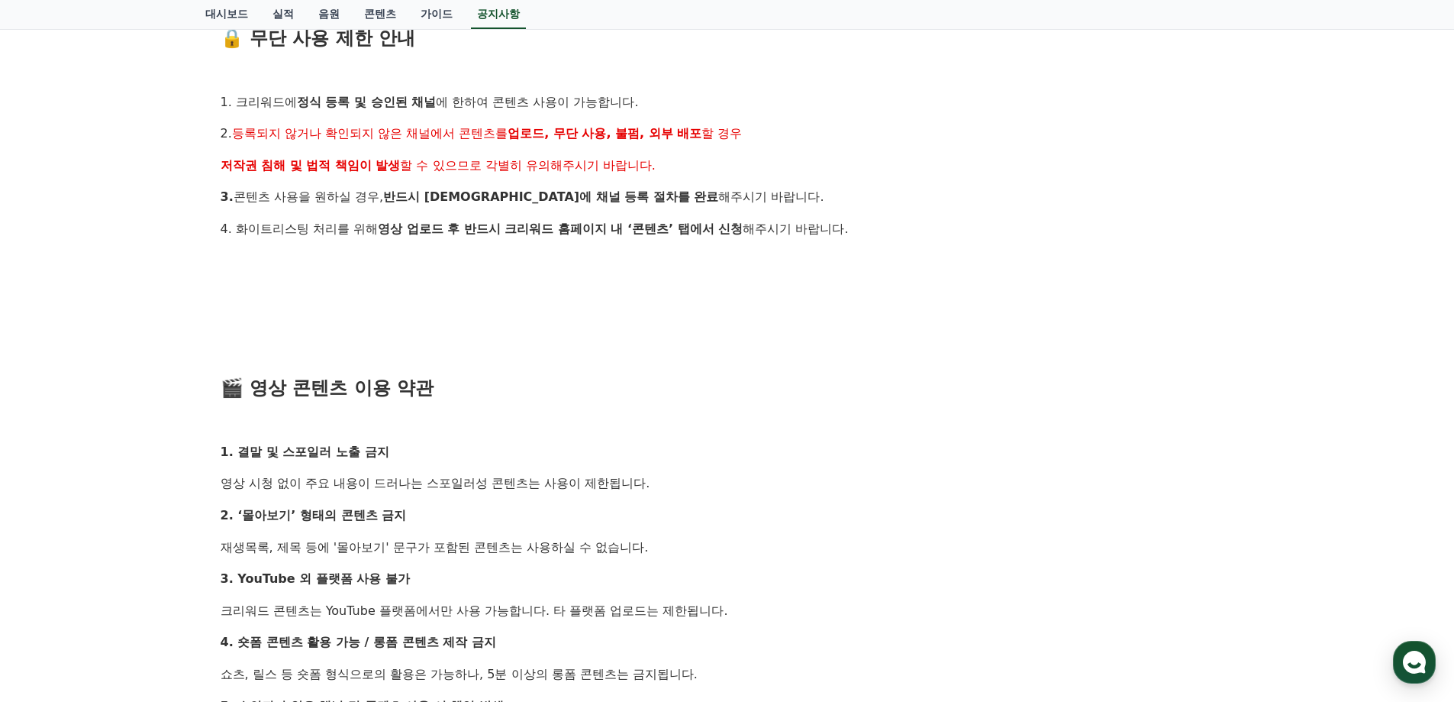
click at [718, 543] on div "안녕하세요, 크리워드입니다. 최근 크리워드에서 제공 중인 드라마 콘텐츠가 등록되지 않은 채널 또는 승인되지 않은 방식으로 무단 사용 되는 사례…" at bounding box center [728, 498] width 1014 height 1323
click at [760, 541] on p "재생목록, 제목 등에 '몰아보기' 문구가 포함된 콘텐츠는 사용하실 수 없습니다." at bounding box center [728, 547] width 1014 height 20
click at [852, 466] on div "안녕하세요, 크리워드입니다. 최근 크리워드에서 제공 중인 드라마 콘텐츠가 등록되지 않은 채널 또는 승인되지 않은 방식으로 무단 사용 되는 사례…" at bounding box center [728, 498] width 1014 height 1323
drag, startPoint x: 557, startPoint y: 453, endPoint x: 731, endPoint y: 554, distance: 200.8
click at [695, 549] on div "안녕하세요, 크리워드입니다. 최근 크리워드에서 제공 중인 드라마 콘텐츠가 등록되지 않은 채널 또는 승인되지 않은 방식으로 무단 사용 되는 사례…" at bounding box center [728, 498] width 1014 height 1323
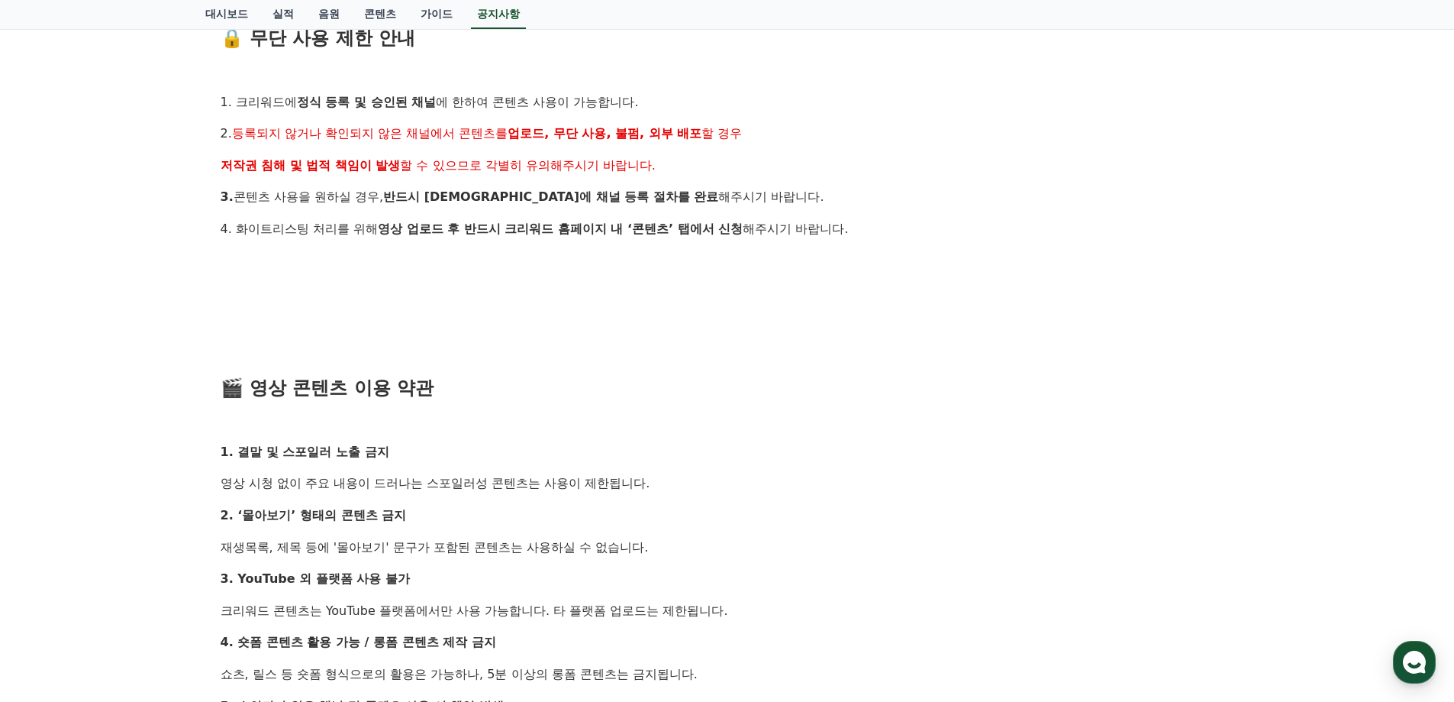
click at [752, 553] on p "재생목록, 제목 등에 '몰아보기' 문구가 포함된 콘텐츠는 사용하실 수 없습니다." at bounding box center [728, 547] width 1014 height 20
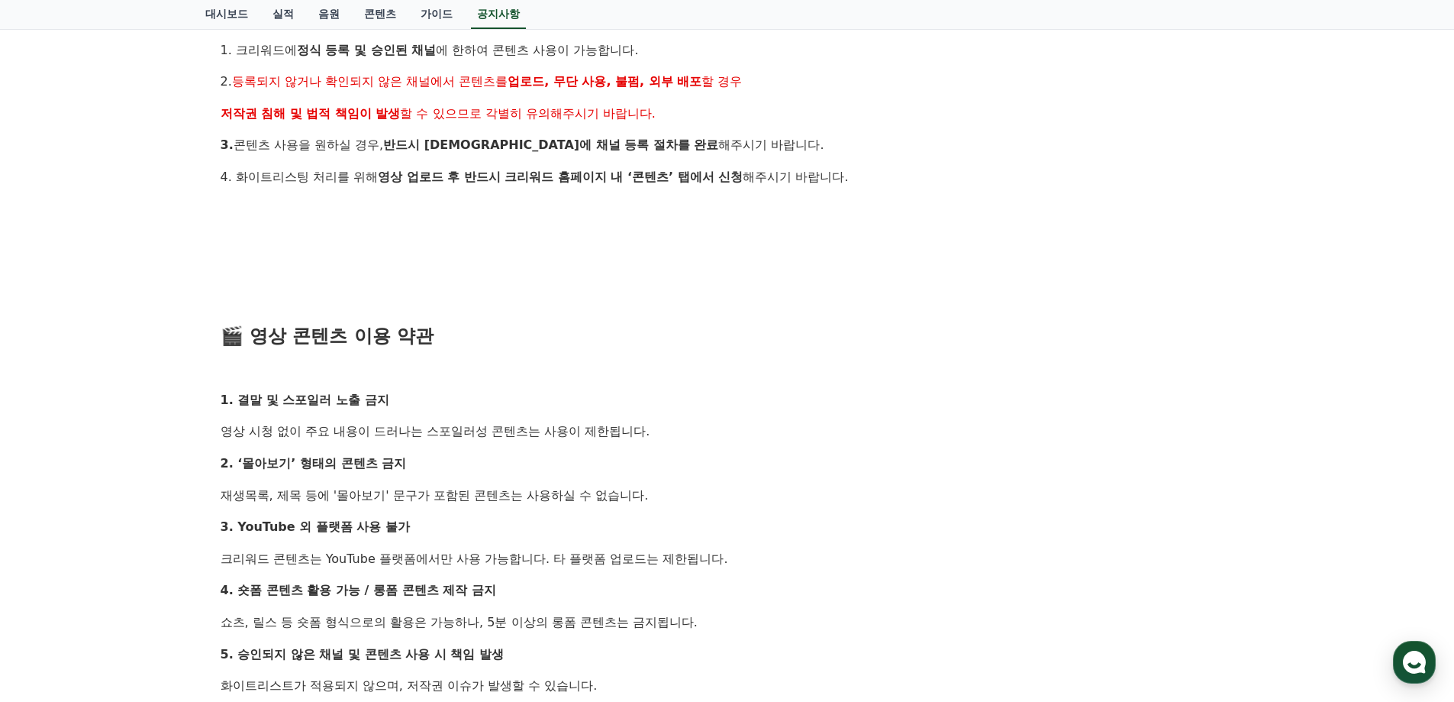
scroll to position [534, 0]
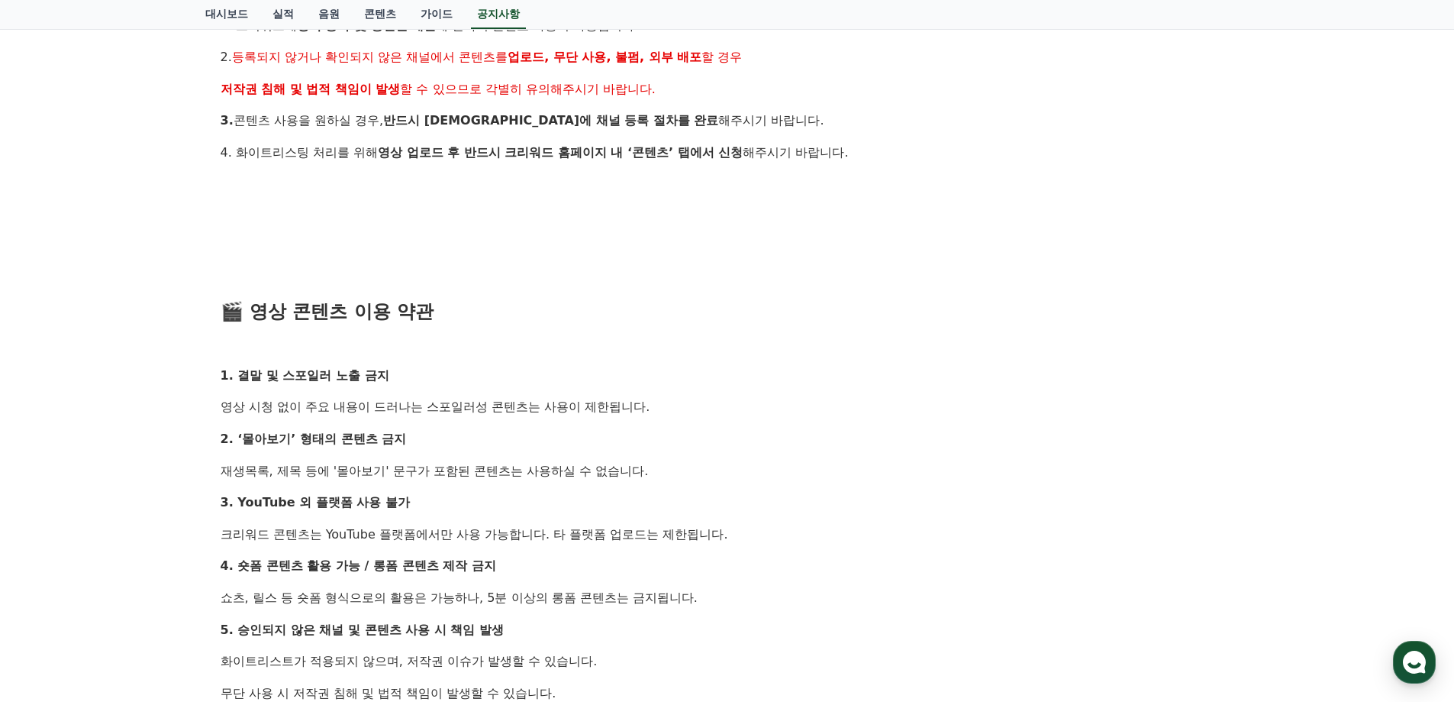
drag, startPoint x: 533, startPoint y: 464, endPoint x: 666, endPoint y: 494, distance: 136.1
click at [637, 493] on div "안녕하세요, 크리워드입니다. 최근 크리워드에서 제공 중인 드라마 콘텐츠가 등록되지 않은 채널 또는 승인되지 않은 방식으로 무단 사용 되는 사례…" at bounding box center [728, 422] width 1014 height 1323
click at [702, 494] on p "3. YouTube 외 플랫폼 사용 불가" at bounding box center [728, 502] width 1014 height 20
drag, startPoint x: 272, startPoint y: 469, endPoint x: 547, endPoint y: 491, distance: 275.7
click at [547, 491] on div "안녕하세요, 크리워드입니다. 최근 크리워드에서 제공 중인 드라마 콘텐츠가 등록되지 않은 채널 또는 승인되지 않은 방식으로 무단 사용 되는 사례…" at bounding box center [728, 422] width 1014 height 1323
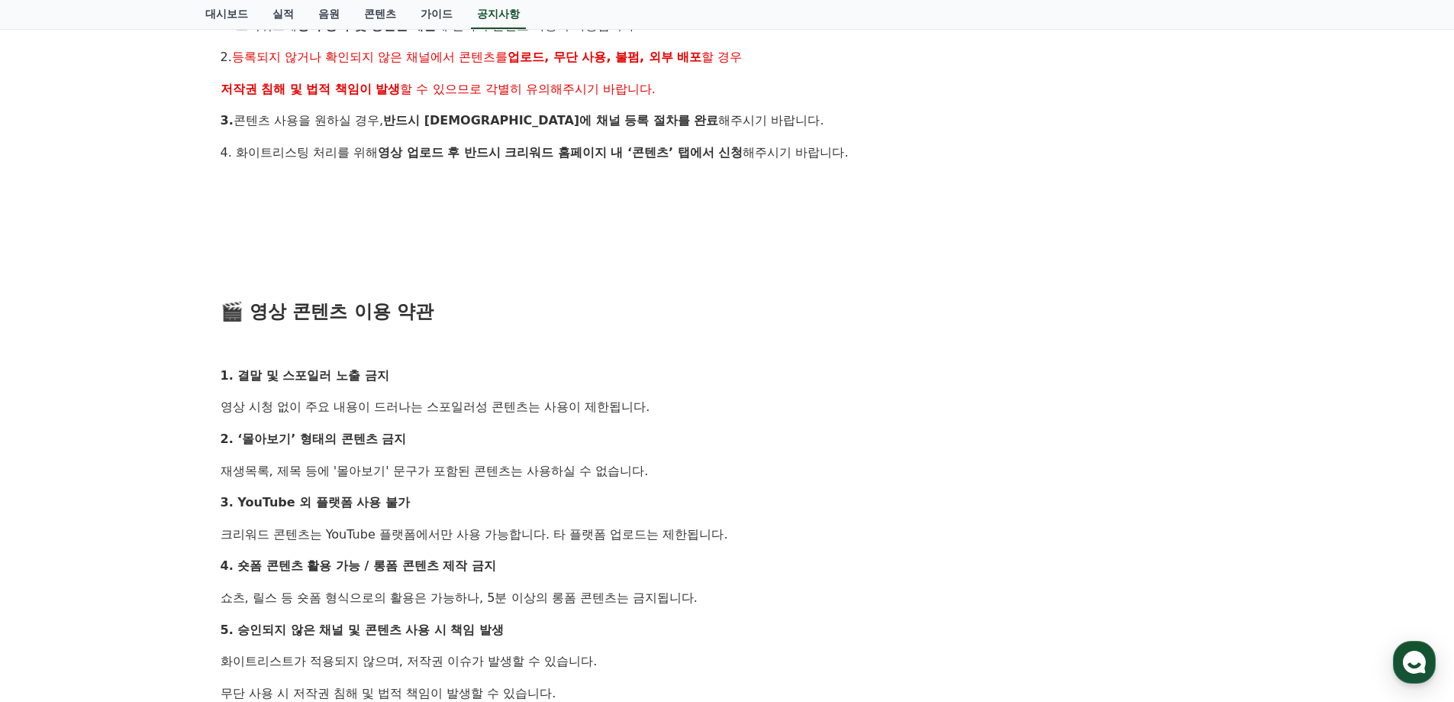
click at [552, 491] on div "안녕하세요, 크리워드입니다. 최근 크리워드에서 제공 중인 드라마 콘텐츠가 등록되지 않은 채널 또는 승인되지 않은 방식으로 무단 사용 되는 사례…" at bounding box center [728, 422] width 1014 height 1323
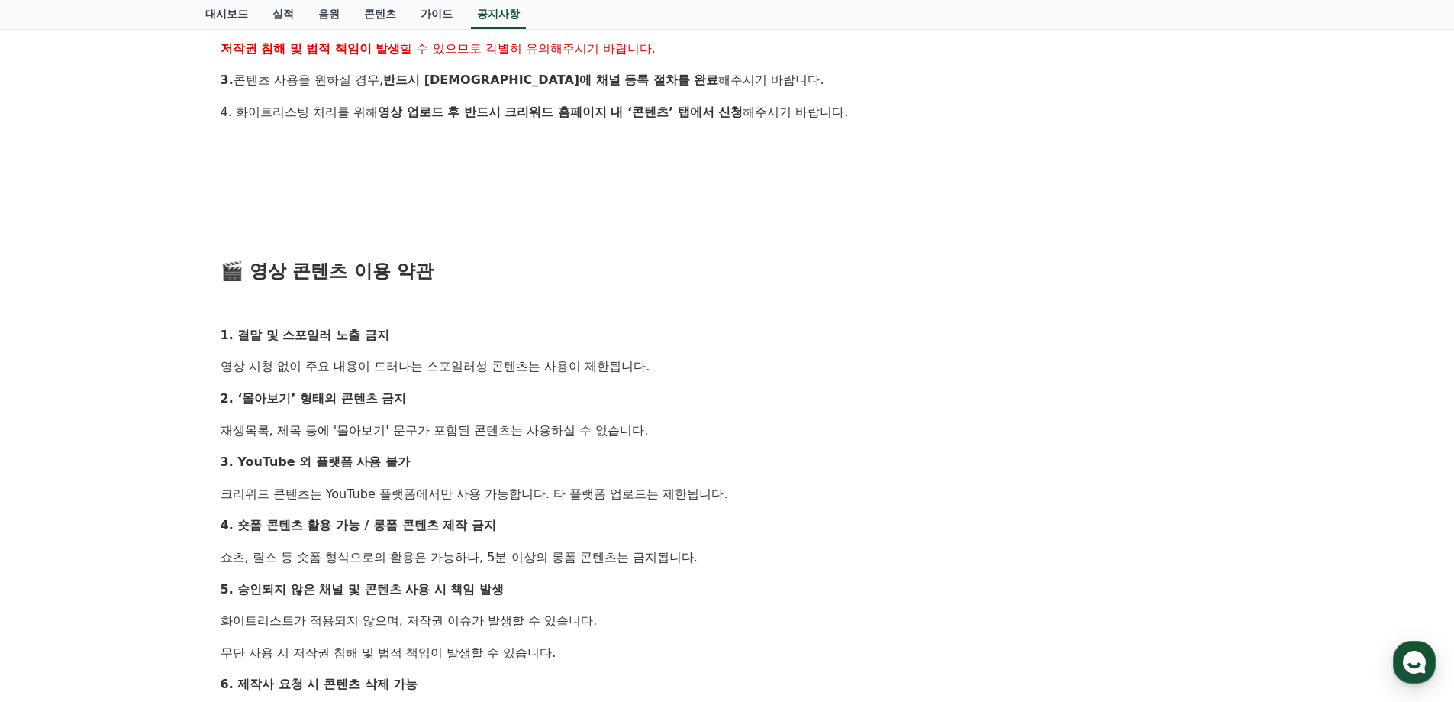
scroll to position [611, 0]
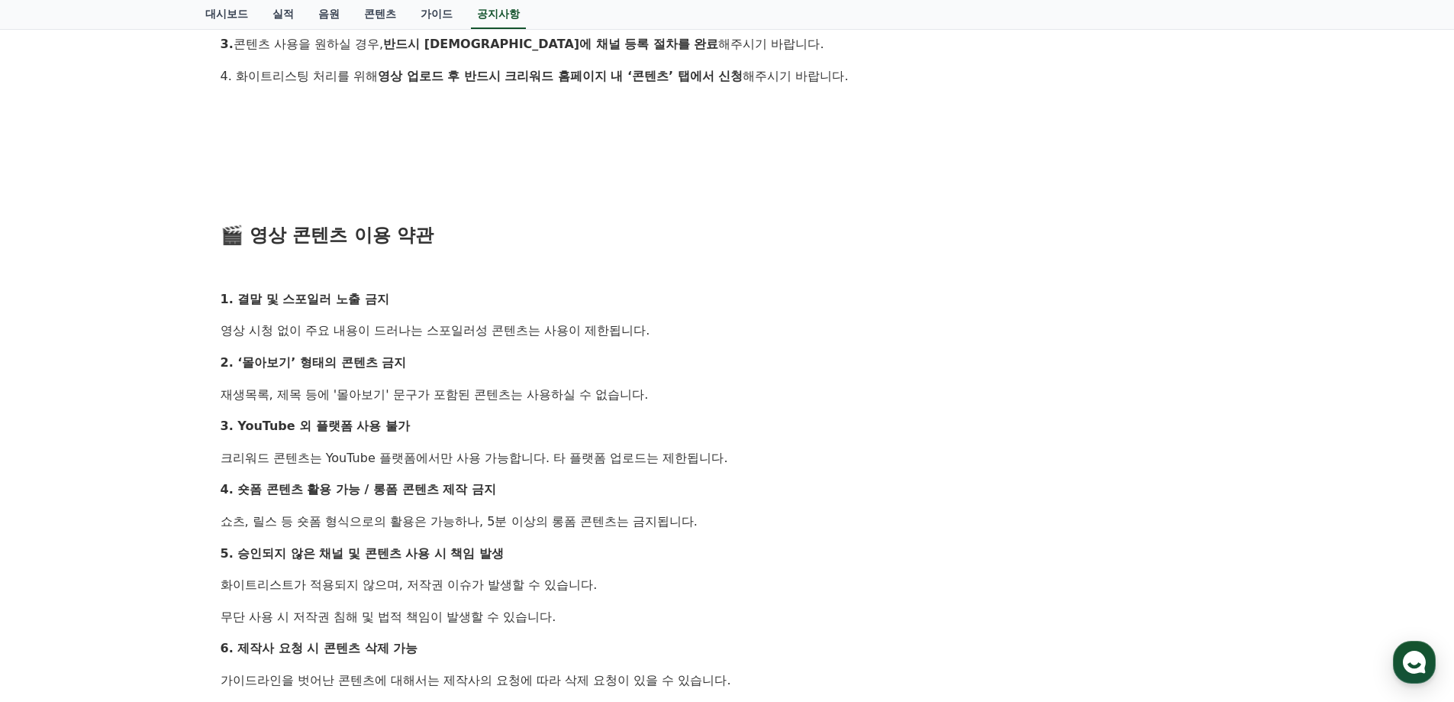
drag, startPoint x: 232, startPoint y: 459, endPoint x: 671, endPoint y: 453, distance: 439.0
click at [611, 447] on div "안녕하세요, 크리워드입니다. 최근 크리워드에서 제공 중인 드라마 콘텐츠가 등록되지 않은 채널 또는 승인되지 않은 방식으로 무단 사용 되는 사례…" at bounding box center [728, 346] width 1014 height 1323
click at [709, 465] on p "크리워드 콘텐츠는 YouTube 플랫폼에서만 사용 가능합니다. 타 플랫폼 업로드는 제한됩니다." at bounding box center [728, 458] width 1014 height 20
drag, startPoint x: 225, startPoint y: 521, endPoint x: 578, endPoint y: 535, distance: 353.0
click at [569, 532] on div "[공지] 드라마 콘텐츠 무단 사용 제한 및 영상 콘텐츠 이용 약관 안내 작성일: 2025-07-23 안녕하세요, 크리워드입니다. 최근 크리워드…" at bounding box center [728, 321] width 1020 height 1470
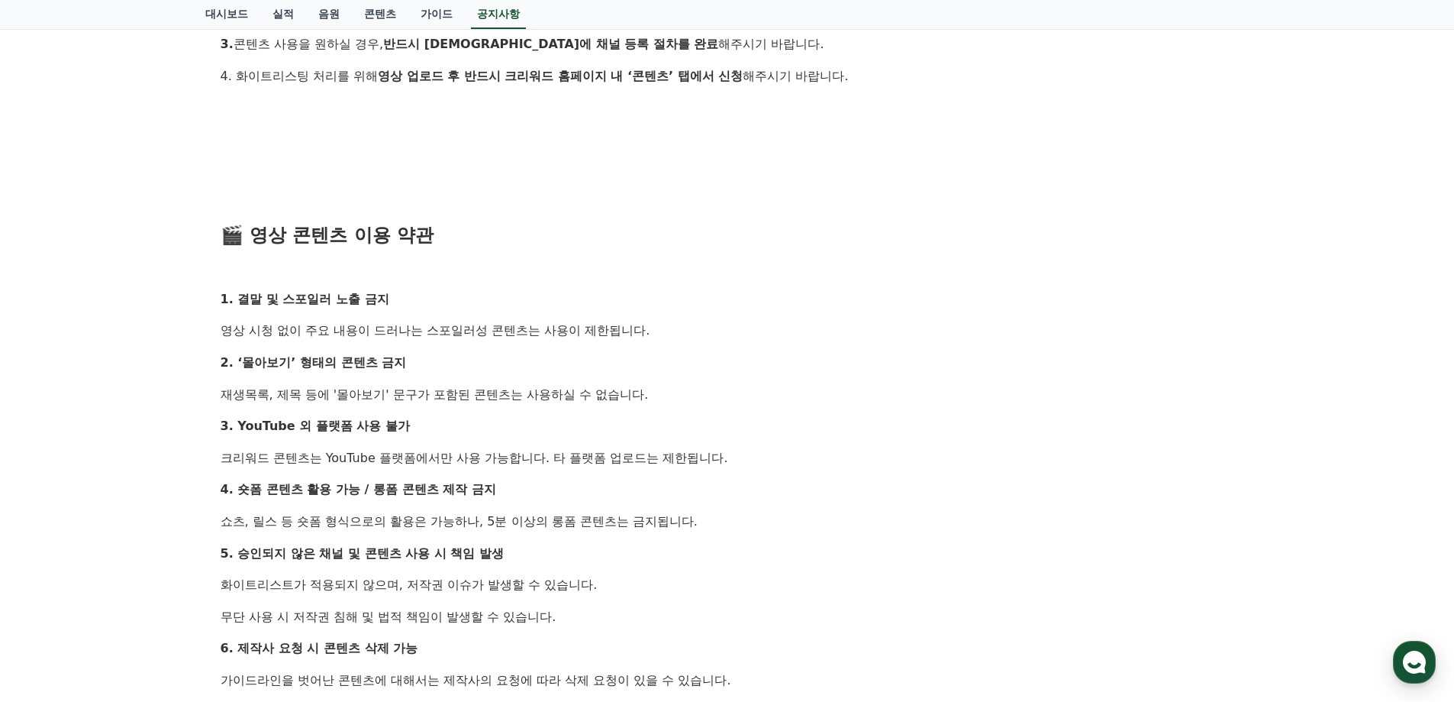
click at [578, 535] on div "안녕하세요, 크리워드입니다. 최근 크리워드에서 제공 중인 드라마 콘텐츠가 등록되지 않은 채널 또는 승인되지 않은 방식으로 무단 사용 되는 사례…" at bounding box center [728, 346] width 1014 height 1323
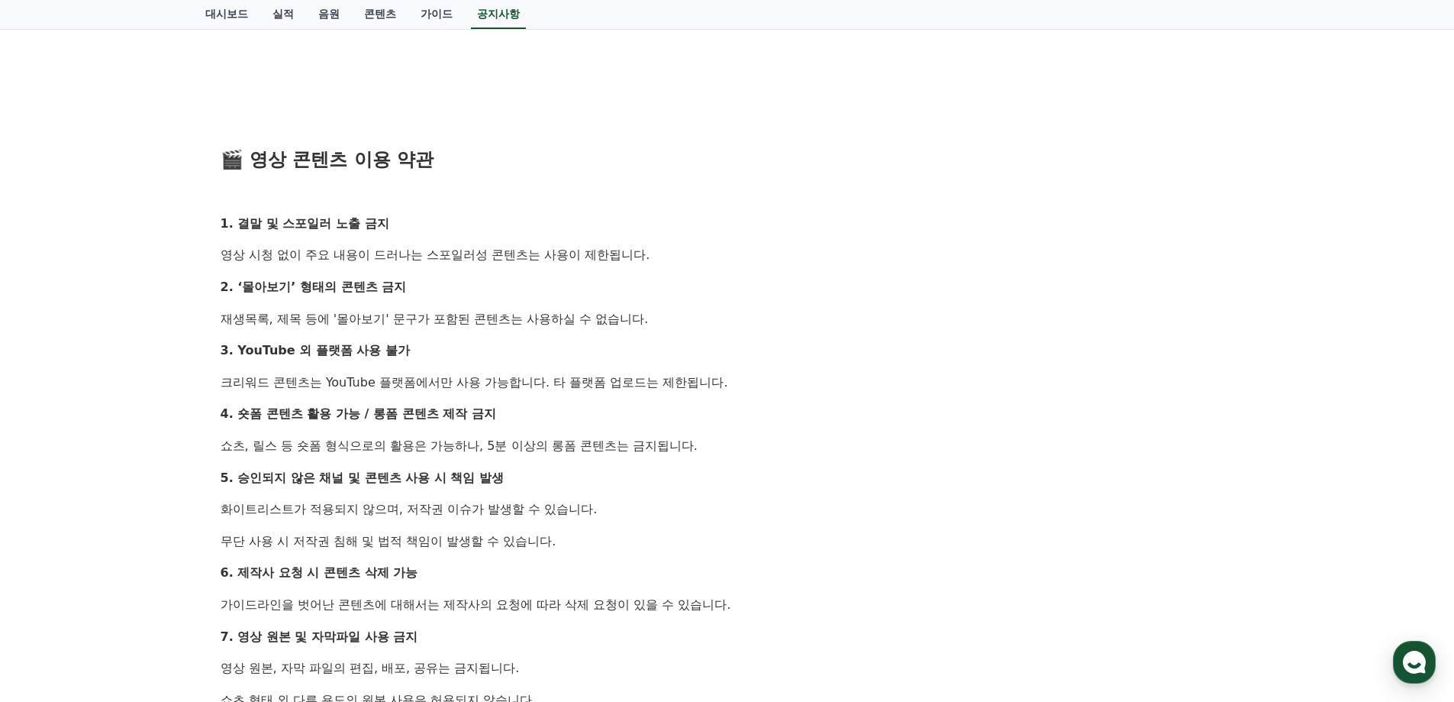
scroll to position [687, 0]
drag, startPoint x: 204, startPoint y: 463, endPoint x: 522, endPoint y: 463, distance: 318.3
click at [504, 463] on div "공지사항 FAQ [공지] 드라마 콘텐츠 무단 사용 제한 및 영상 콘텐츠 이용 약관 안내 작성일: 2025-07-23 안녕하세요, 크리워드입니다…" at bounding box center [727, 211] width 1057 height 1574
click at [539, 463] on div "안녕하세요, 크리워드입니다. 최근 크리워드에서 제공 중인 드라마 콘텐츠가 등록되지 않은 채널 또는 승인되지 않은 방식으로 무단 사용 되는 사례…" at bounding box center [728, 269] width 1014 height 1323
drag, startPoint x: 214, startPoint y: 505, endPoint x: 612, endPoint y: 537, distance: 399.8
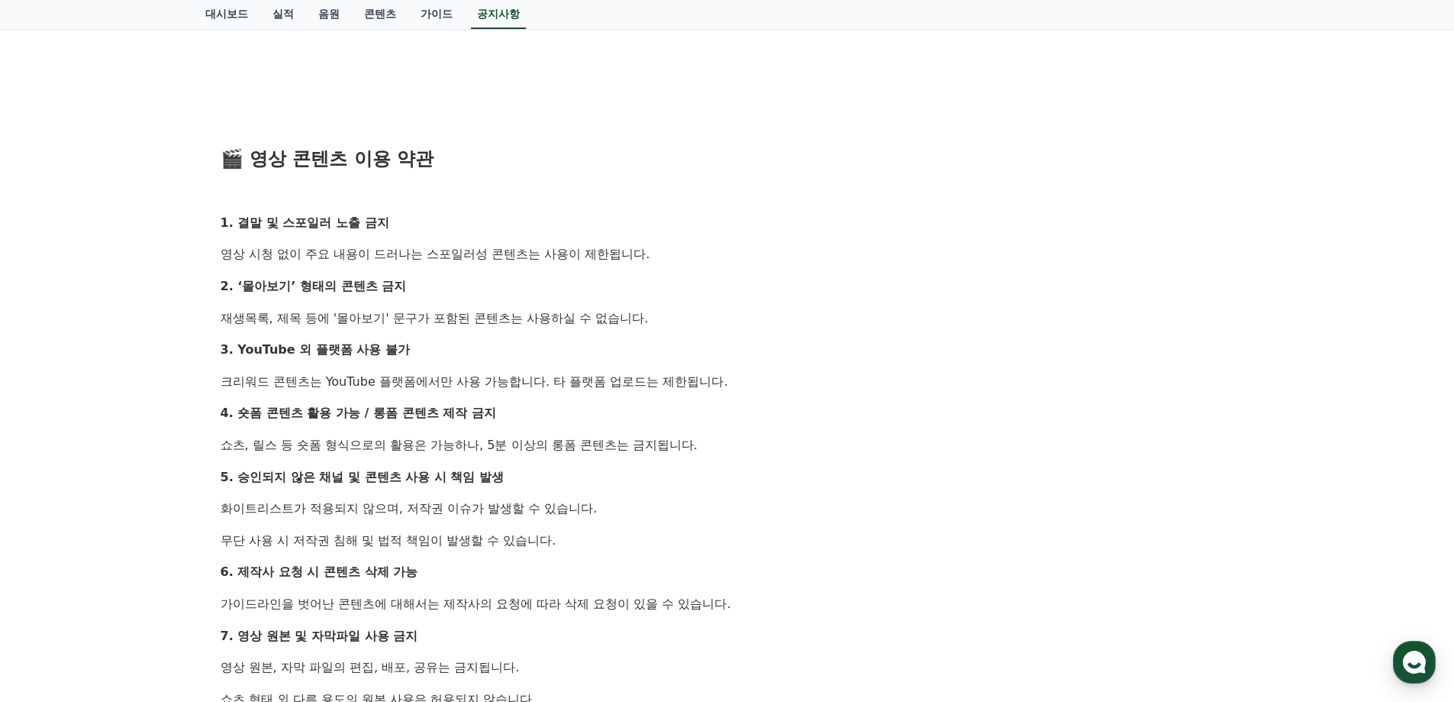
click at [589, 534] on div "[공지] 드라마 콘텐츠 무단 사용 제한 및 영상 콘텐츠 이용 약관 안내 작성일: 2025-07-23 안녕하세요, 크리워드입니다. 최근 크리워드…" at bounding box center [727, 245] width 1032 height 1483
click at [615, 537] on p "무단 사용 시 저작권 침해 및 법적 책임이 발생할 수 있습니다." at bounding box center [728, 541] width 1014 height 20
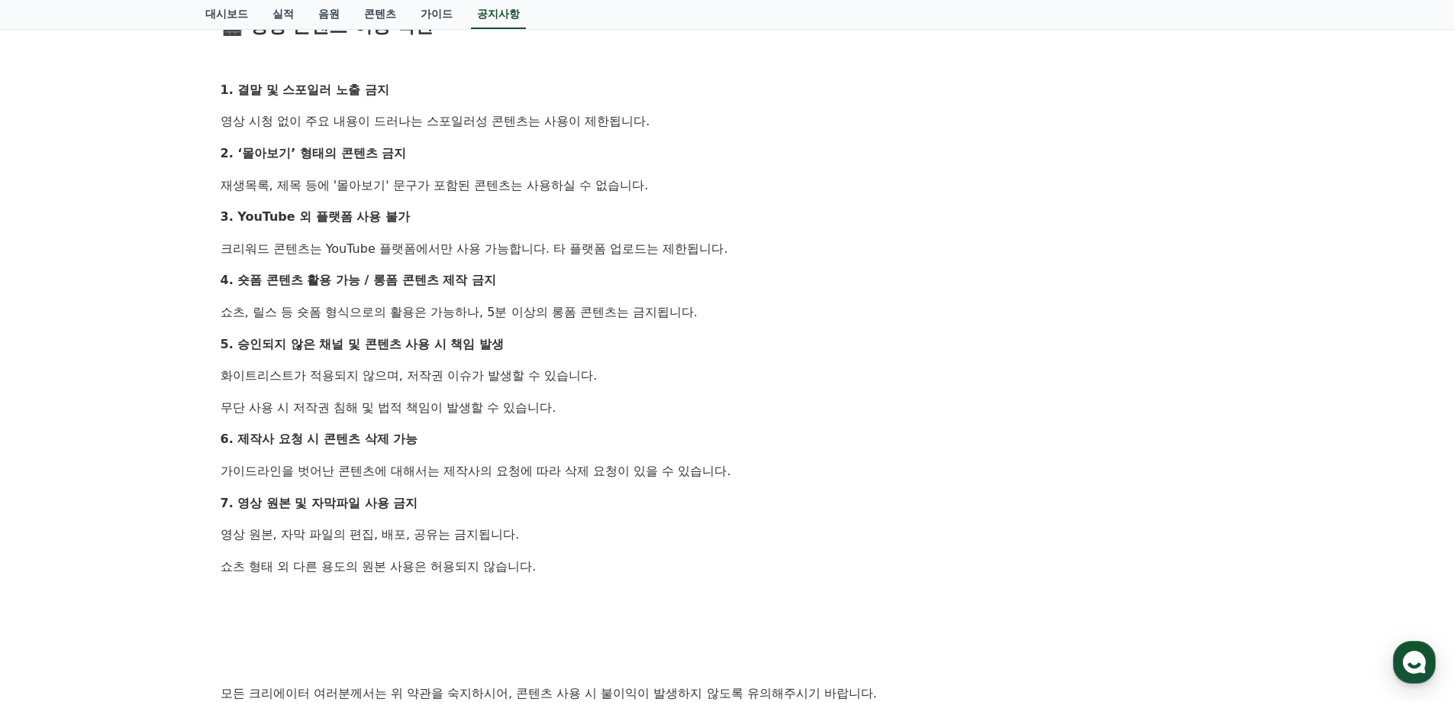
scroll to position [840, 0]
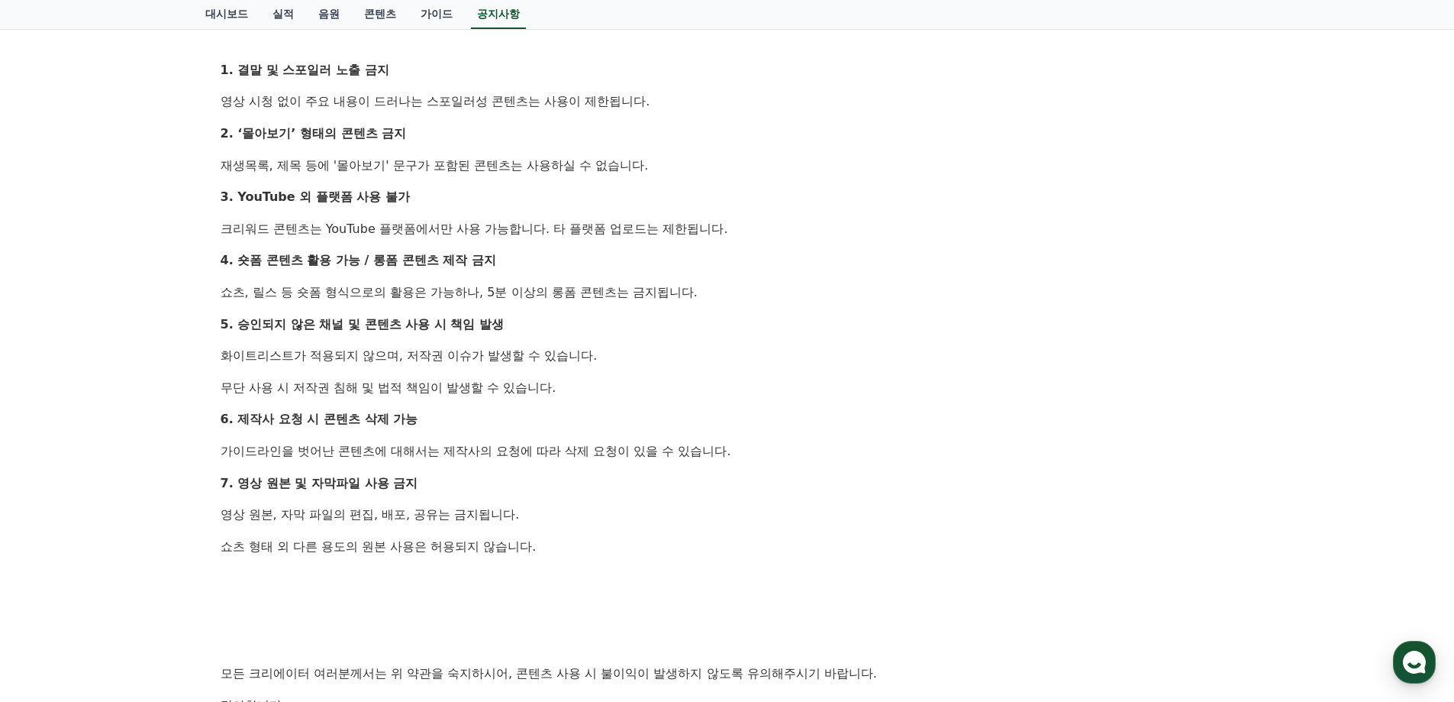
drag, startPoint x: 226, startPoint y: 384, endPoint x: 440, endPoint y: 413, distance: 216.5
click at [440, 413] on div "안녕하세요, 크리워드입니다. 최근 크리워드에서 제공 중인 드라마 콘텐츠가 등록되지 않은 채널 또는 승인되지 않은 방식으로 무단 사용 되는 사례…" at bounding box center [728, 117] width 1014 height 1323
click at [440, 413] on p "6. 제작사 요청 시 콘텐츠 삭제 가능" at bounding box center [728, 419] width 1014 height 20
drag, startPoint x: 241, startPoint y: 448, endPoint x: 543, endPoint y: 478, distance: 303.0
click at [528, 476] on div "안녕하세요, 크리워드입니다. 최근 크리워드에서 제공 중인 드라마 콘텐츠가 등록되지 않은 채널 또는 승인되지 않은 방식으로 무단 사용 되는 사례…" at bounding box center [728, 117] width 1014 height 1323
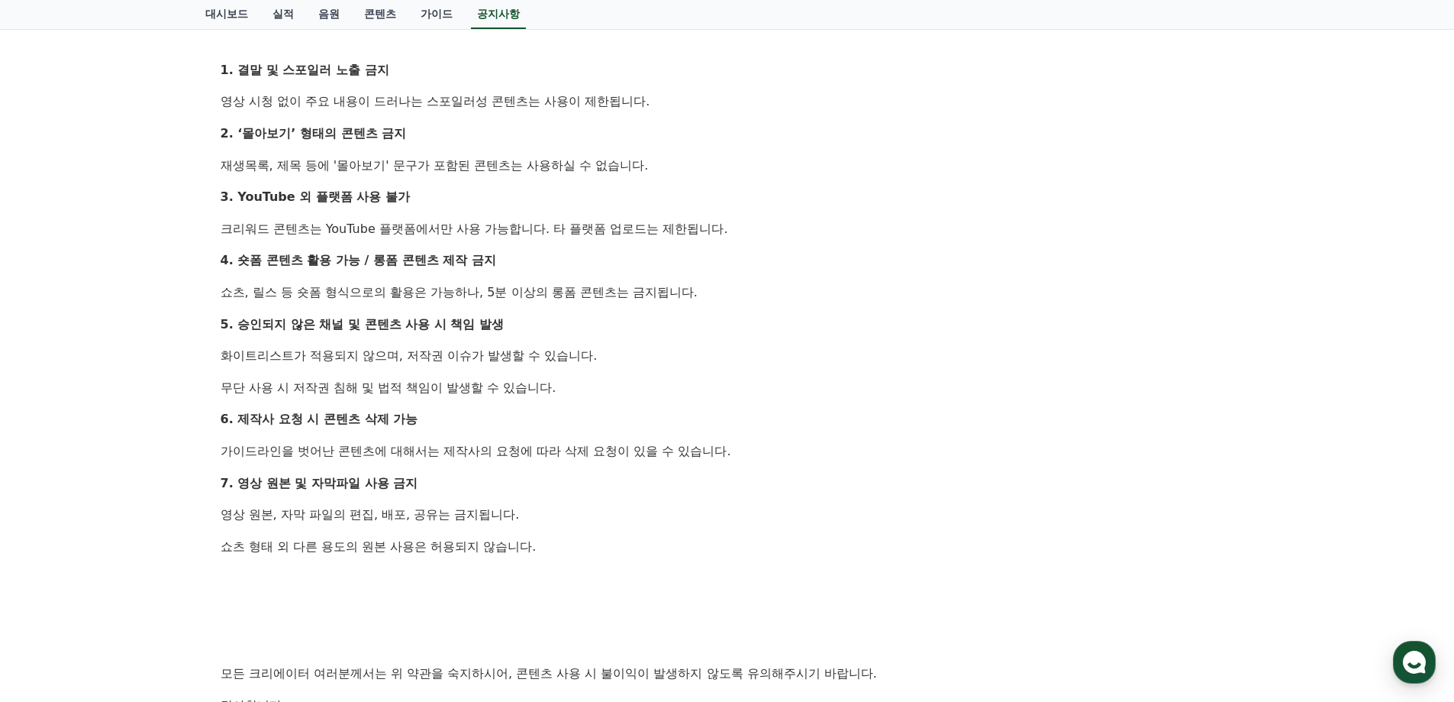
click at [543, 478] on p "7. 영상 원본 및 자막파일 사용 금지" at bounding box center [728, 483] width 1014 height 20
drag, startPoint x: 222, startPoint y: 515, endPoint x: 422, endPoint y: 542, distance: 201.8
click at [422, 542] on div "안녕하세요, 크리워드입니다. 최근 크리워드에서 제공 중인 드라마 콘텐츠가 등록되지 않은 채널 또는 승인되지 않은 방식으로 무단 사용 되는 사례…" at bounding box center [728, 117] width 1014 height 1323
click at [422, 542] on p "쇼츠 형태 외 다른 용도의 원본 사용은 허용되지 않습니다." at bounding box center [728, 547] width 1014 height 20
drag, startPoint x: 276, startPoint y: 545, endPoint x: 686, endPoint y: 545, distance: 410.7
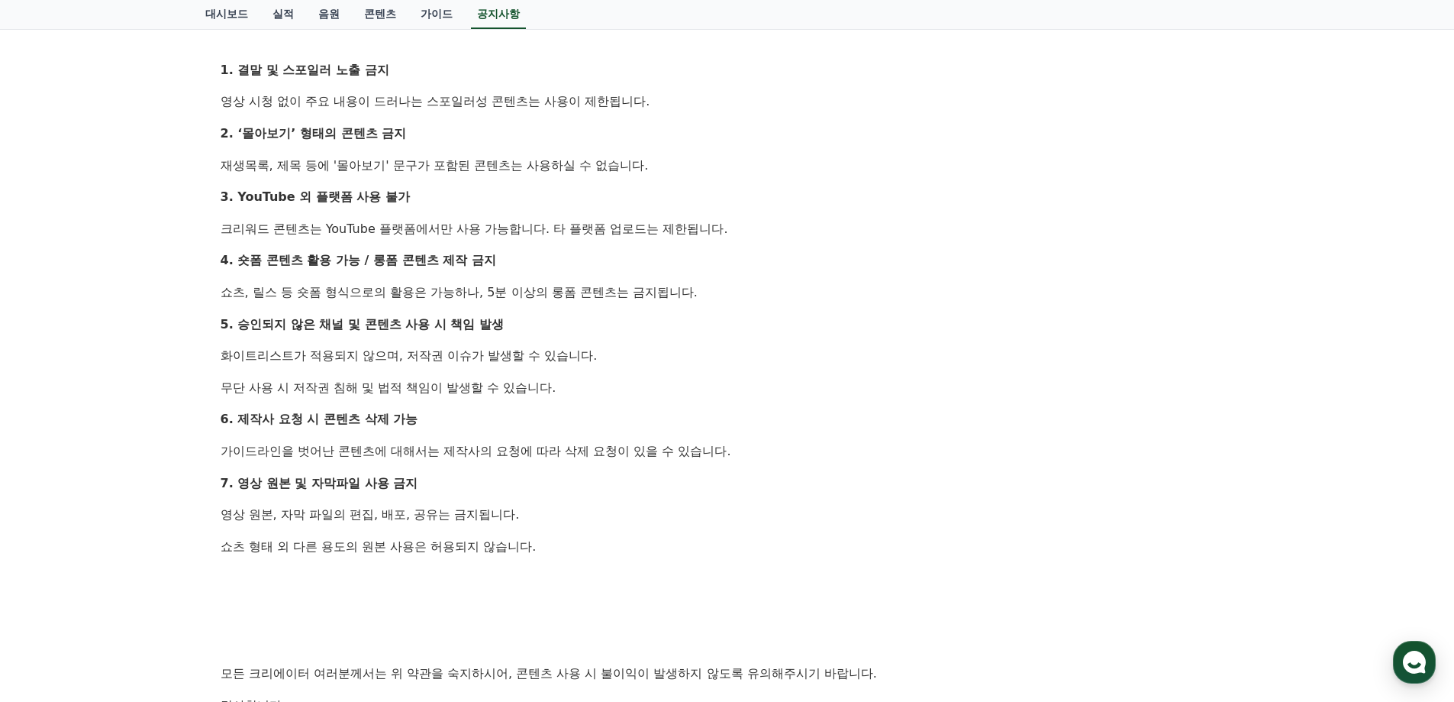
click at [681, 545] on p "쇼츠 형태 외 다른 용도의 원본 사용은 허용되지 않습니다." at bounding box center [728, 547] width 1014 height 20
click at [686, 545] on p "쇼츠 형태 외 다른 용도의 원본 사용은 허용되지 않습니다." at bounding box center [728, 547] width 1014 height 20
drag, startPoint x: 224, startPoint y: 514, endPoint x: 267, endPoint y: 516, distance: 42.8
click at [267, 516] on p "영상 원본, 자막 파일의 편집, 배포, 공유는 금지됩니다." at bounding box center [728, 515] width 1014 height 20
drag, startPoint x: 279, startPoint y: 515, endPoint x: 547, endPoint y: 518, distance: 268.0
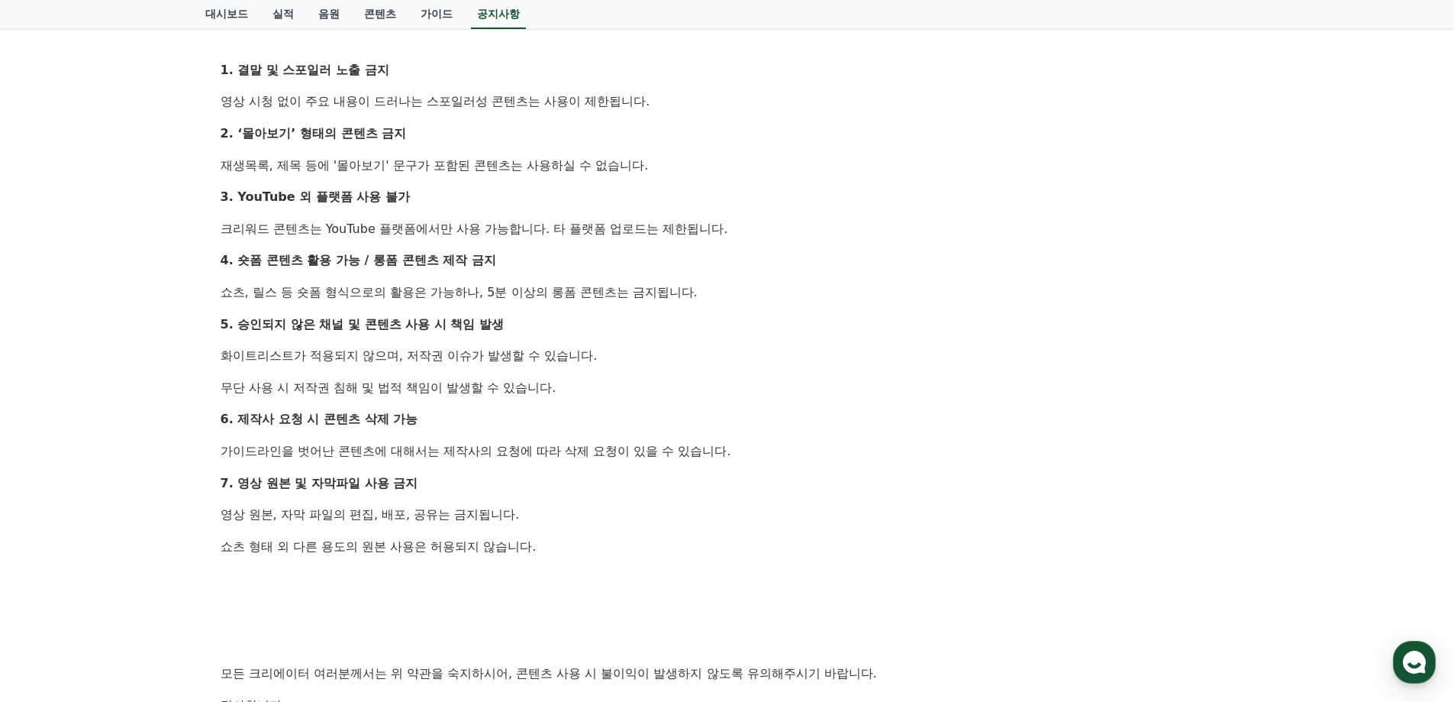
click at [546, 518] on p "영상 원본, 자막 파일의 편집, 배포, 공유는 금지됩니다." at bounding box center [728, 515] width 1014 height 20
click at [547, 518] on p "영상 원본, 자막 파일의 편집, 배포, 공유는 금지됩니다." at bounding box center [728, 515] width 1014 height 20
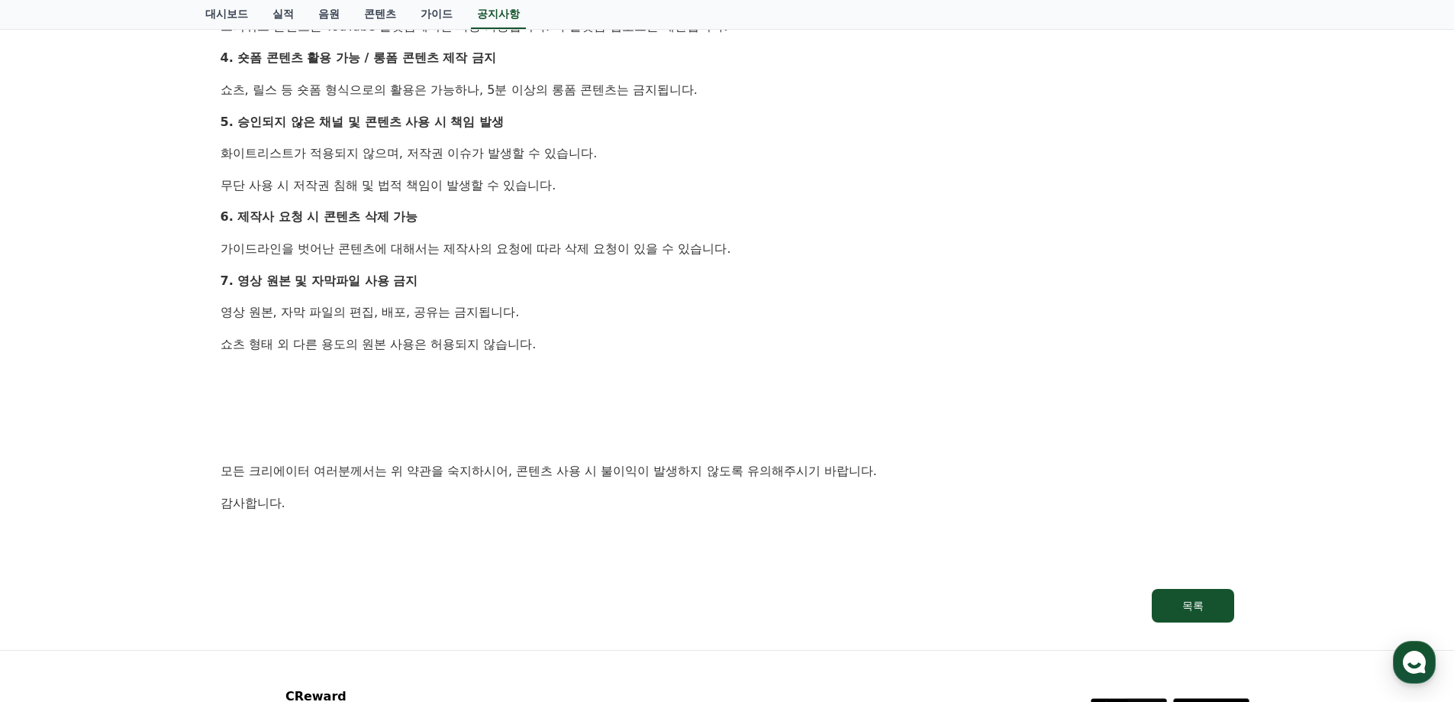
scroll to position [1069, 0]
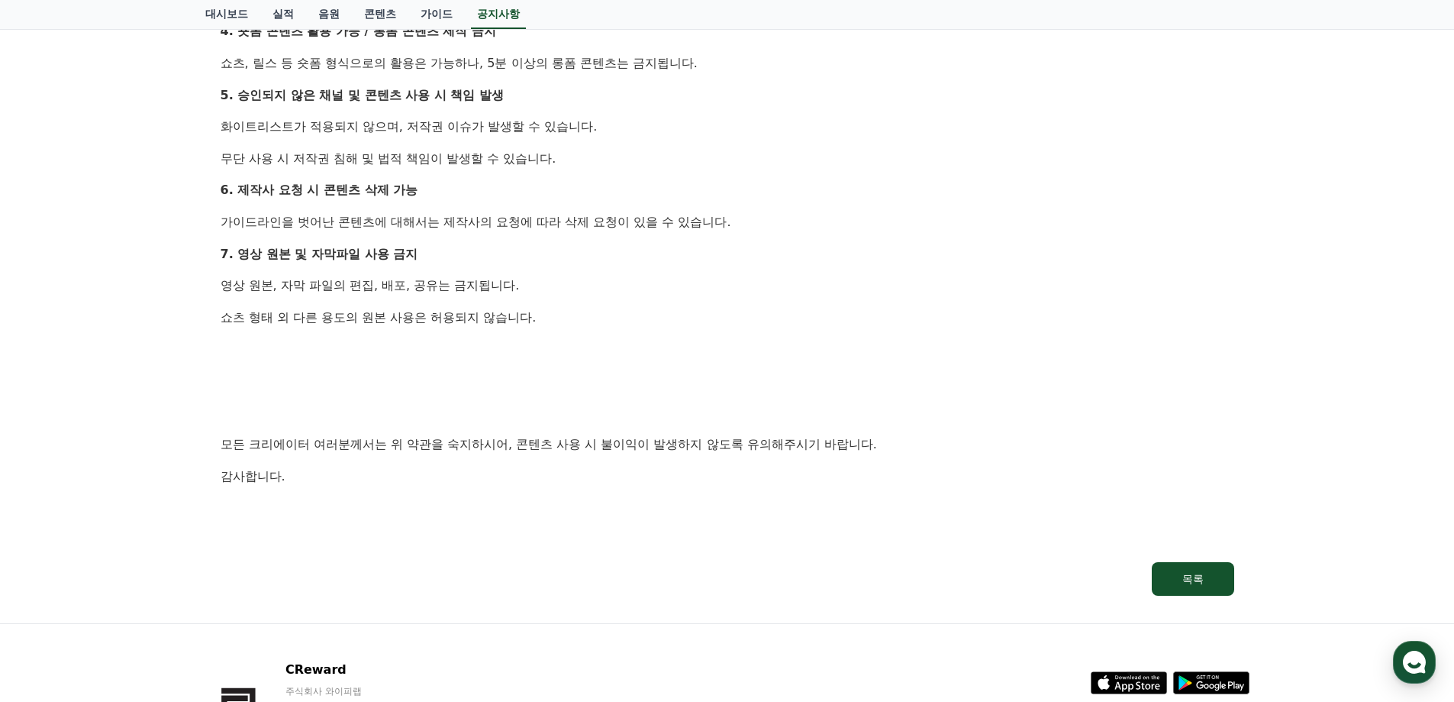
drag, startPoint x: 617, startPoint y: 363, endPoint x: 636, endPoint y: 373, distance: 21.5
click at [636, 373] on p at bounding box center [728, 381] width 1014 height 20
drag, startPoint x: 657, startPoint y: 334, endPoint x: 689, endPoint y: 349, distance: 36.2
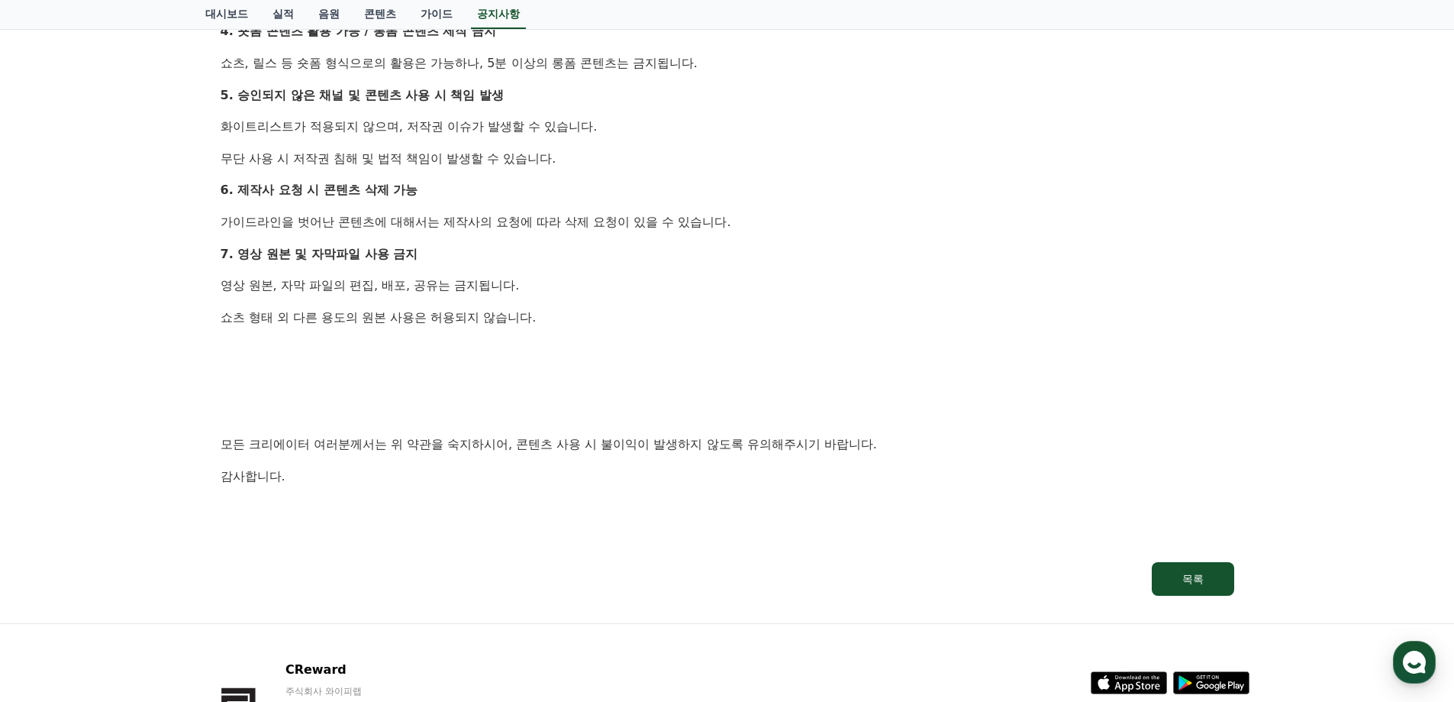
click at [689, 349] on p at bounding box center [728, 349] width 1014 height 20
drag, startPoint x: 621, startPoint y: 176, endPoint x: 692, endPoint y: 347, distance: 184.9
click at [692, 347] on p at bounding box center [728, 349] width 1014 height 20
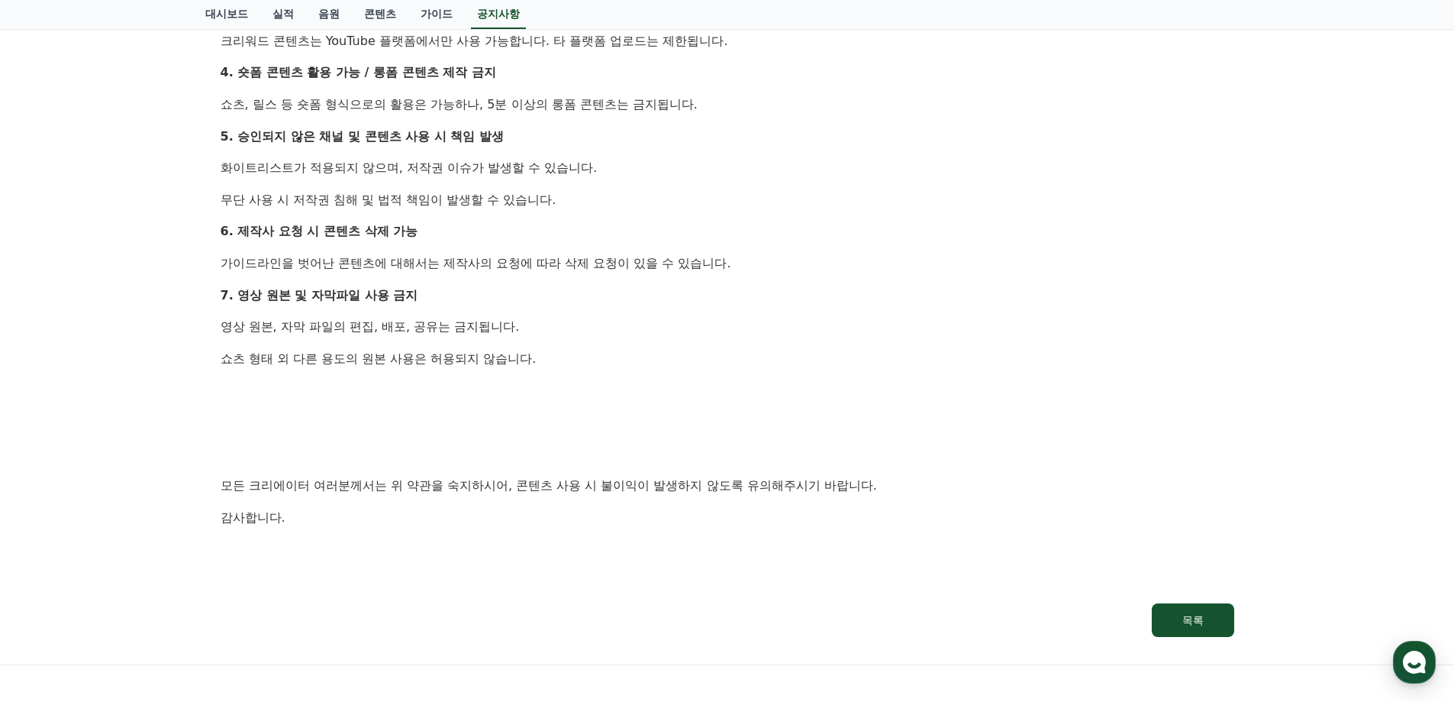
scroll to position [992, 0]
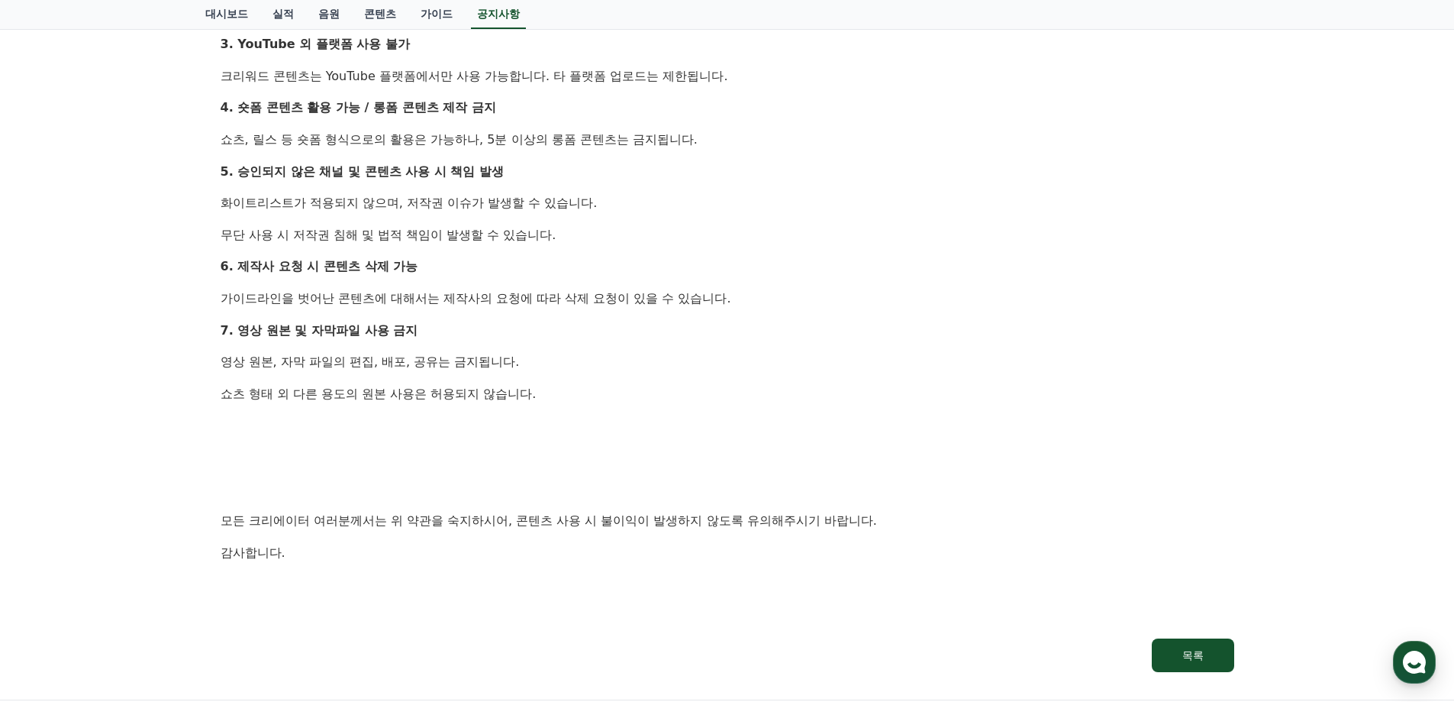
drag, startPoint x: 671, startPoint y: 321, endPoint x: 647, endPoint y: 219, distance: 104.3
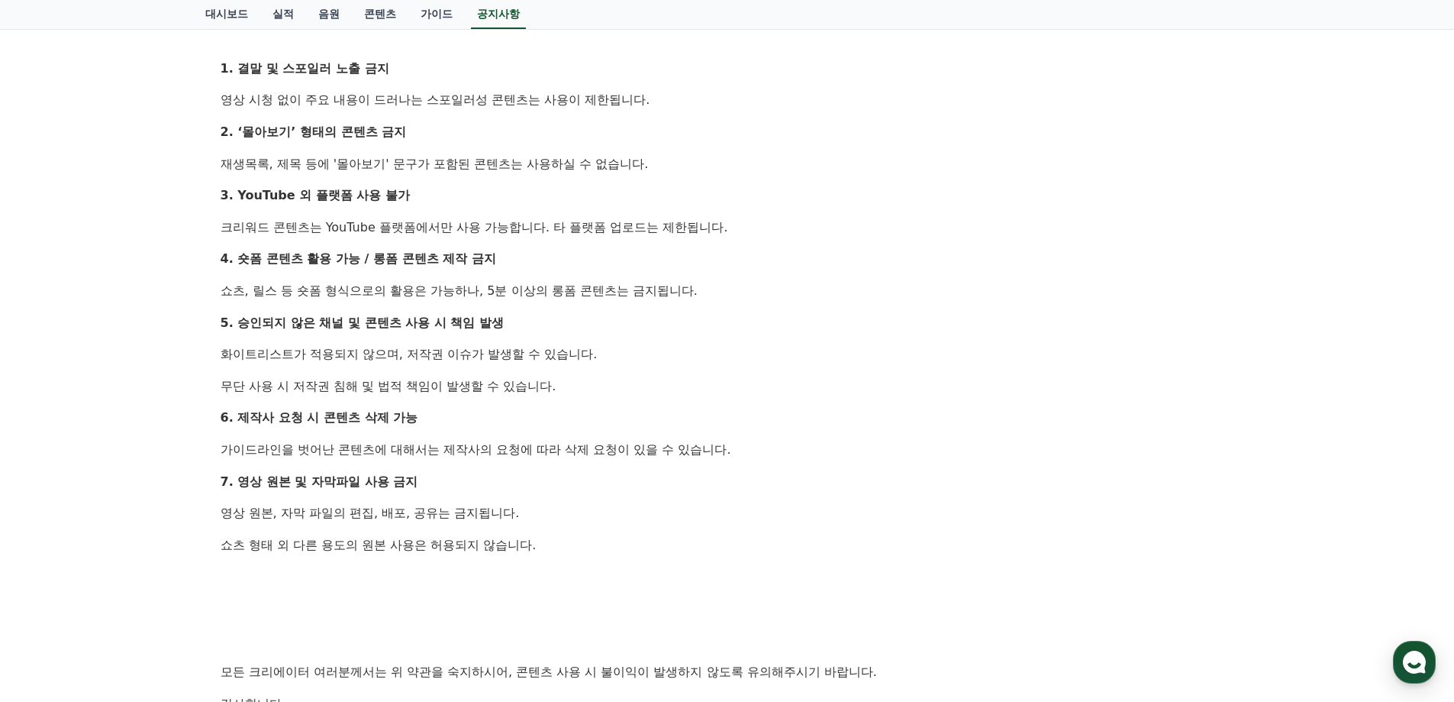
scroll to position [840, 0]
drag, startPoint x: 667, startPoint y: 195, endPoint x: 682, endPoint y: 353, distance: 157.9
click at [681, 351] on div "안녕하세요, 크리워드입니다. 최근 크리워드에서 제공 중인 드라마 콘텐츠가 등록되지 않은 채널 또는 승인되지 않은 방식으로 무단 사용 되는 사례…" at bounding box center [728, 117] width 1014 height 1323
click at [682, 353] on p "화이트리스트가 적용되지 않으며, 저작권 이슈가 발생할 수 있습니다." at bounding box center [728, 356] width 1014 height 20
drag, startPoint x: 526, startPoint y: 159, endPoint x: 696, endPoint y: 431, distance: 321.3
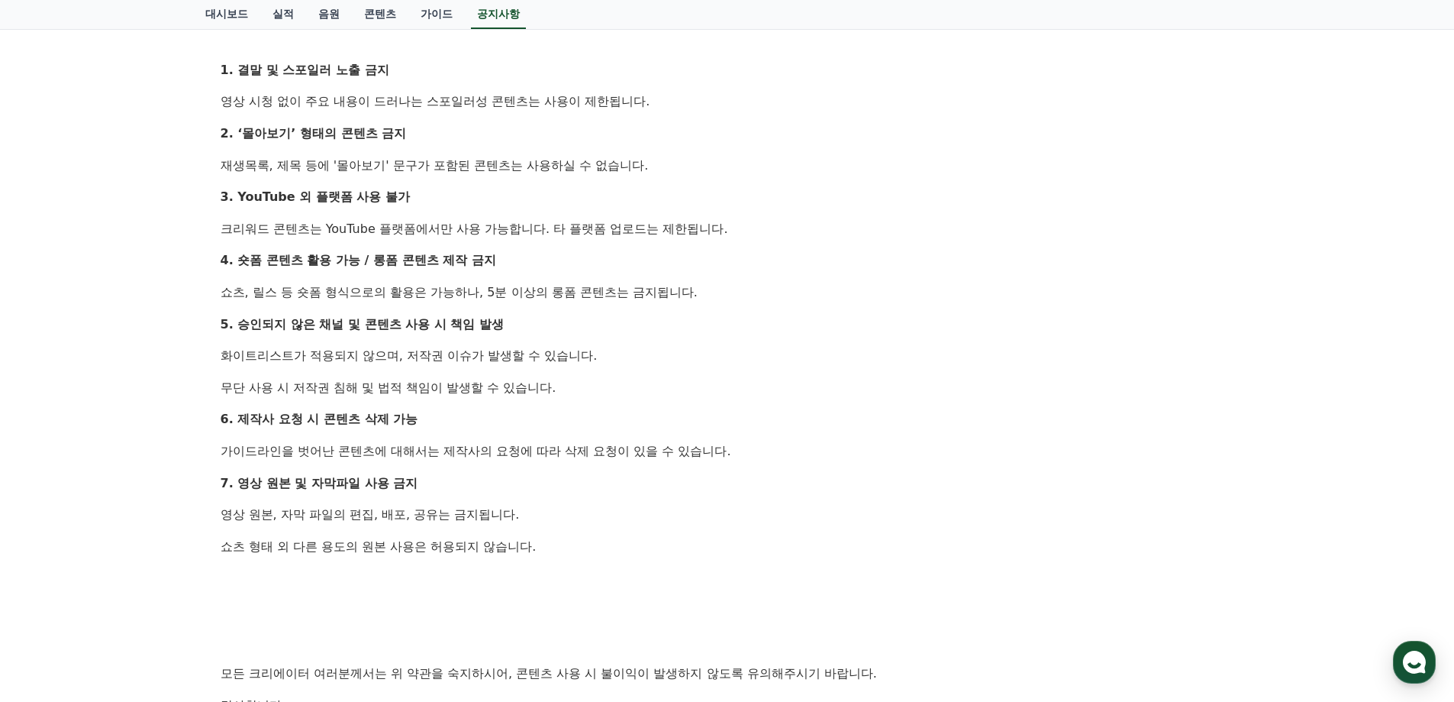
click at [690, 431] on div "안녕하세요, 크리워드입니다. 최근 크리워드에서 제공 중인 드라마 콘텐츠가 등록되지 않은 채널 또는 승인되지 않은 방식으로 무단 사용 되는 사례…" at bounding box center [728, 117] width 1014 height 1323
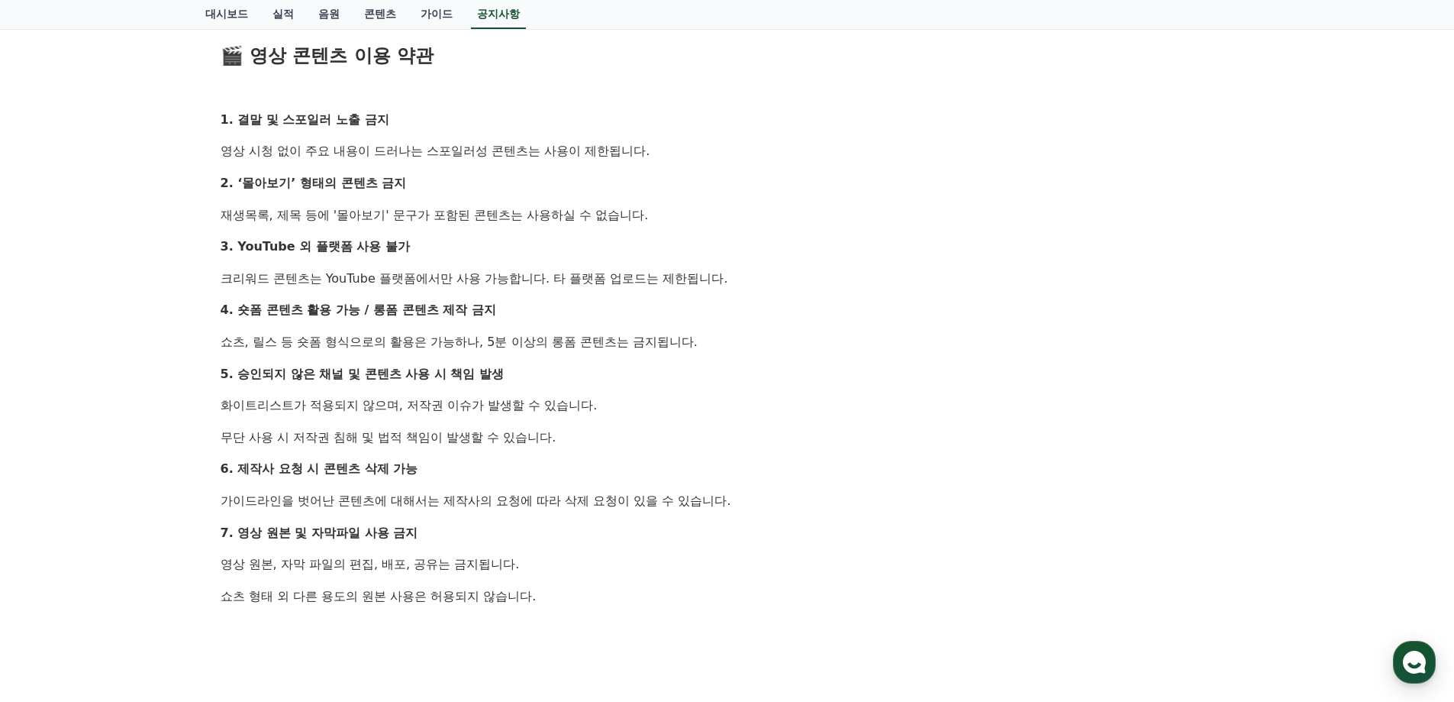
scroll to position [763, 0]
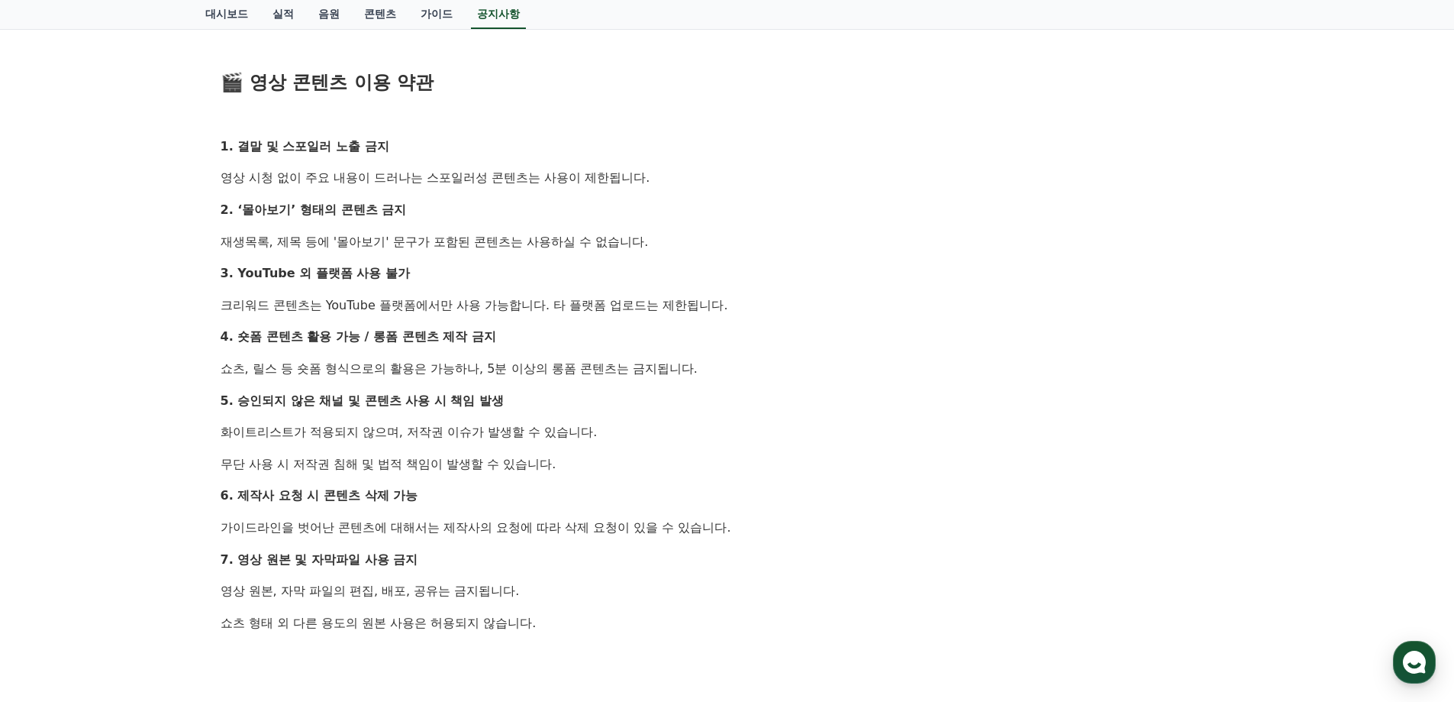
click at [696, 431] on p "화이트리스트가 적용되지 않으며, 저작권 이슈가 발생할 수 있습니다." at bounding box center [728, 432] width 1014 height 20
click at [724, 318] on div "안녕하세요, 크리워드입니다. 최근 크리워드에서 제공 중인 드라마 콘텐츠가 등록되지 않은 채널 또는 승인되지 않은 방식으로 무단 사용 되는 사례…" at bounding box center [728, 193] width 1014 height 1323
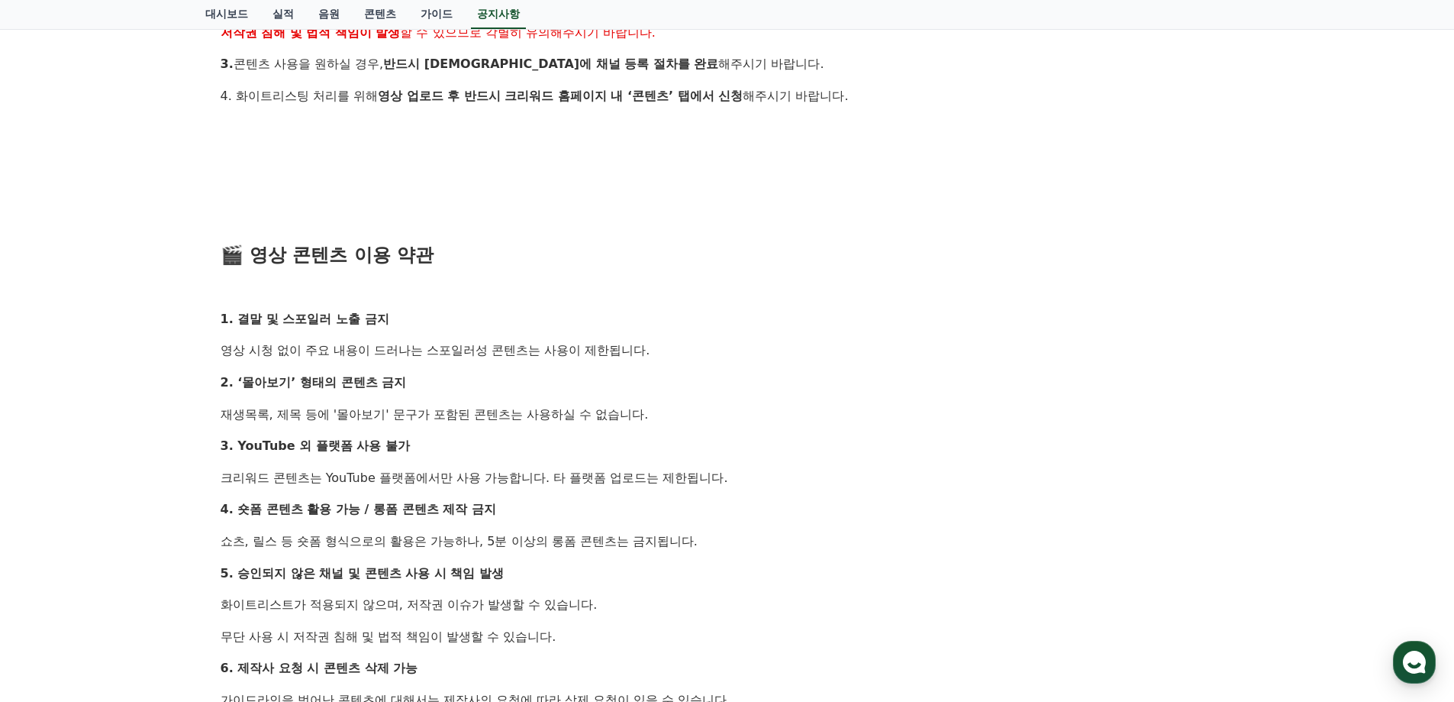
scroll to position [458, 0]
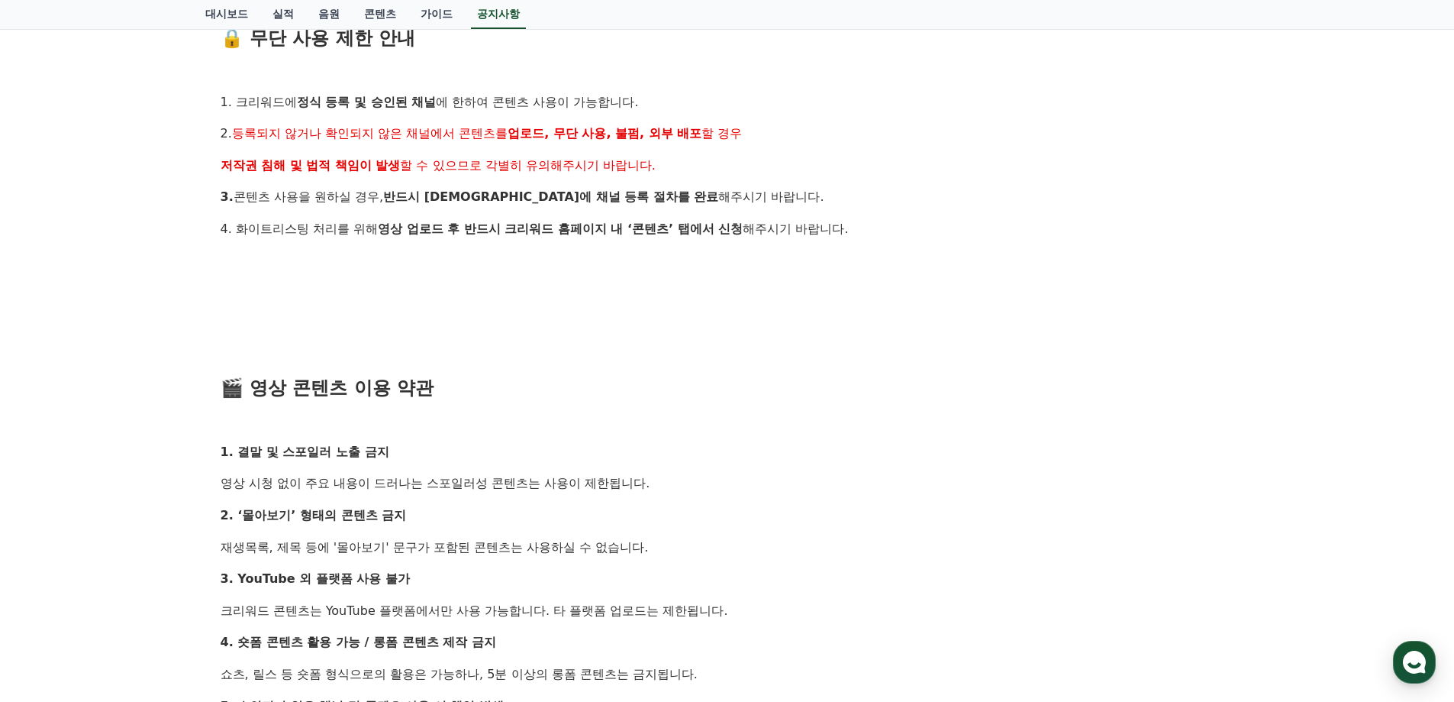
click at [601, 237] on div "안녕하세요, 크리워드입니다. 최근 크리워드에서 제공 중인 드라마 콘텐츠가 등록되지 않은 채널 또는 승인되지 않은 방식으로 무단 사용 되는 사례…" at bounding box center [728, 498] width 1014 height 1323
click at [628, 243] on div "안녕하세요, 크리워드입니다. 최근 크리워드에서 제공 중인 드라마 콘텐츠가 등록되지 않은 채널 또는 승인되지 않은 방식으로 무단 사용 되는 사례…" at bounding box center [728, 498] width 1014 height 1323
drag, startPoint x: 625, startPoint y: 215, endPoint x: 754, endPoint y: 328, distance: 172.0
click at [740, 325] on div "안녕하세요, 크리워드입니다. 최근 크리워드에서 제공 중인 드라마 콘텐츠가 등록되지 않은 채널 또는 승인되지 않은 방식으로 무단 사용 되는 사례…" at bounding box center [728, 498] width 1014 height 1323
click at [755, 328] on p at bounding box center [728, 325] width 1014 height 20
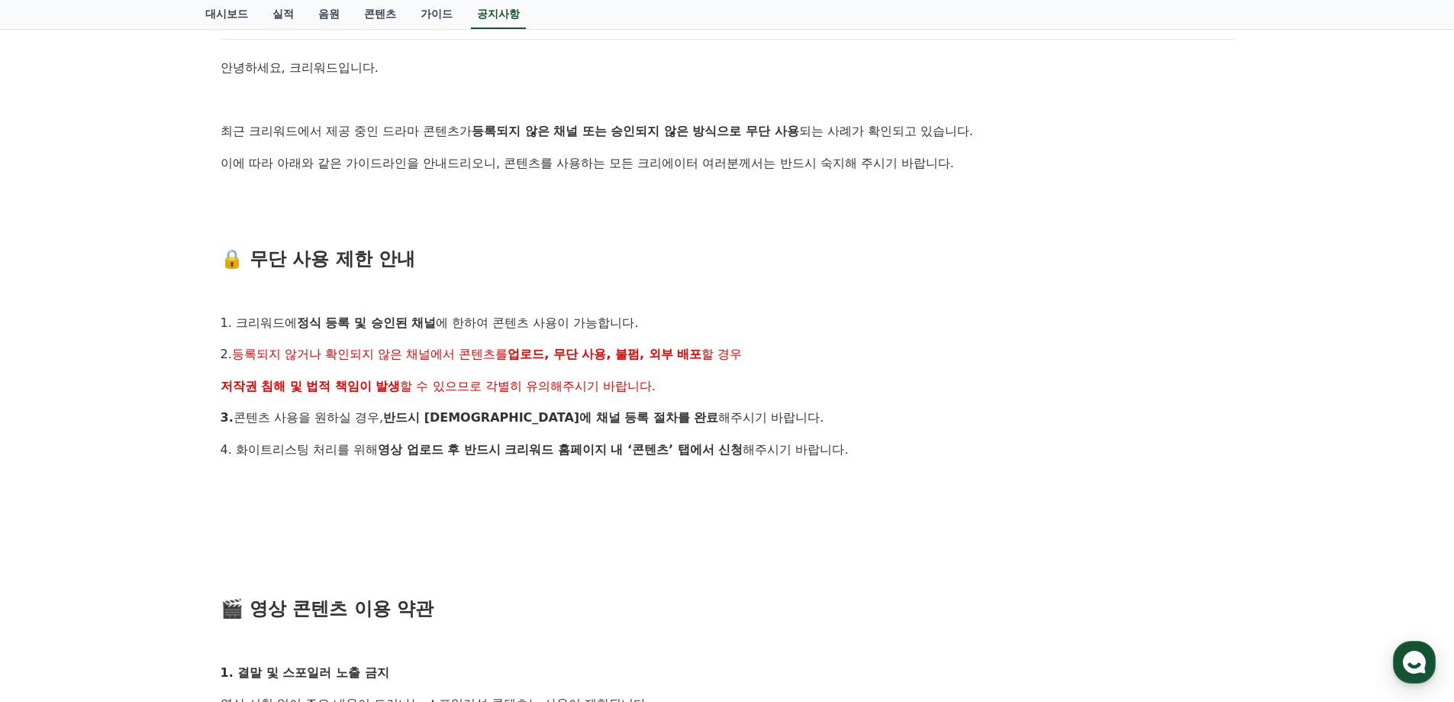
scroll to position [229, 0]
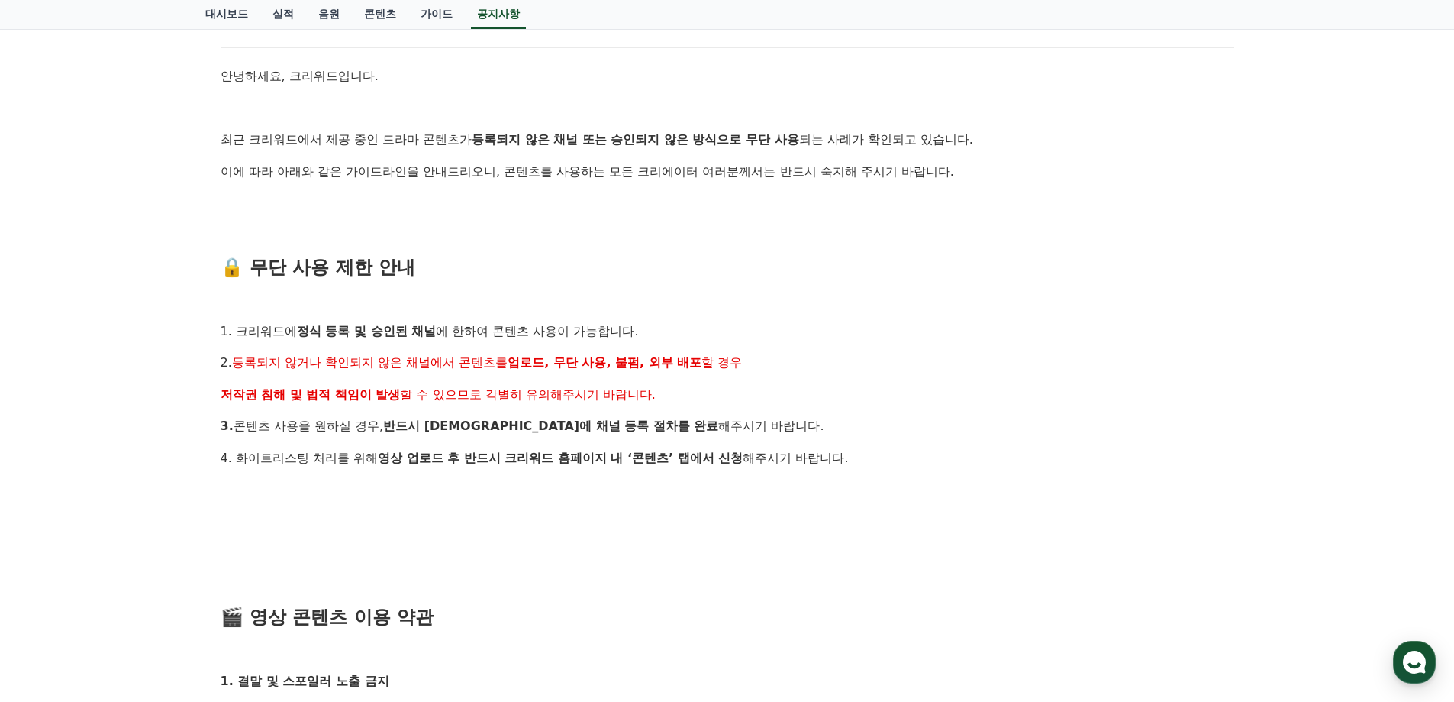
drag, startPoint x: 582, startPoint y: 186, endPoint x: 769, endPoint y: 407, distance: 289.3
click at [834, 420] on p "3. 콘텐츠 사용을 원하실 경우, 반드시 사전에 채널 등록 절차를 완료 해주시기 바랍니다." at bounding box center [728, 426] width 1014 height 20
drag, startPoint x: 787, startPoint y: 428, endPoint x: 805, endPoint y: 454, distance: 32.4
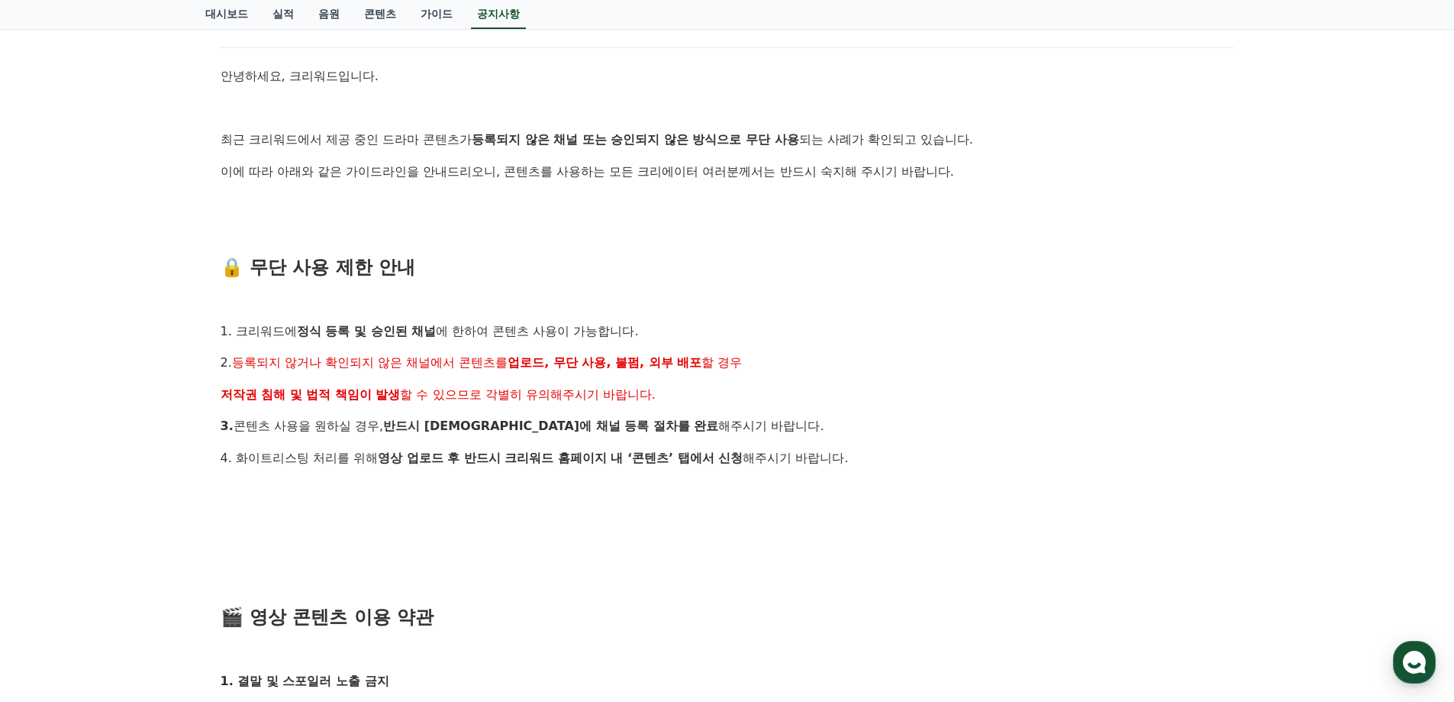
click at [805, 454] on p "4. 화이트리스팅 처리를 위해 영상 업로드 후 반드시 크리워드 홈페이지 내 ‘콘텐츠’ 탭에서 신청 해주시기 바랍니다." at bounding box center [728, 458] width 1014 height 20
drag, startPoint x: 235, startPoint y: 340, endPoint x: 754, endPoint y: 377, distance: 520.4
drag, startPoint x: 254, startPoint y: 428, endPoint x: 747, endPoint y: 438, distance: 492.5
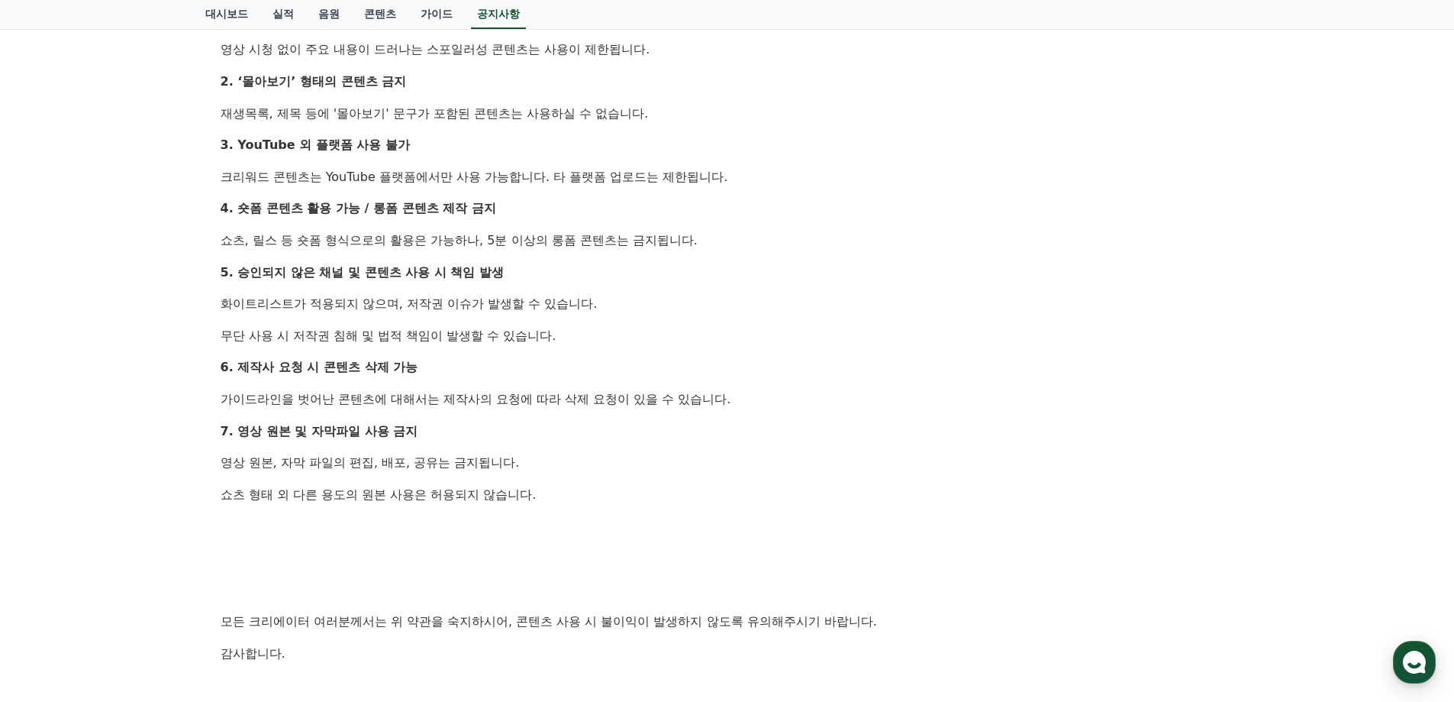
scroll to position [916, 0]
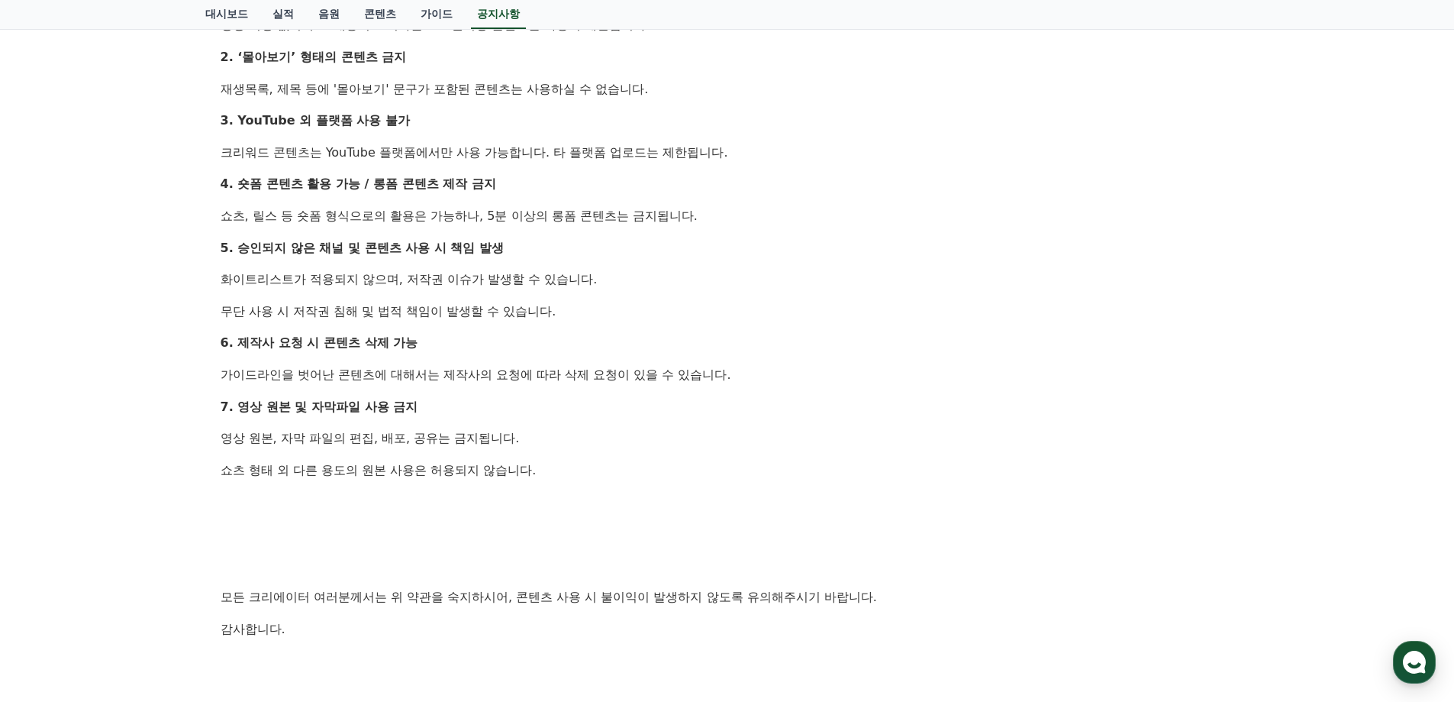
drag, startPoint x: 238, startPoint y: 437, endPoint x: 555, endPoint y: 515, distance: 326.2
click at [555, 515] on div "안녕하세요, 크리워드입니다. 최근 크리워드에서 제공 중인 드라마 콘텐츠가 등록되지 않은 채널 또는 승인되지 않은 방식으로 무단 사용 되는 사례…" at bounding box center [728, 40] width 1014 height 1323
drag, startPoint x: 286, startPoint y: 469, endPoint x: 466, endPoint y: 500, distance: 183.6
click at [461, 499] on div "안녕하세요, 크리워드입니다. 최근 크리워드에서 제공 중인 드라마 콘텐츠가 등록되지 않은 채널 또는 승인되지 않은 방식으로 무단 사용 되는 사례…" at bounding box center [728, 40] width 1014 height 1323
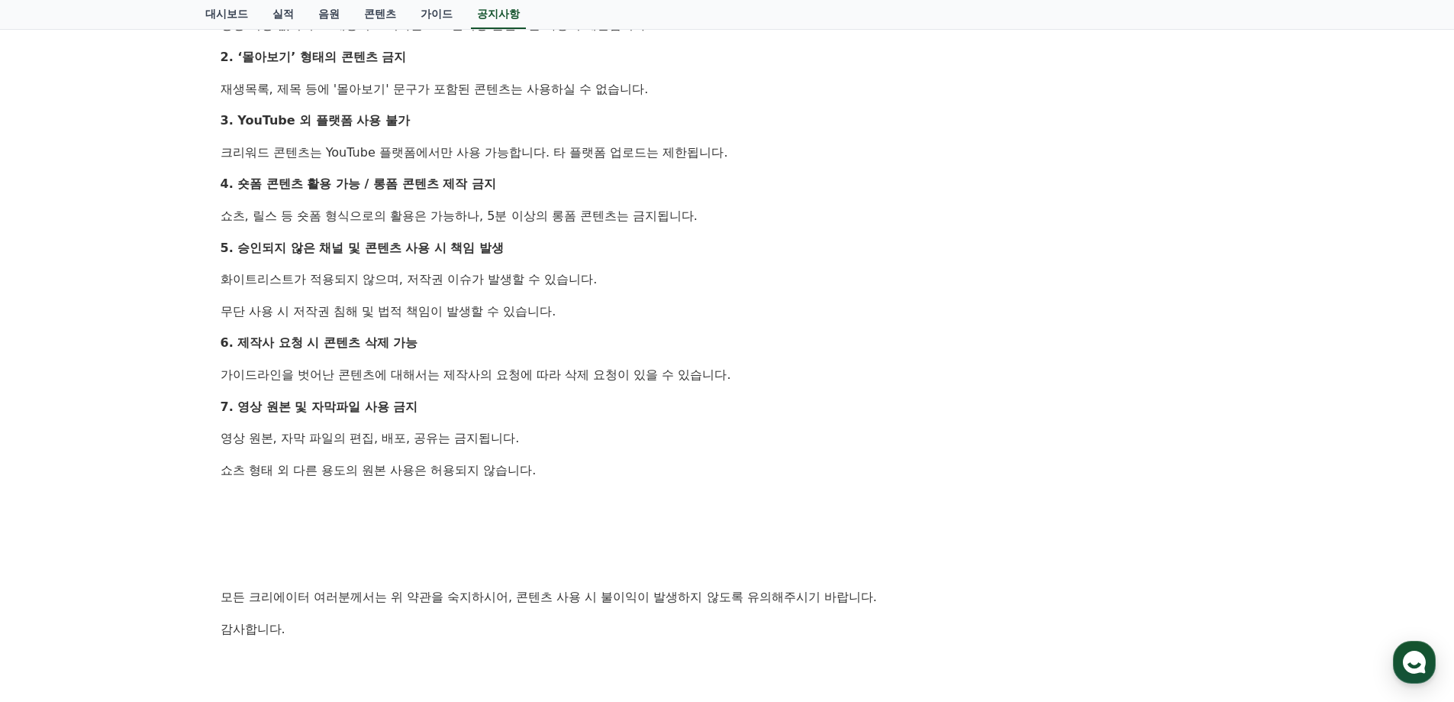
click at [469, 501] on p at bounding box center [728, 502] width 1014 height 20
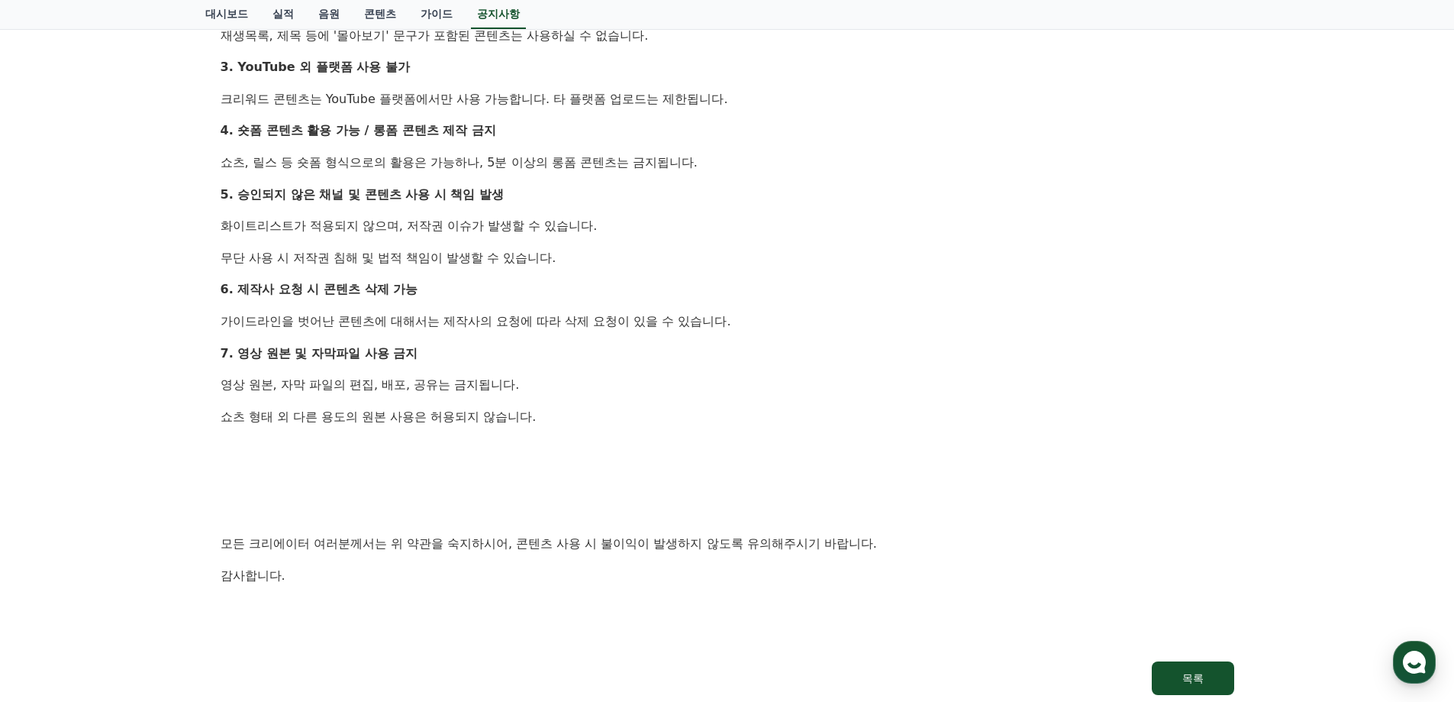
scroll to position [992, 0]
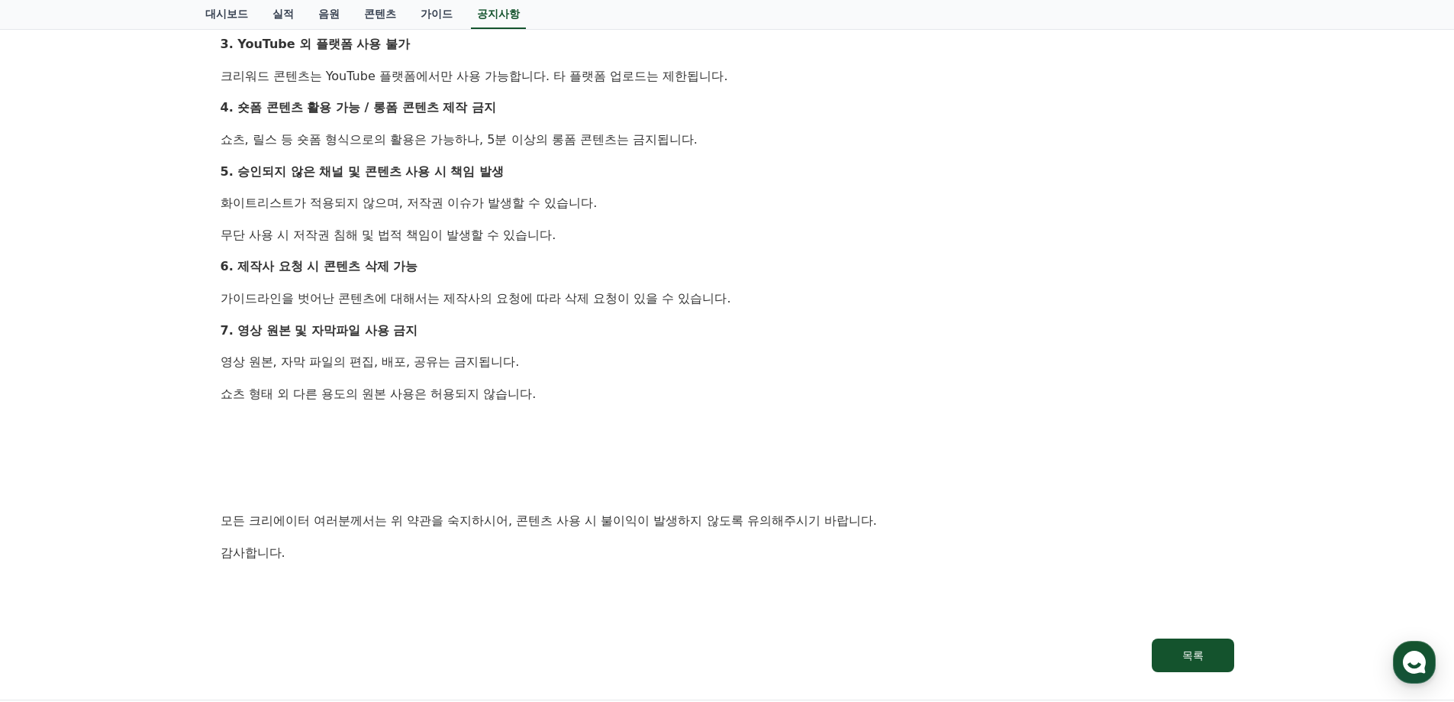
click at [440, 115] on strong "4. 숏폼 콘텐츠 활용 가능 / 롱폼 콘텐츠 제작 금지" at bounding box center [359, 107] width 276 height 15
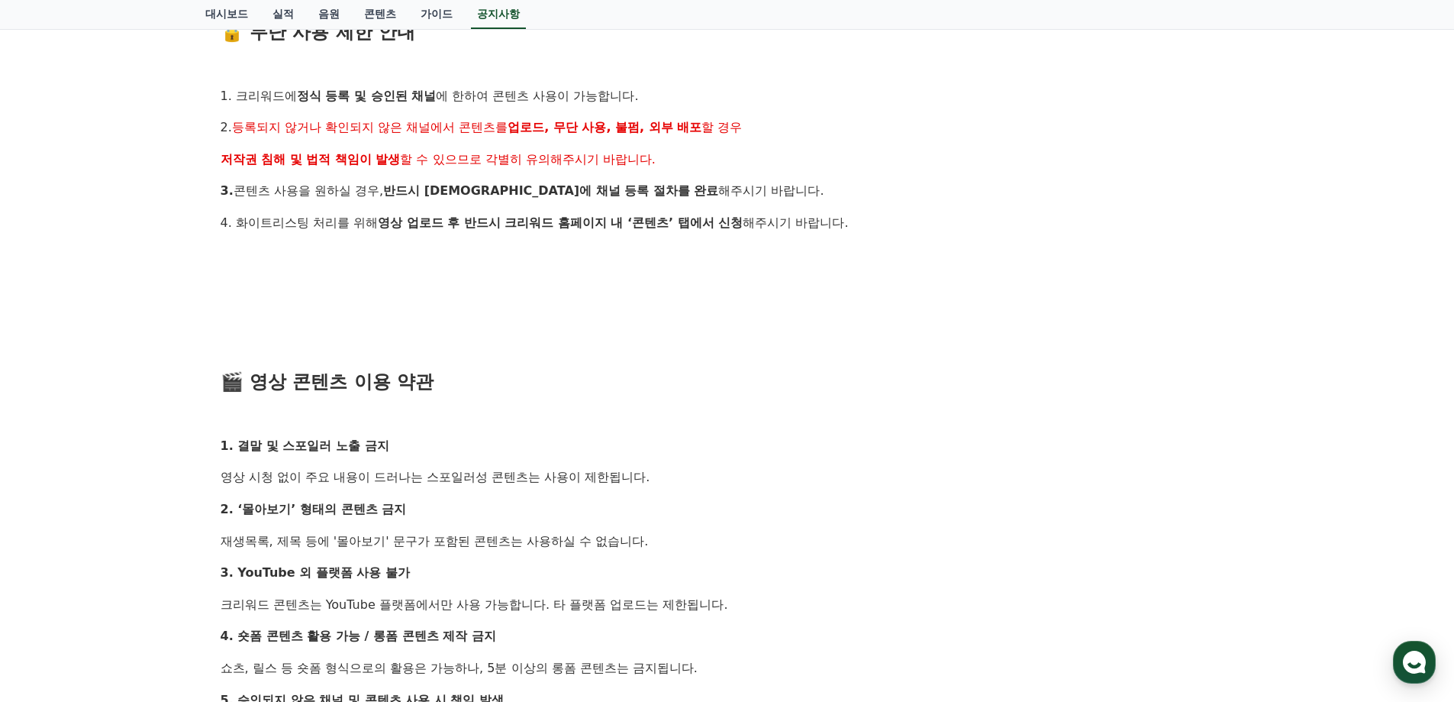
scroll to position [382, 0]
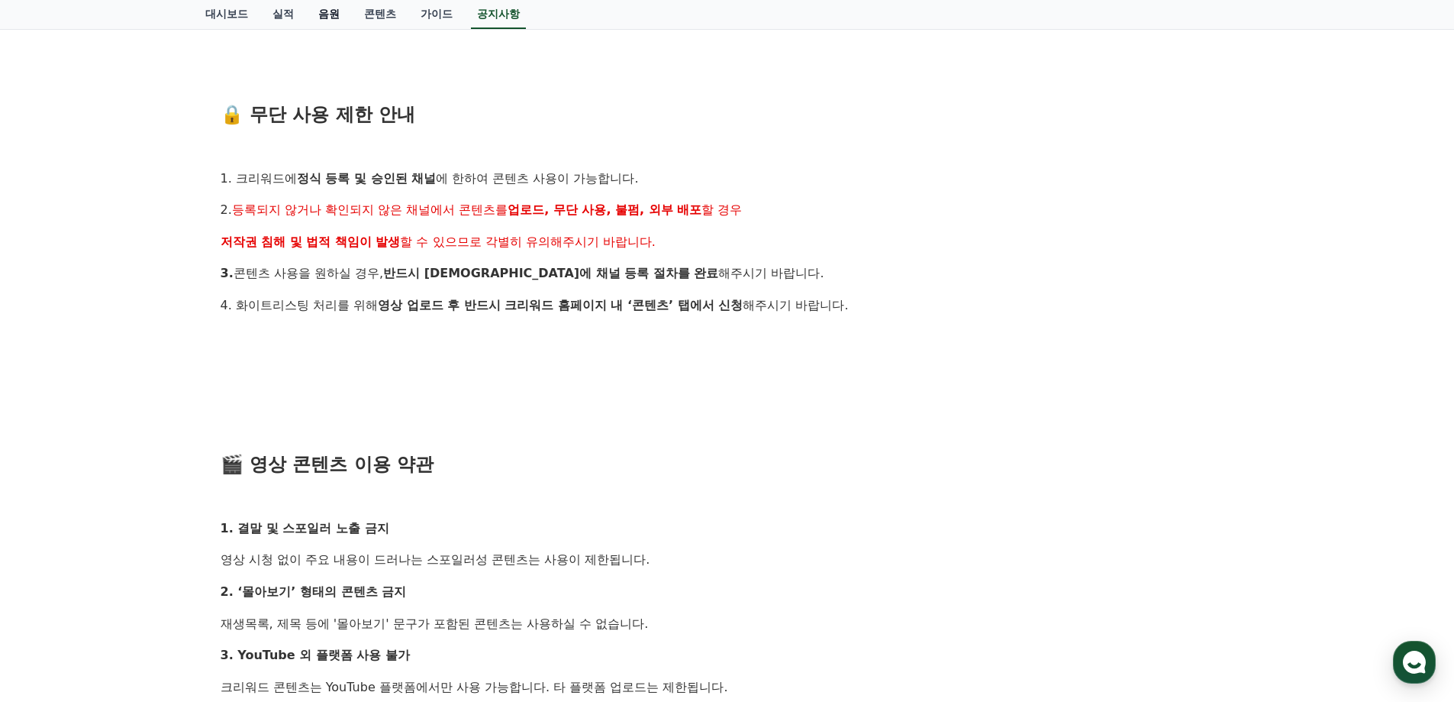
click at [336, 18] on link "음원" at bounding box center [329, 14] width 46 height 29
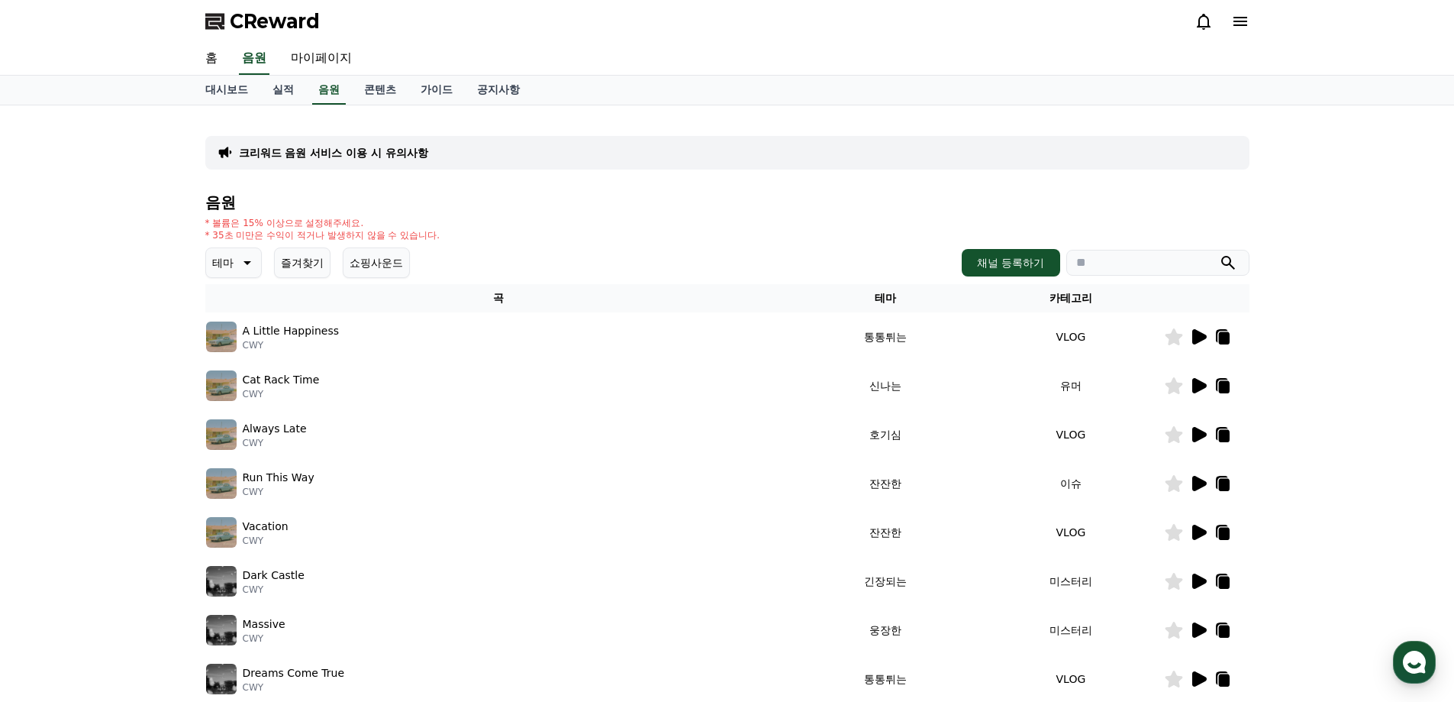
click at [242, 273] on button "테마" at bounding box center [233, 262] width 56 height 31
click at [236, 384] on button "호기심" at bounding box center [230, 383] width 44 height 34
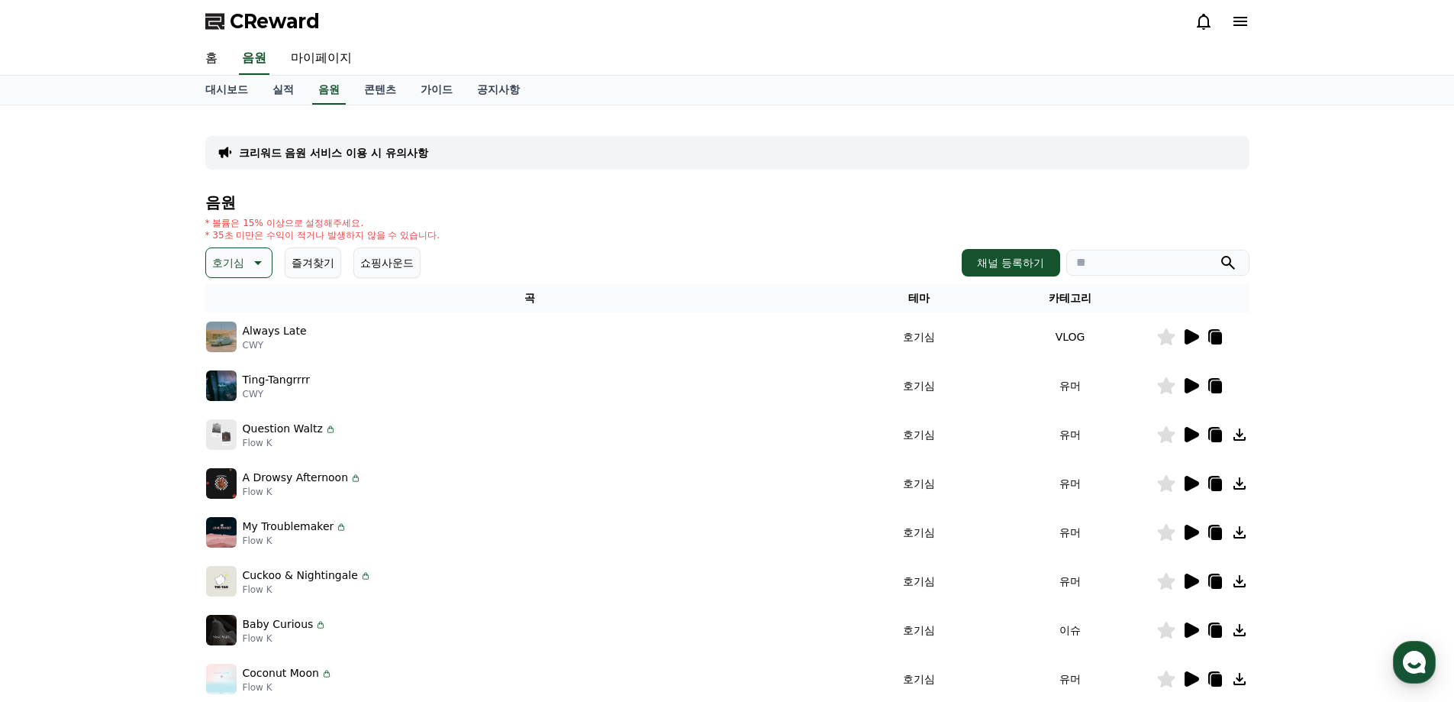
click at [1192, 339] on icon at bounding box center [1192, 336] width 15 height 15
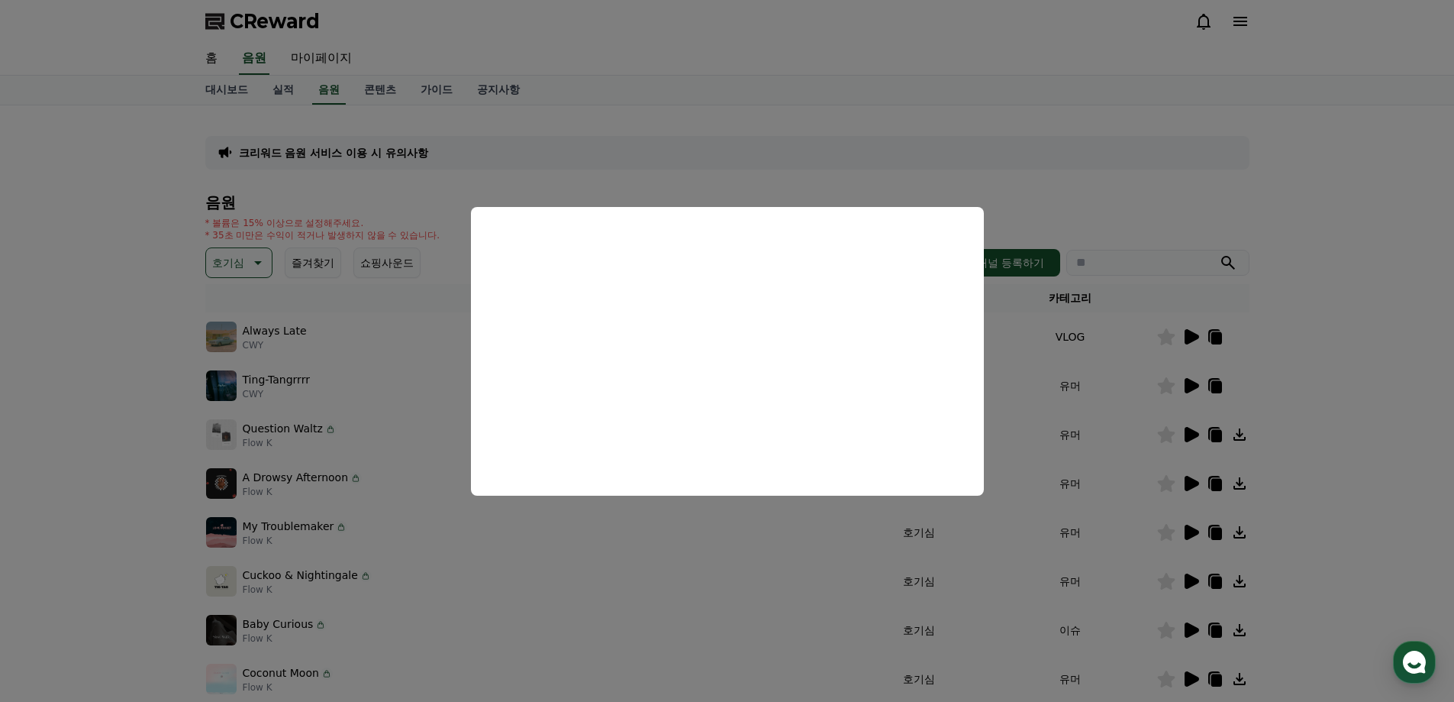
click at [1123, 154] on button "close modal" at bounding box center [727, 351] width 1454 height 702
